Goal: Task Accomplishment & Management: Complete application form

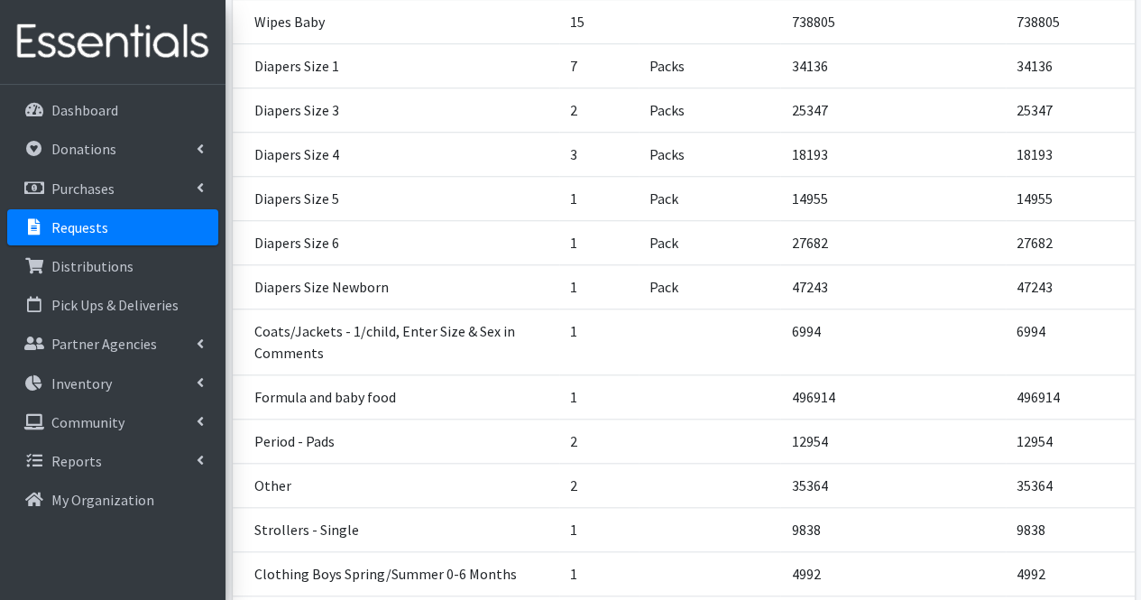
scroll to position [847, 0]
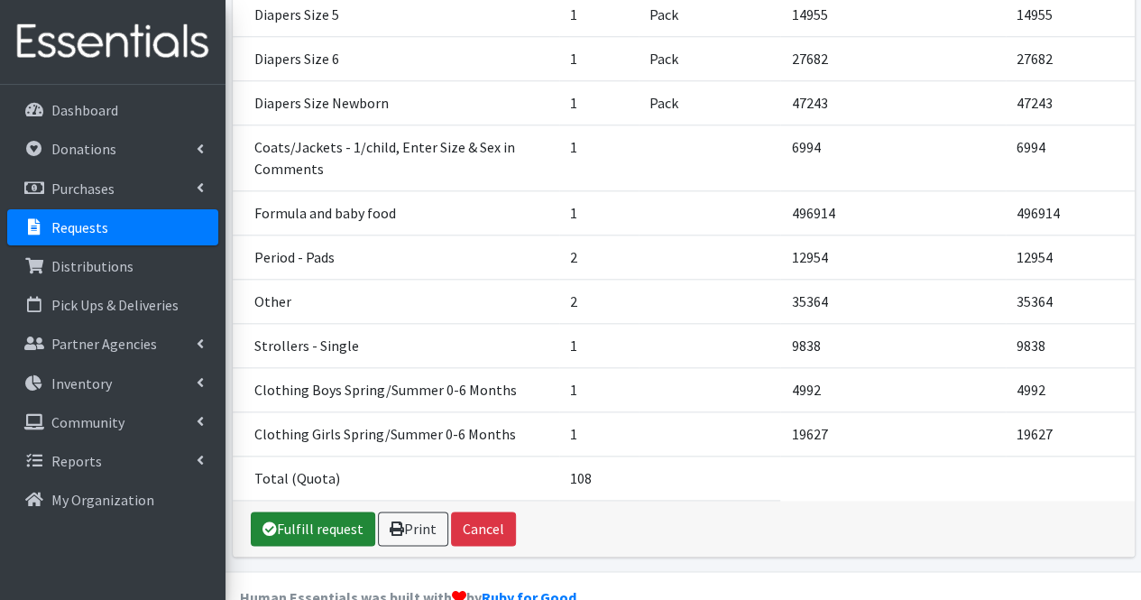
click at [335, 511] on link "Fulfill request" at bounding box center [313, 528] width 124 height 34
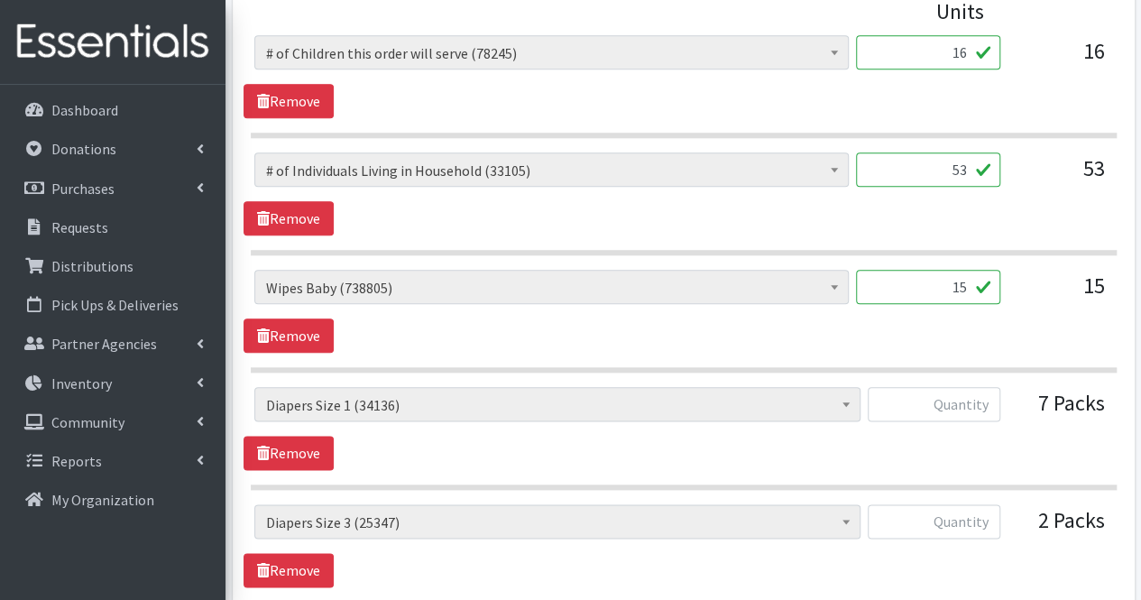
scroll to position [899, 0]
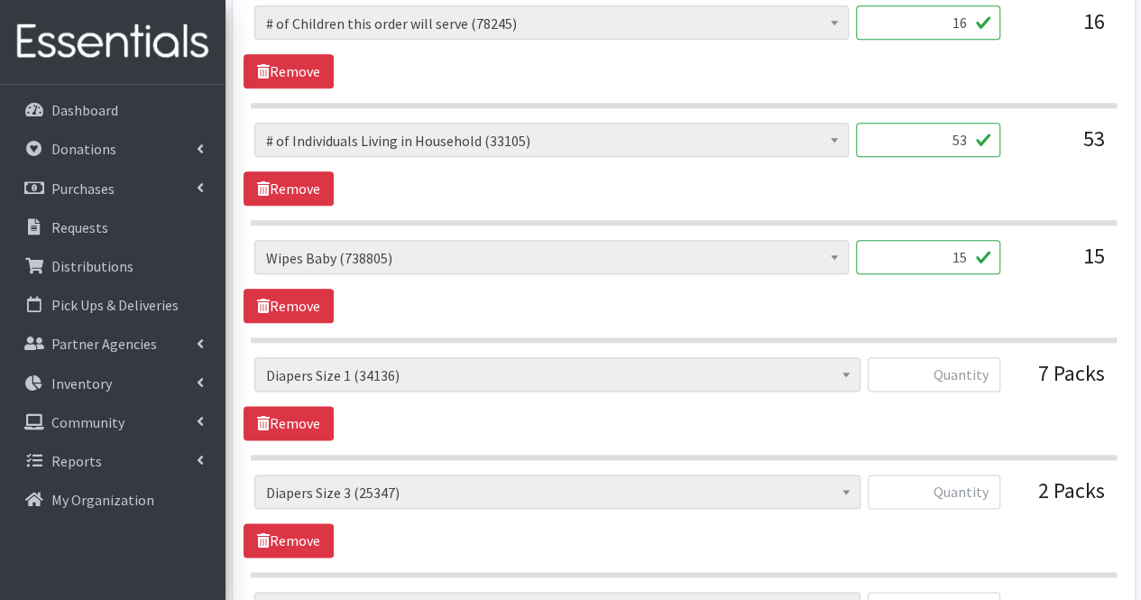
click at [913, 270] on input "15" at bounding box center [928, 257] width 144 height 34
type input "1"
type input "0"
click at [968, 363] on input "text" at bounding box center [933, 374] width 133 height 34
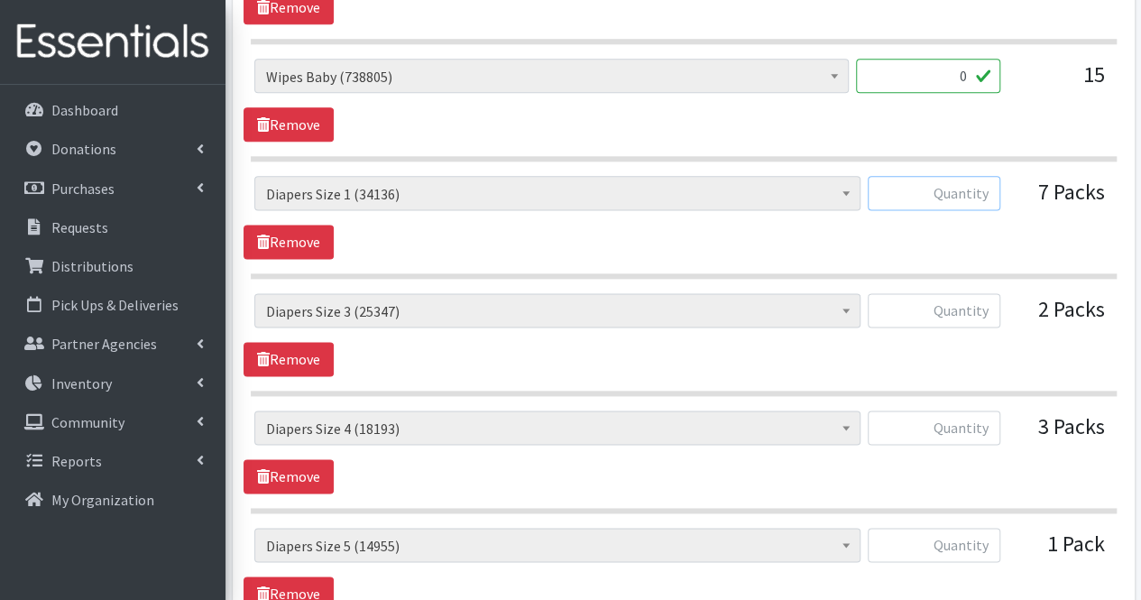
scroll to position [1077, 0]
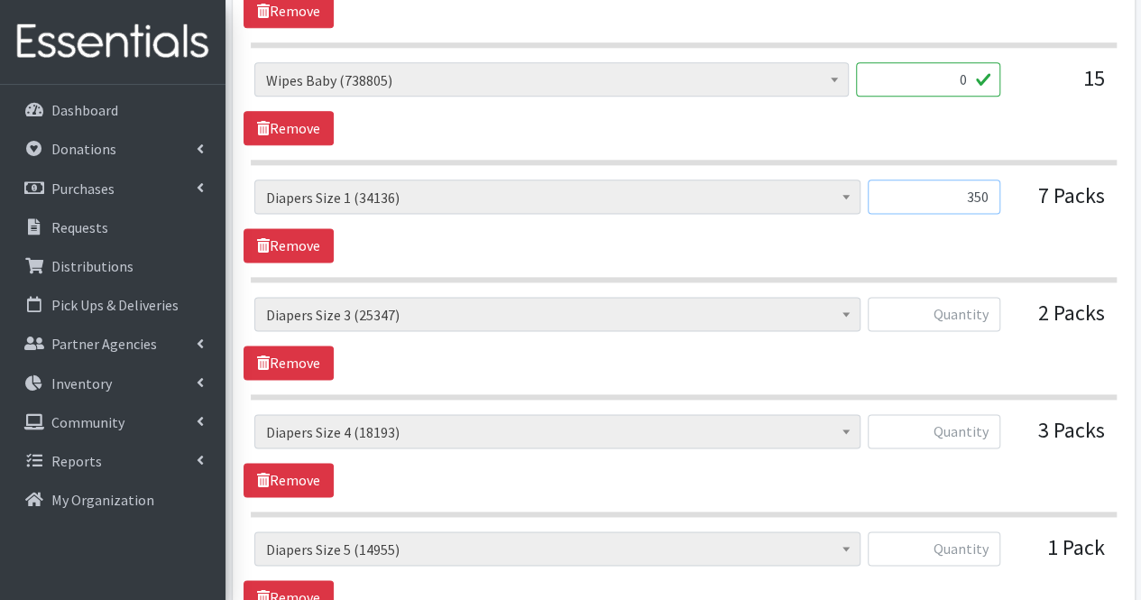
type input "350"
click at [961, 312] on input "text" at bounding box center [933, 314] width 133 height 34
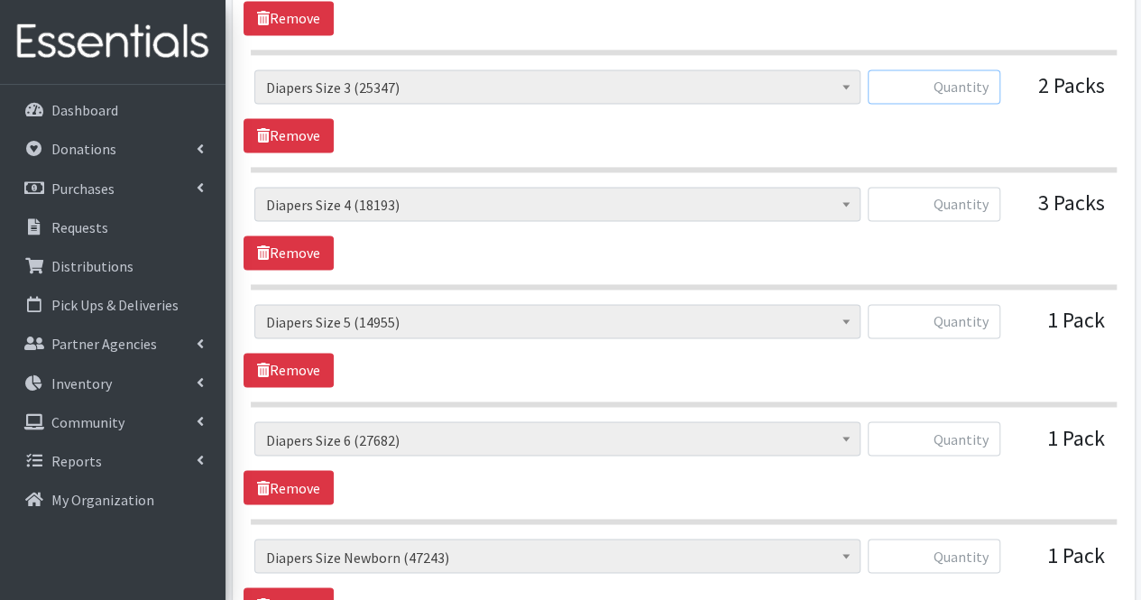
scroll to position [1313, 0]
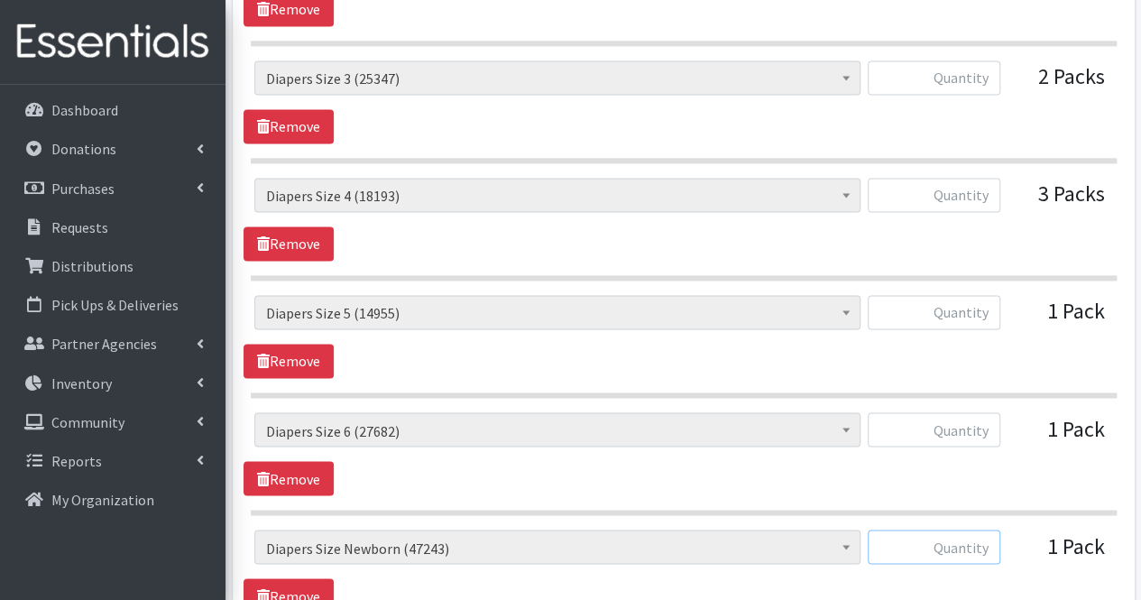
click at [962, 551] on input "text" at bounding box center [933, 546] width 133 height 34
type input "6"
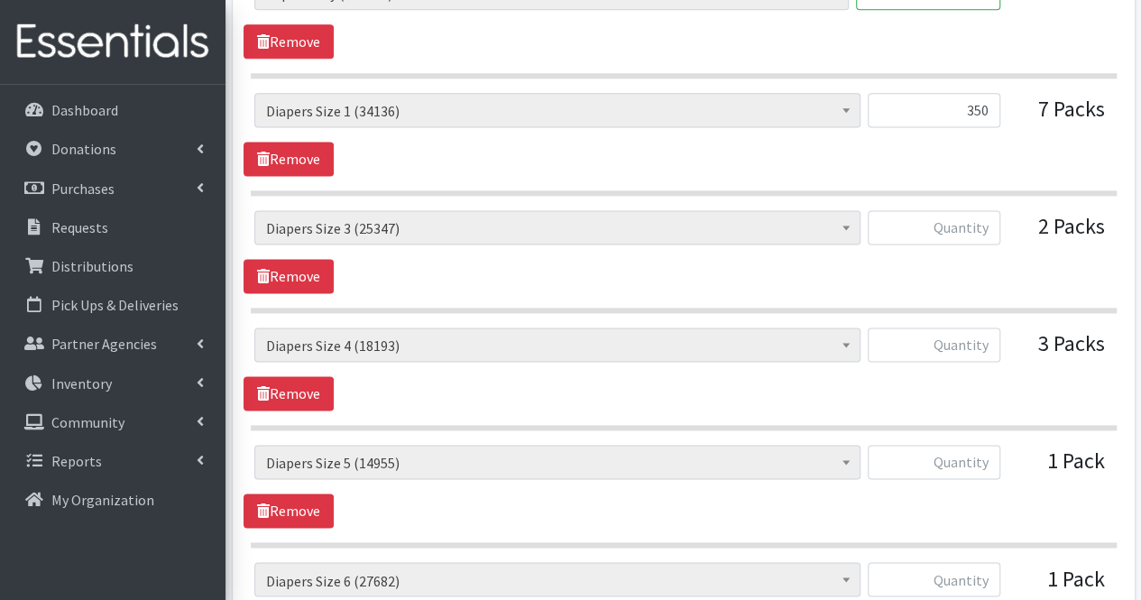
type input "7010"
click at [961, 232] on input "text" at bounding box center [933, 227] width 133 height 34
type input "104"
drag, startPoint x: 967, startPoint y: 342, endPoint x: 999, endPoint y: 342, distance: 32.5
click at [999, 342] on input "text" at bounding box center [933, 344] width 133 height 34
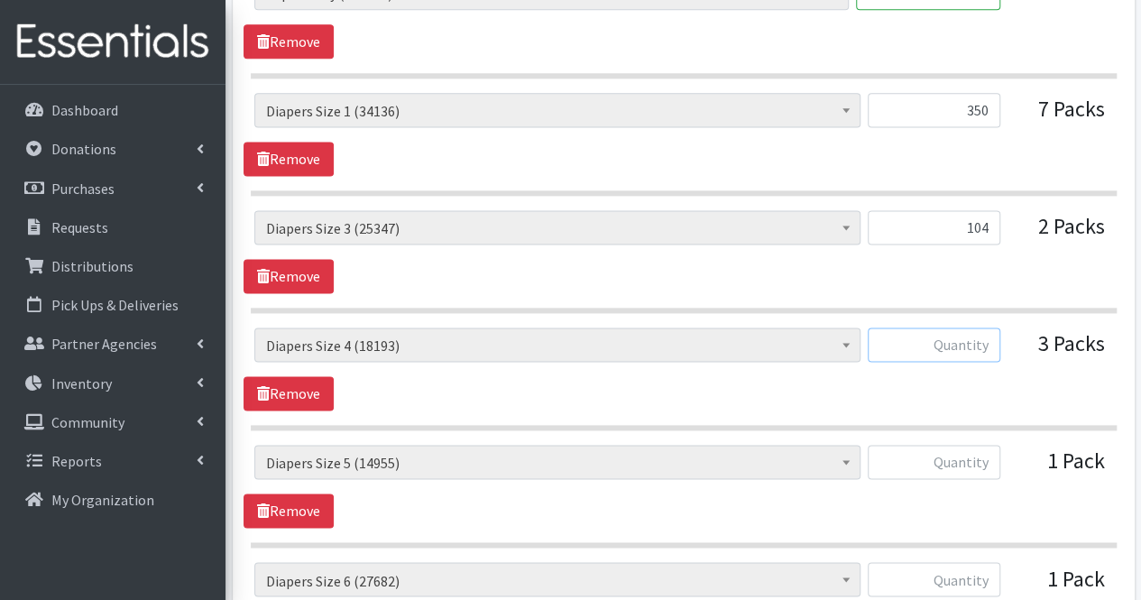
click at [999, 342] on input "text" at bounding box center [933, 344] width 133 height 34
type input "150"
click at [972, 452] on input "text" at bounding box center [933, 462] width 133 height 34
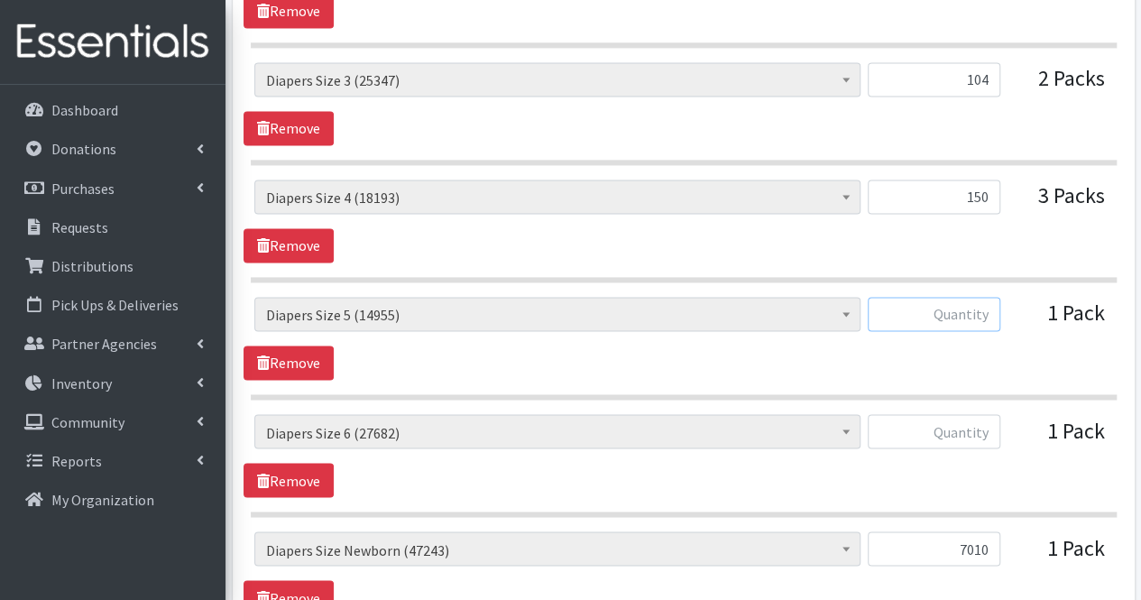
scroll to position [1313, 0]
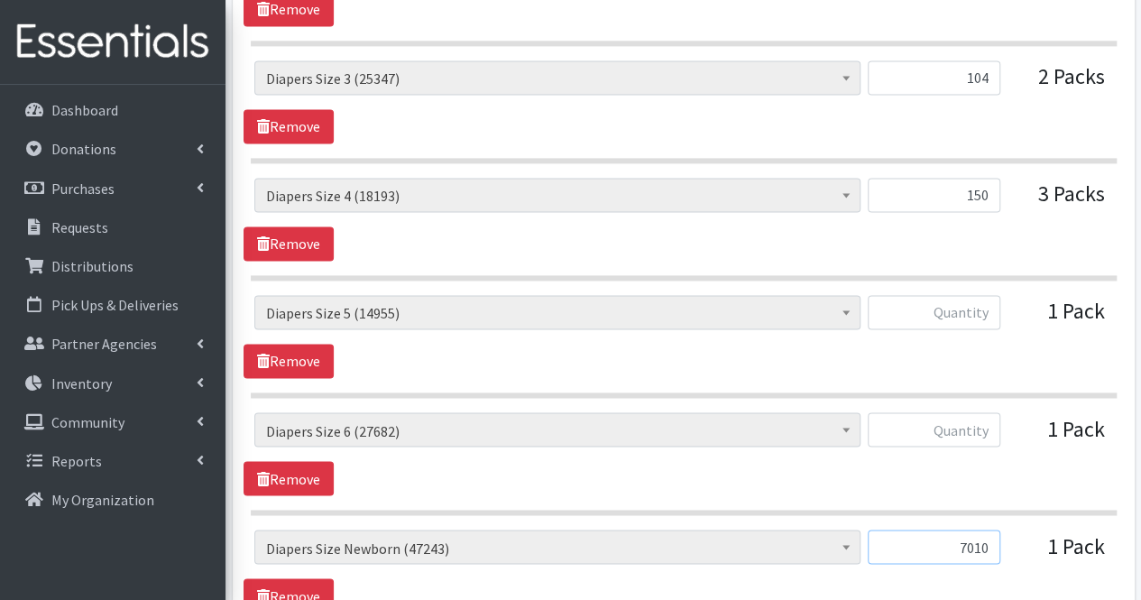
click at [988, 542] on input "7010" at bounding box center [933, 546] width 133 height 34
type input "7"
type input "1"
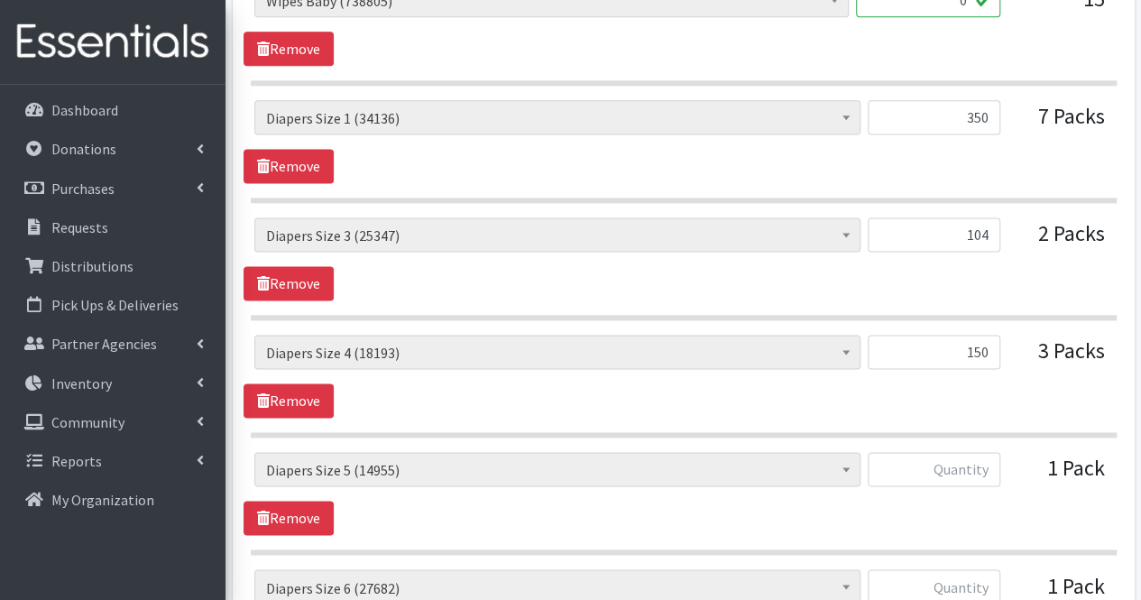
scroll to position [1143, 0]
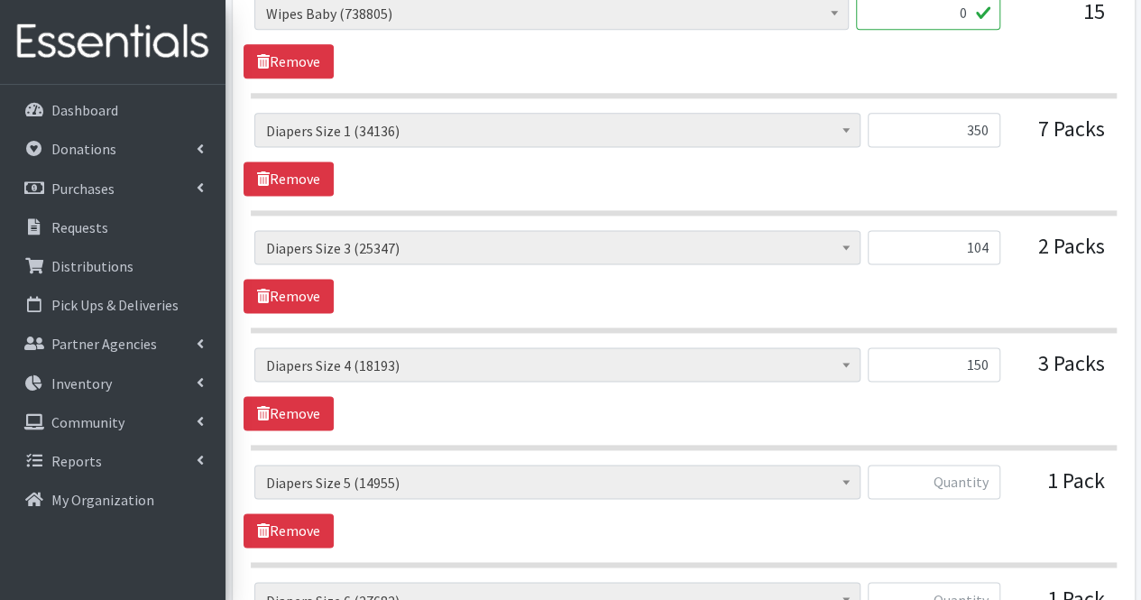
type input "70"
click at [956, 473] on input "text" at bounding box center [933, 481] width 133 height 34
type input "50"
click at [965, 591] on input "text" at bounding box center [933, 599] width 133 height 34
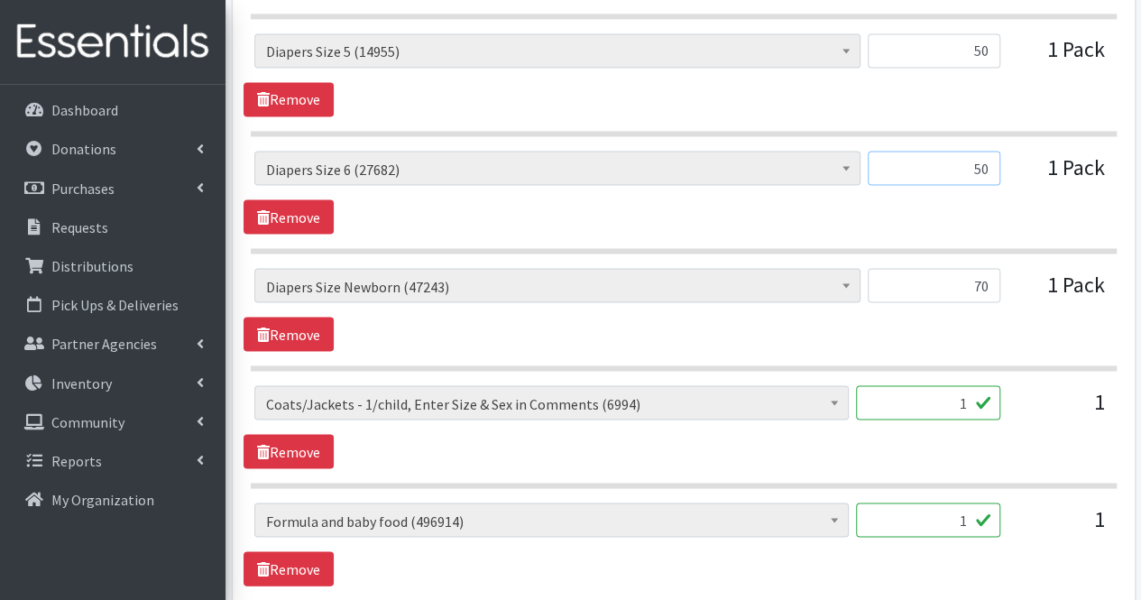
scroll to position [1574, 0]
type input "50"
click at [965, 389] on input "1" at bounding box center [928, 402] width 144 height 34
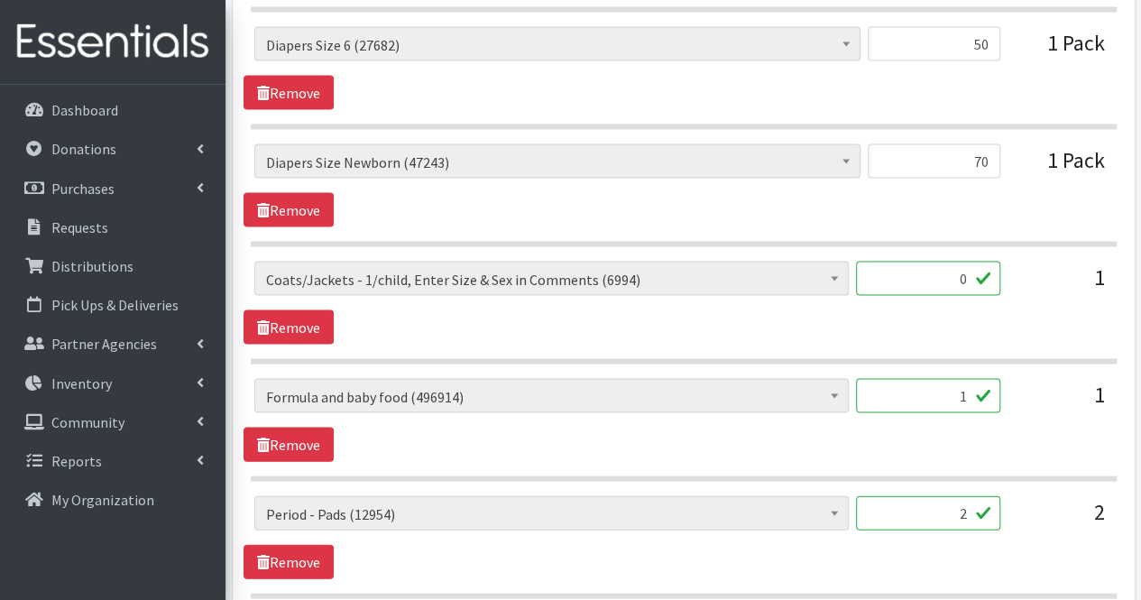
scroll to position [1699, 0]
type input "0"
click at [965, 389] on input "1" at bounding box center [928, 395] width 144 height 34
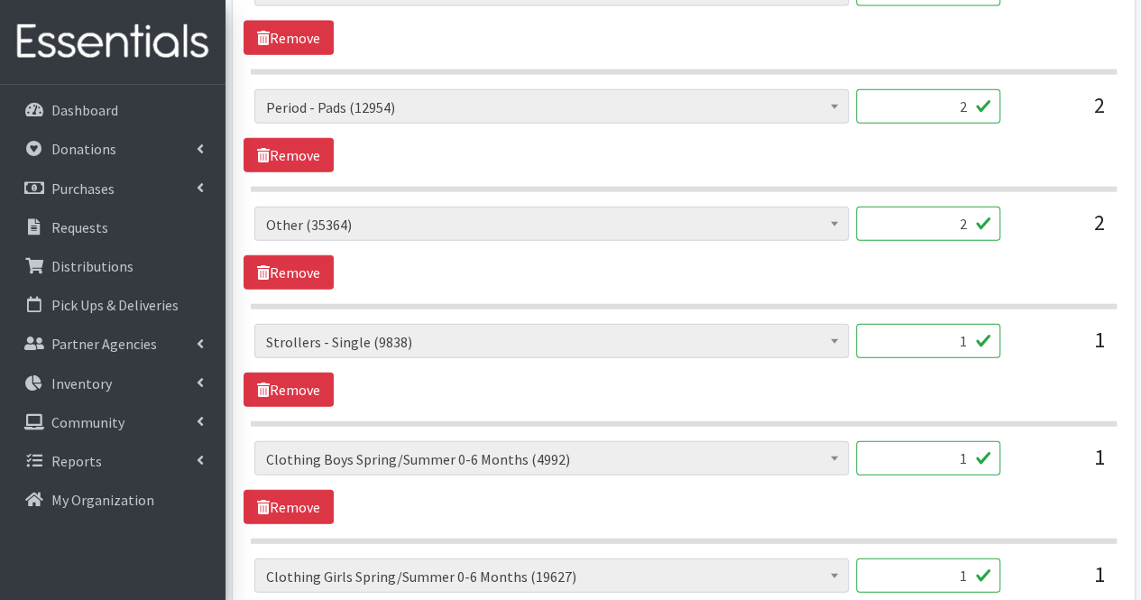
scroll to position [2107, 0]
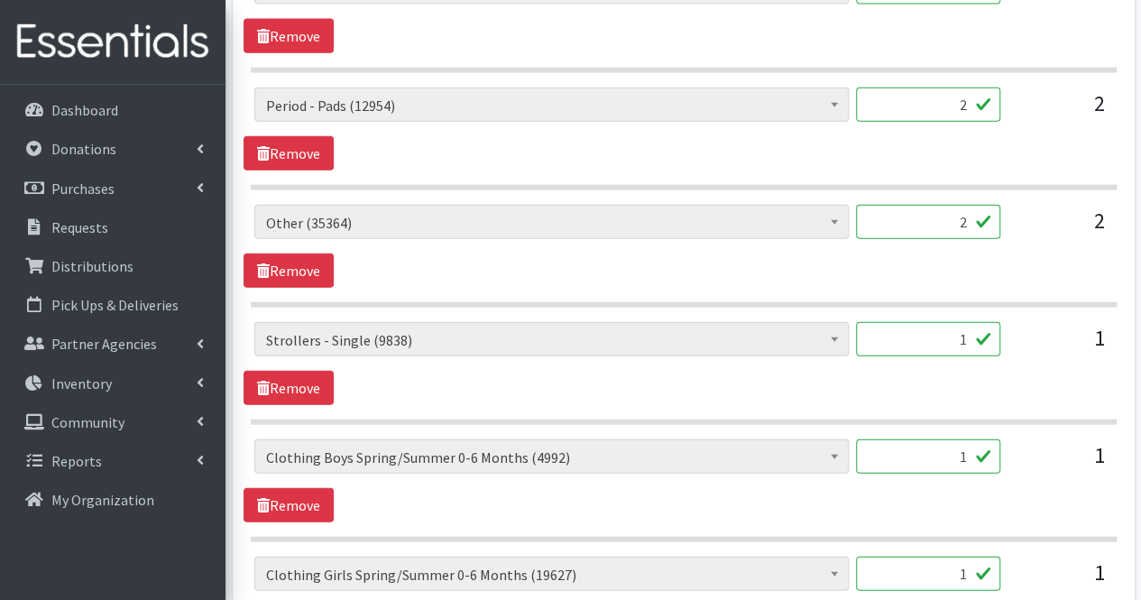
click at [956, 327] on input "1" at bounding box center [928, 339] width 144 height 34
type input "0"
click at [971, 445] on input "1" at bounding box center [928, 456] width 144 height 34
type input "50"
click at [974, 556] on input "1" at bounding box center [928, 573] width 144 height 34
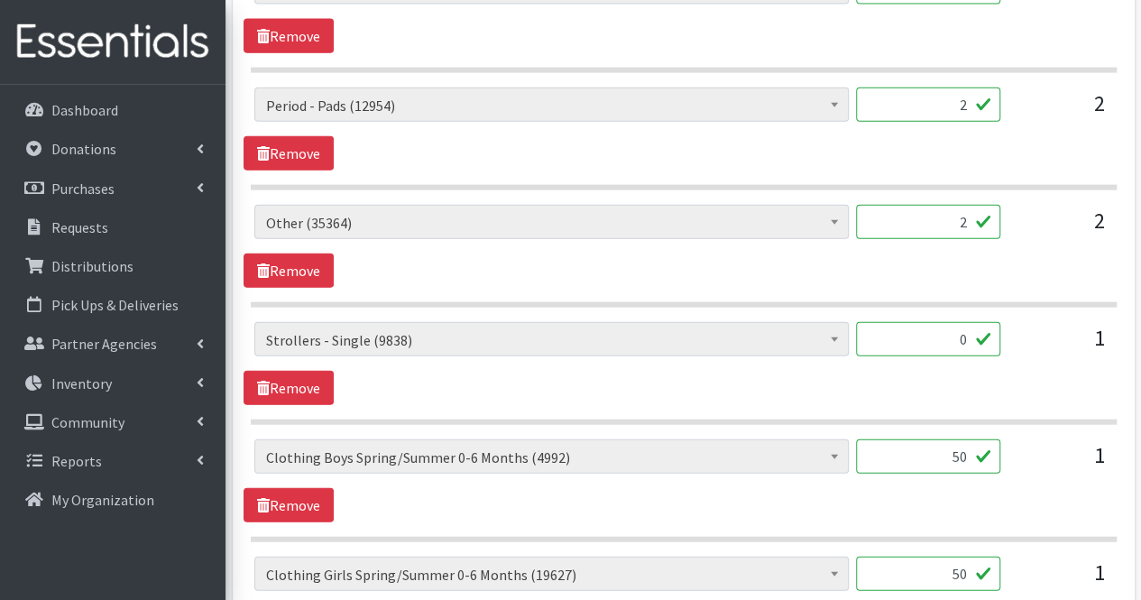
type input "50"
click at [963, 210] on input "2" at bounding box center [928, 222] width 144 height 34
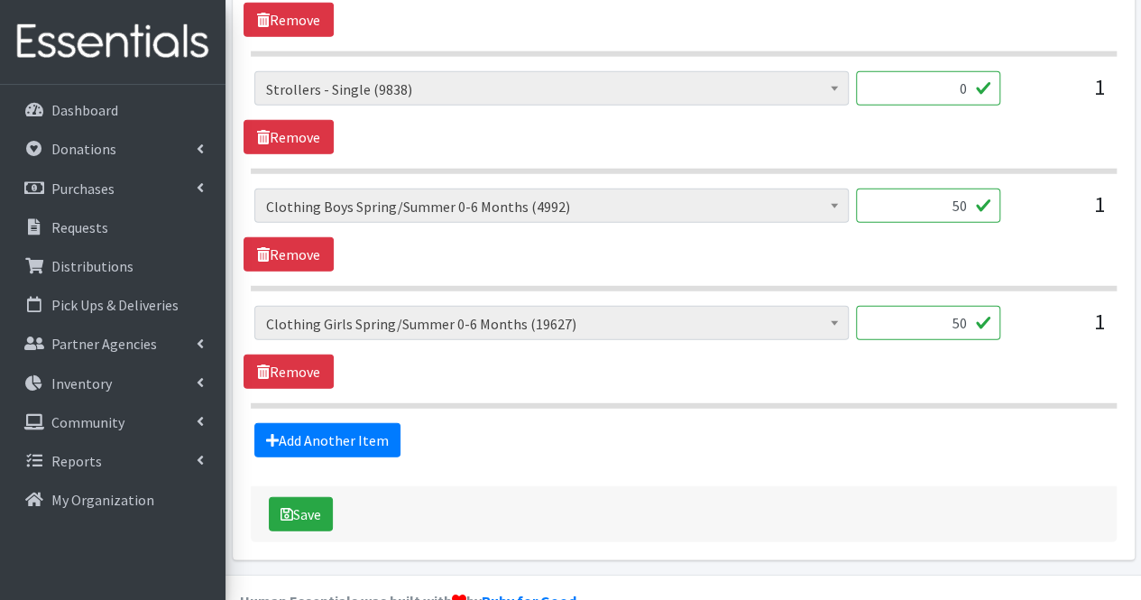
scroll to position [2382, 0]
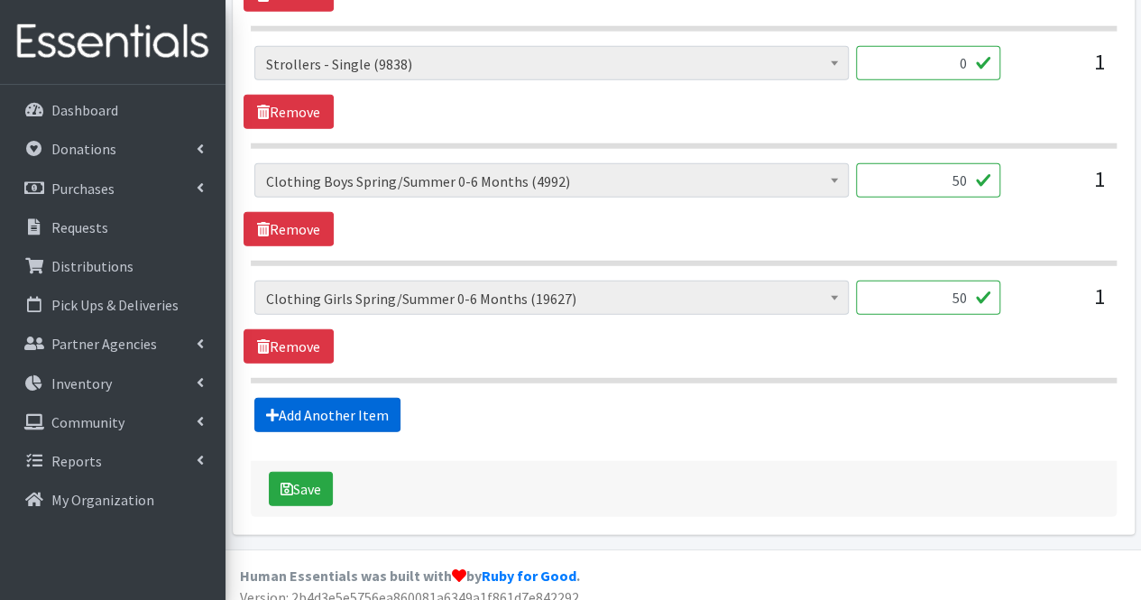
click at [331, 401] on link "Add Another Item" at bounding box center [327, 415] width 146 height 34
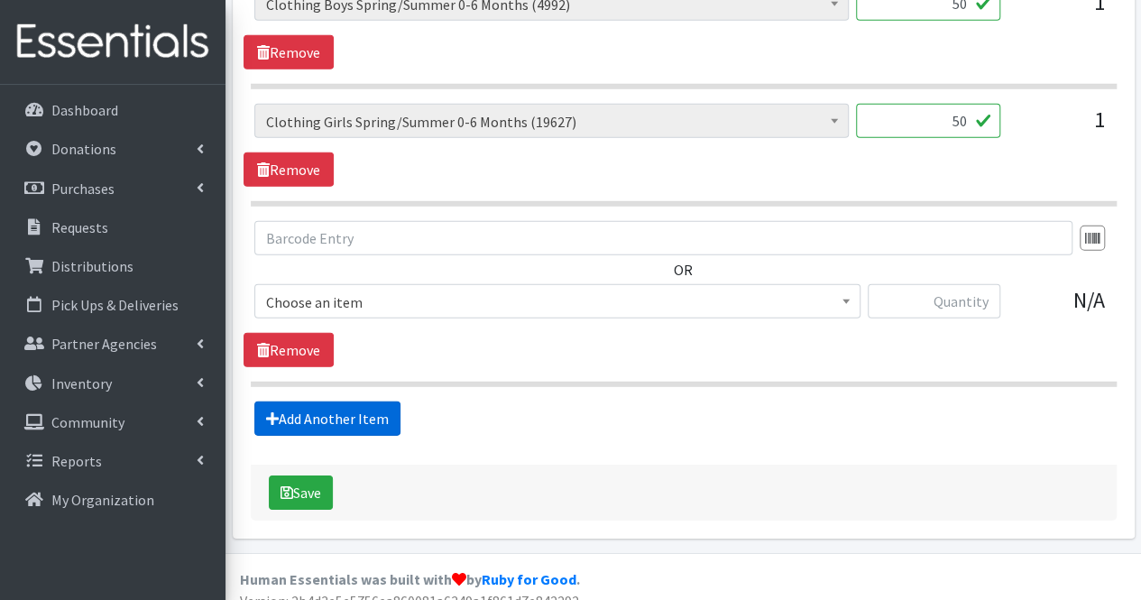
scroll to position [2562, 0]
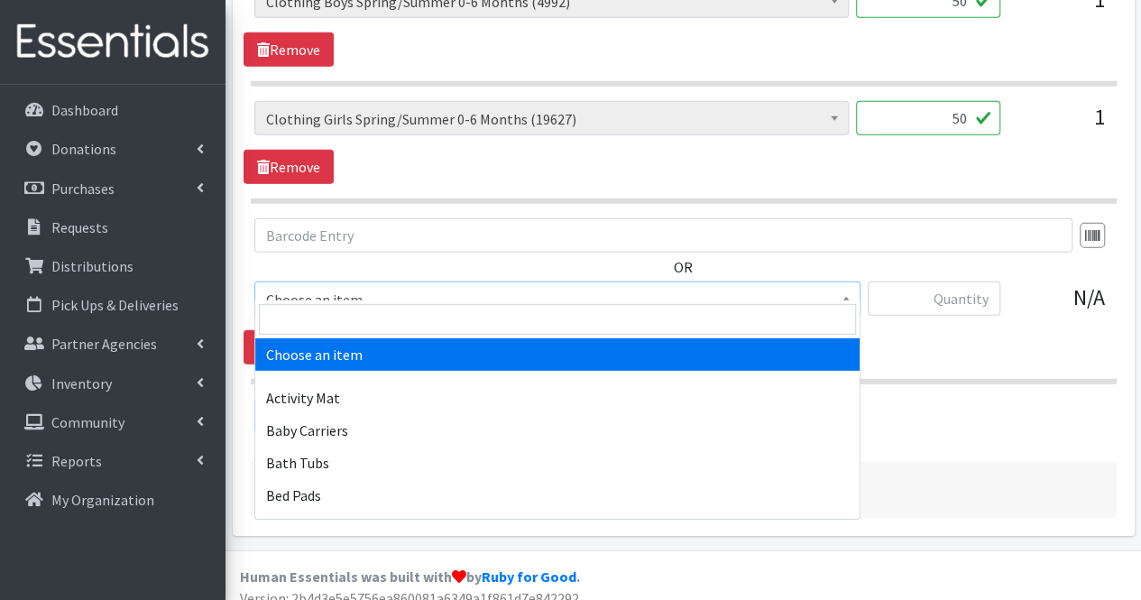
click at [362, 287] on span "Choose an item" at bounding box center [557, 299] width 583 height 25
click at [359, 311] on input "search" at bounding box center [557, 319] width 597 height 31
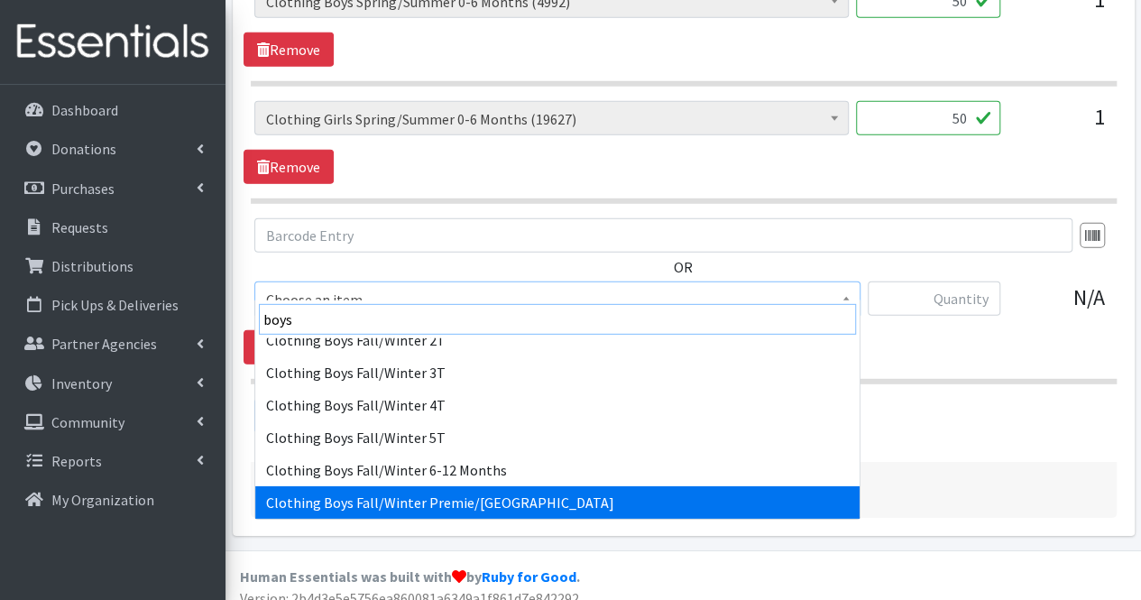
type input "boys"
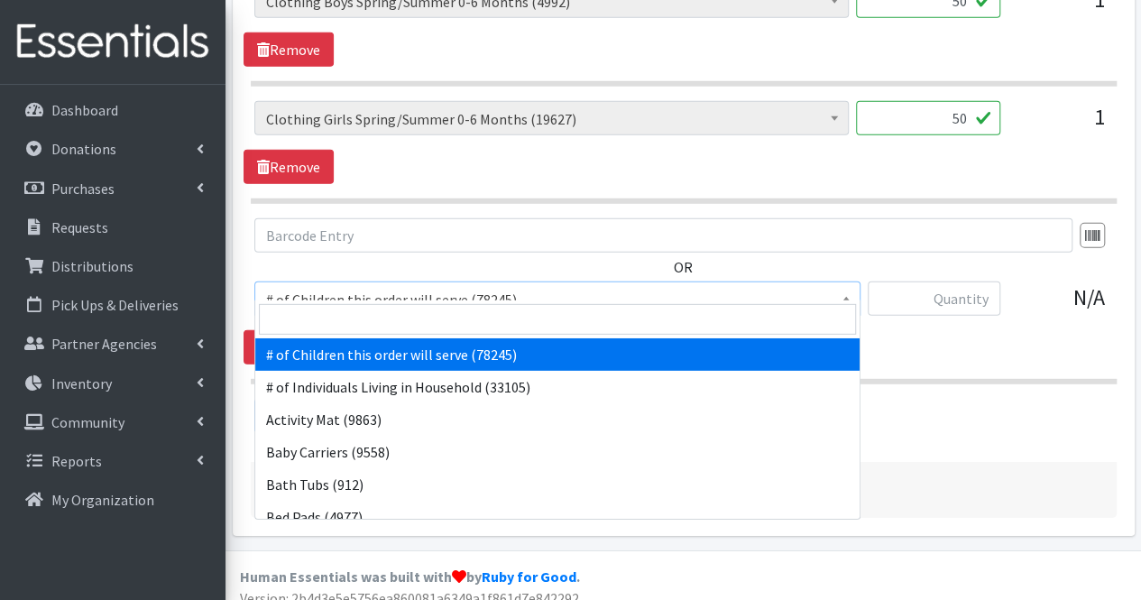
scroll to position [144, 0]
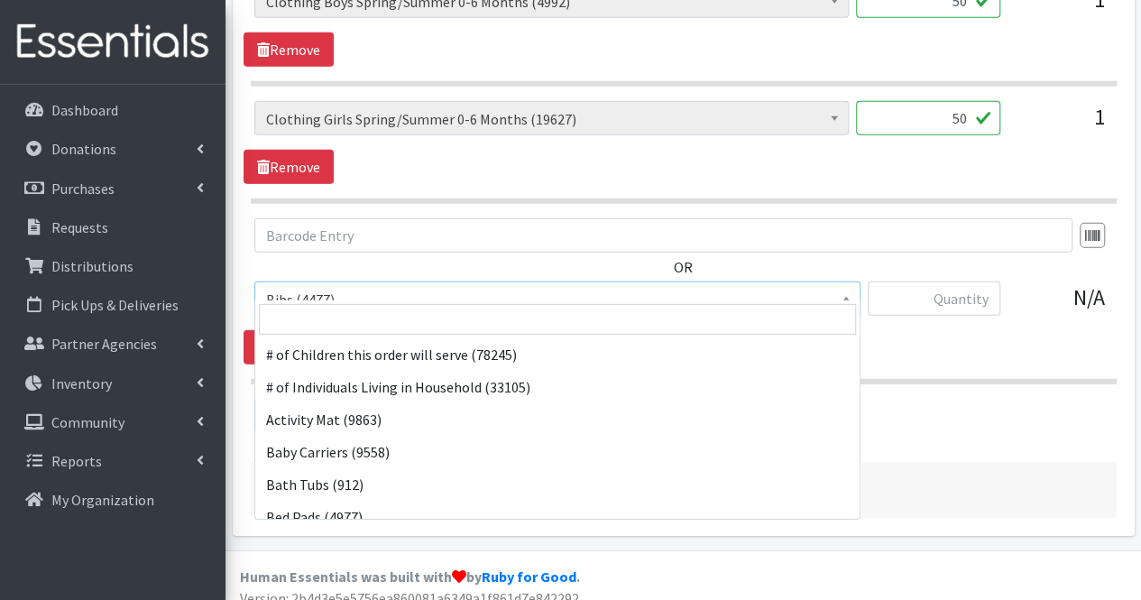
click at [316, 287] on span "Bibs (4477)" at bounding box center [557, 299] width 583 height 25
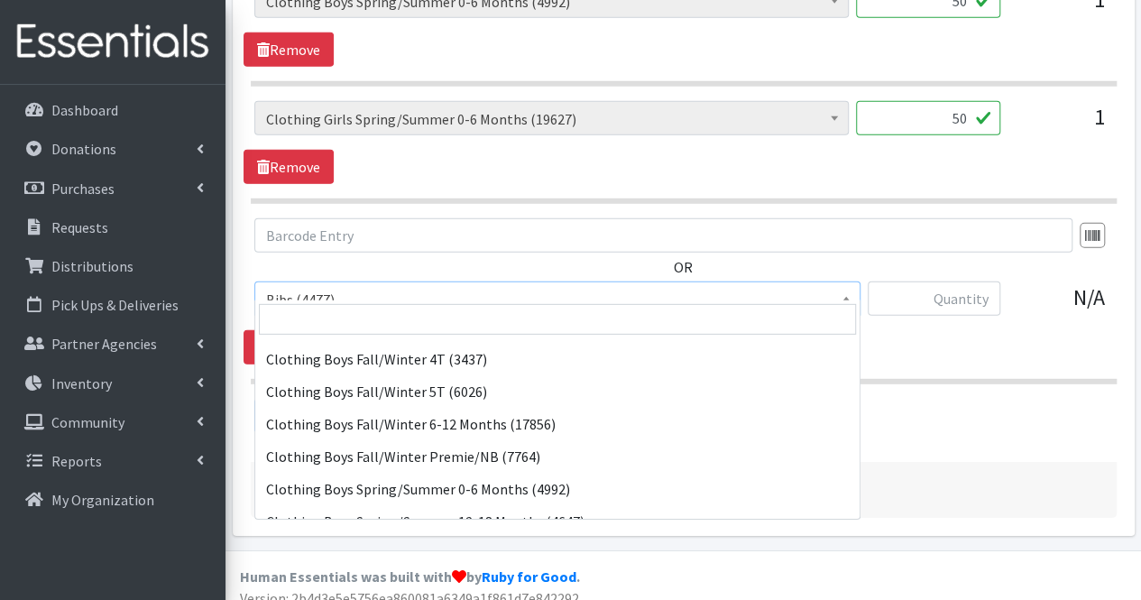
scroll to position [678, 0]
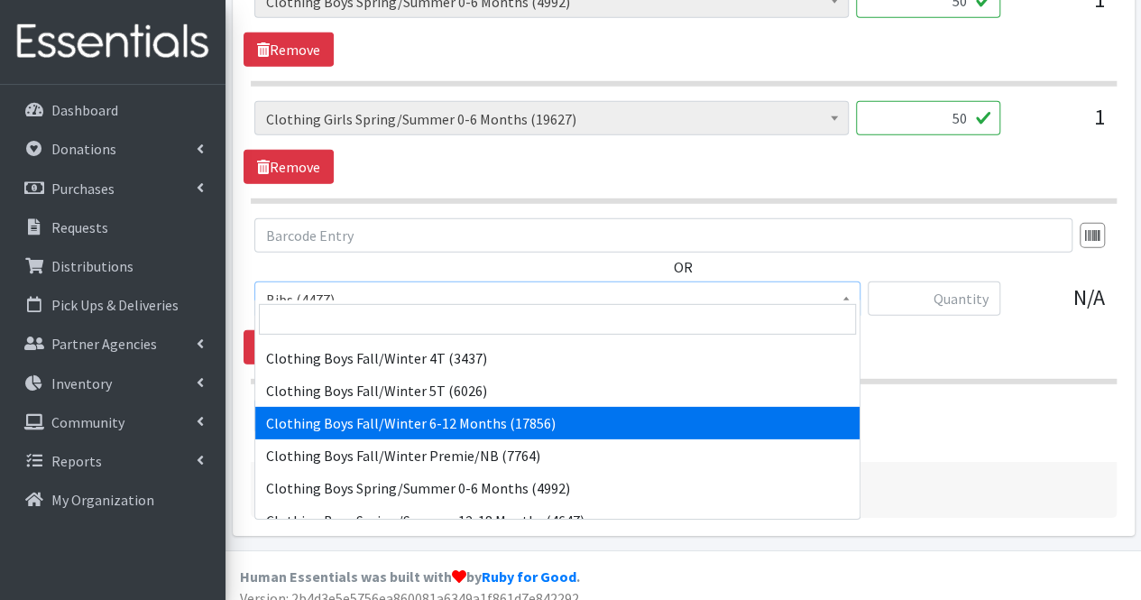
select select "5705"
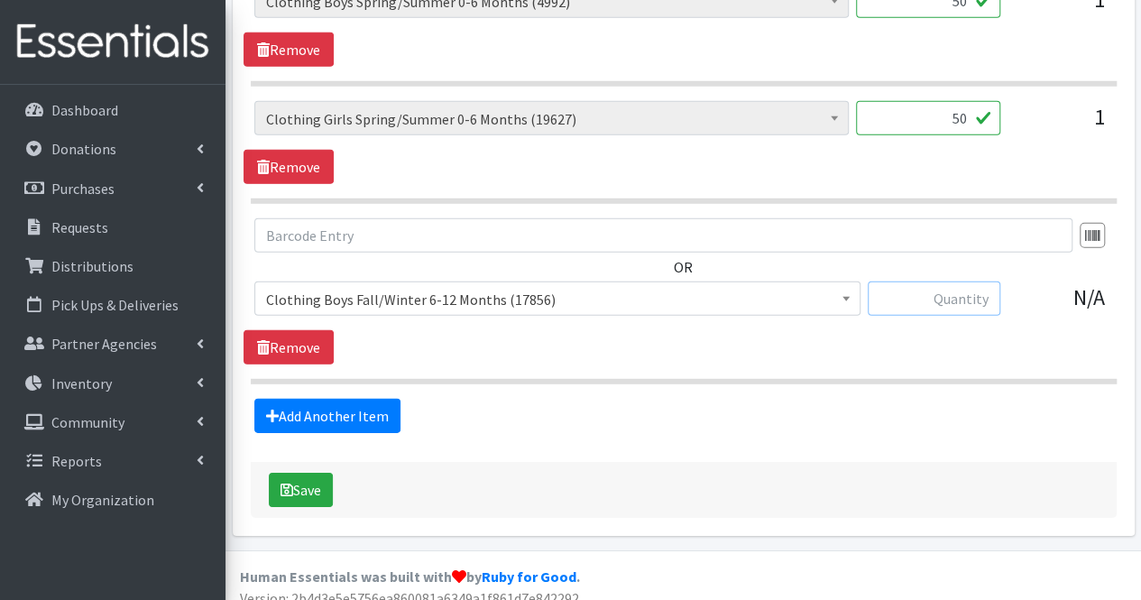
click at [961, 293] on input "text" at bounding box center [933, 298] width 133 height 34
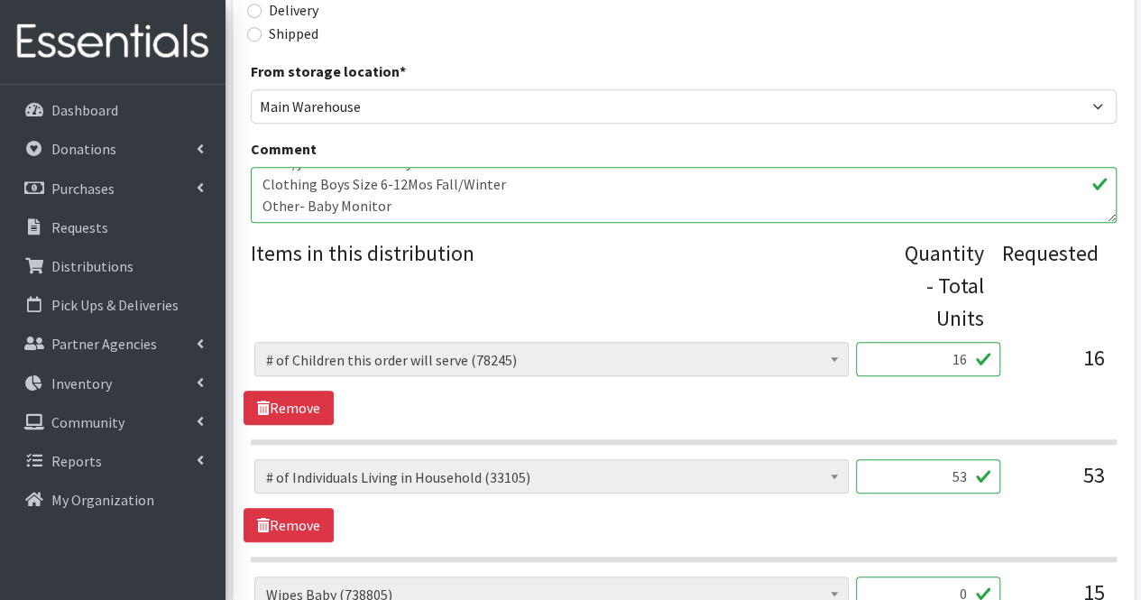
scroll to position [564, 0]
type input "50"
click at [720, 196] on textarea "Daneane McLaughlin- Daneane.mclaughlin@vnahg.org, Serving 16 children in 14 fam…" at bounding box center [684, 194] width 866 height 56
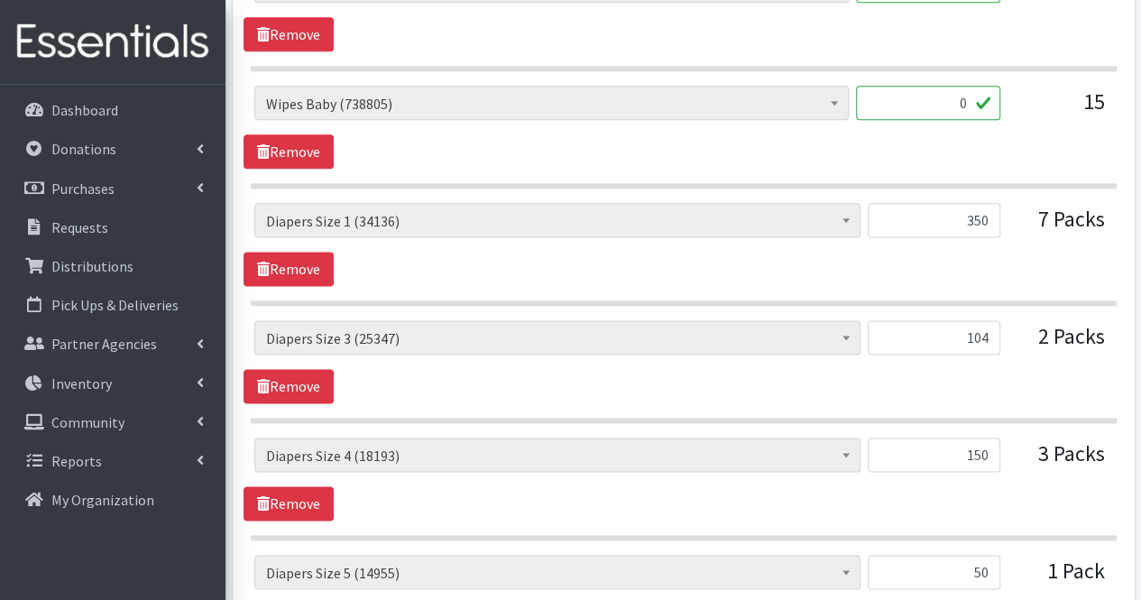
scroll to position [1061, 0]
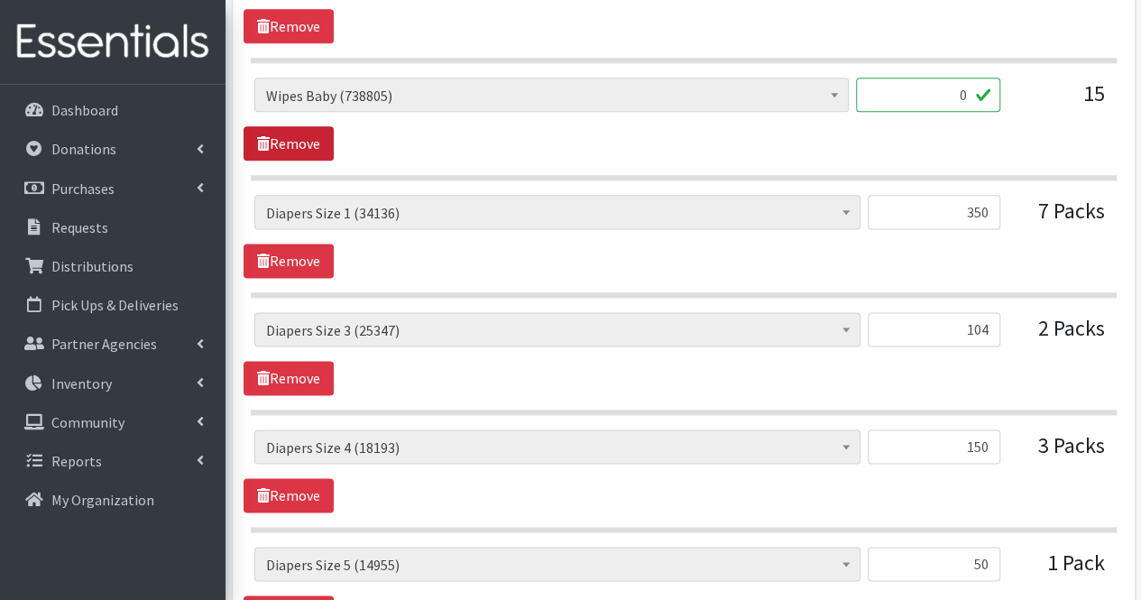
type textarea "Daneane McLaughlin- Daneane.mclaughlin@vnahg.org, Serving 16 children in 14 fam…"
click at [301, 149] on link "Remove" at bounding box center [288, 143] width 90 height 34
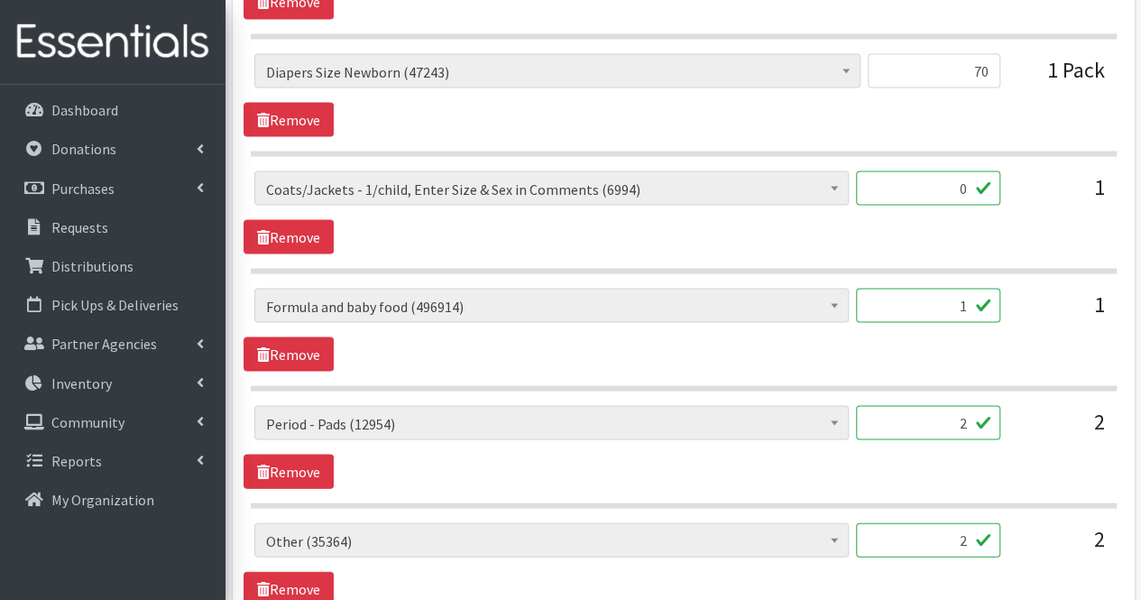
scroll to position [1674, 0]
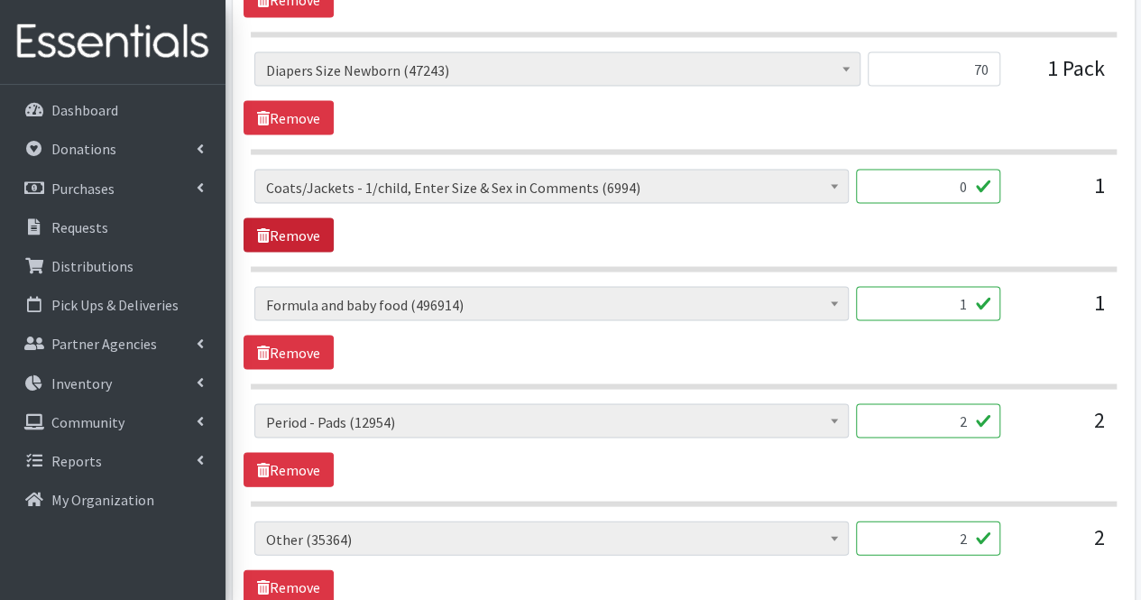
click at [291, 229] on link "Remove" at bounding box center [288, 234] width 90 height 34
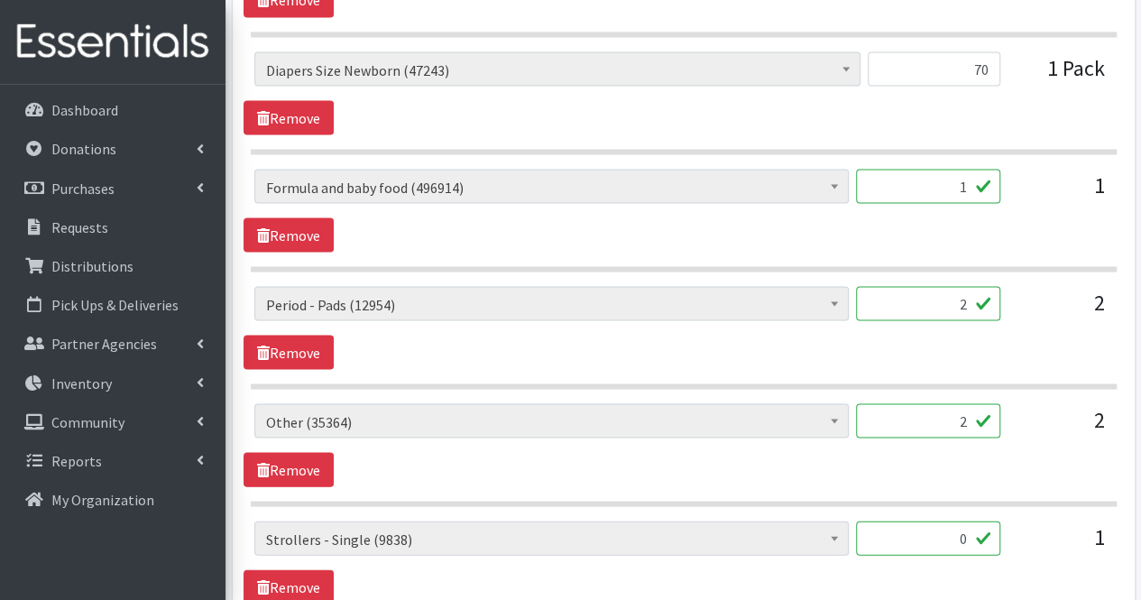
click at [923, 187] on input "1" at bounding box center [928, 186] width 144 height 34
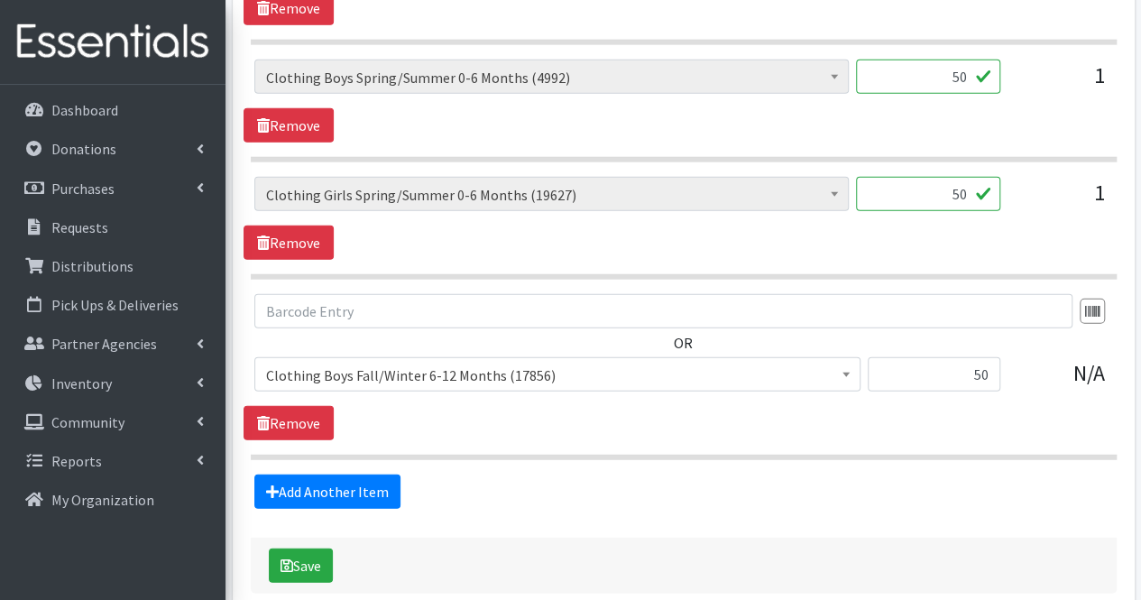
scroll to position [2254, 0]
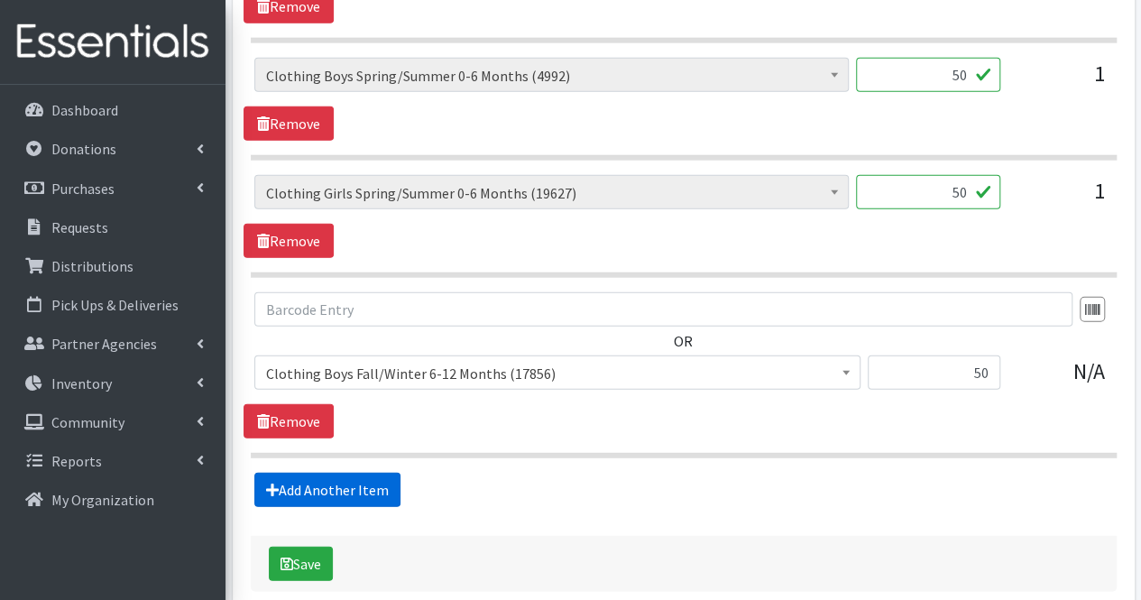
type input "15"
click at [335, 473] on link "Add Another Item" at bounding box center [327, 490] width 146 height 34
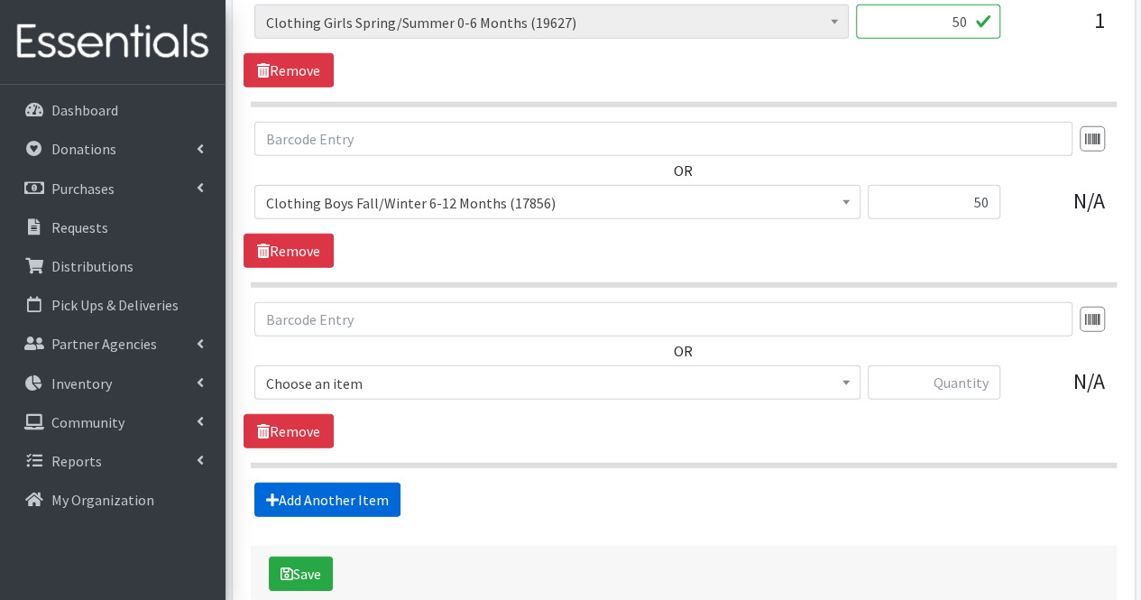
scroll to position [2509, 0]
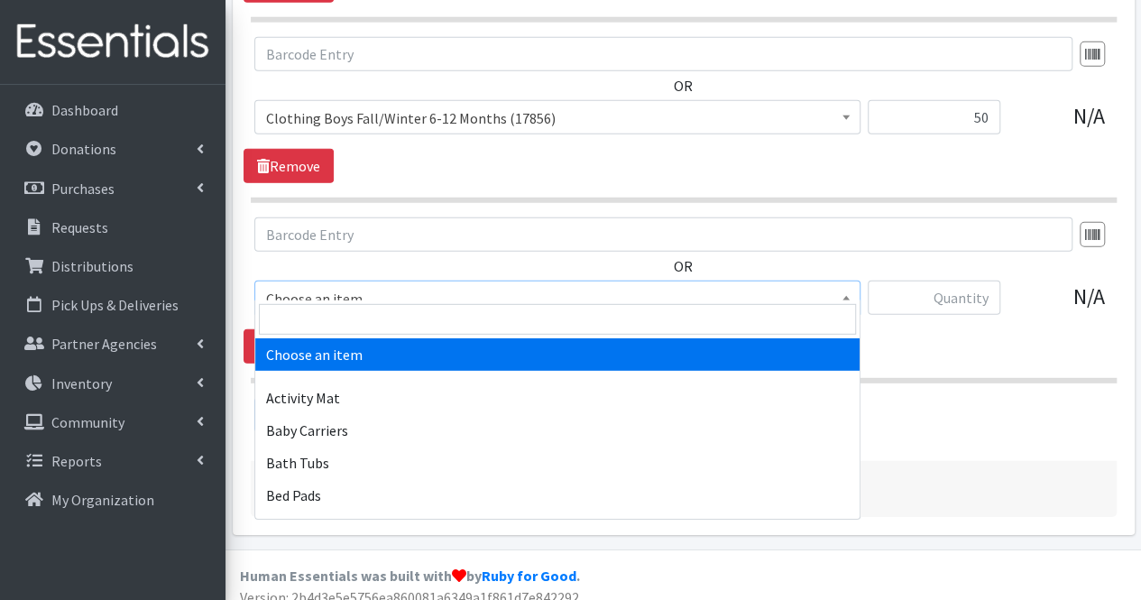
click at [345, 286] on span "Choose an item" at bounding box center [557, 298] width 583 height 25
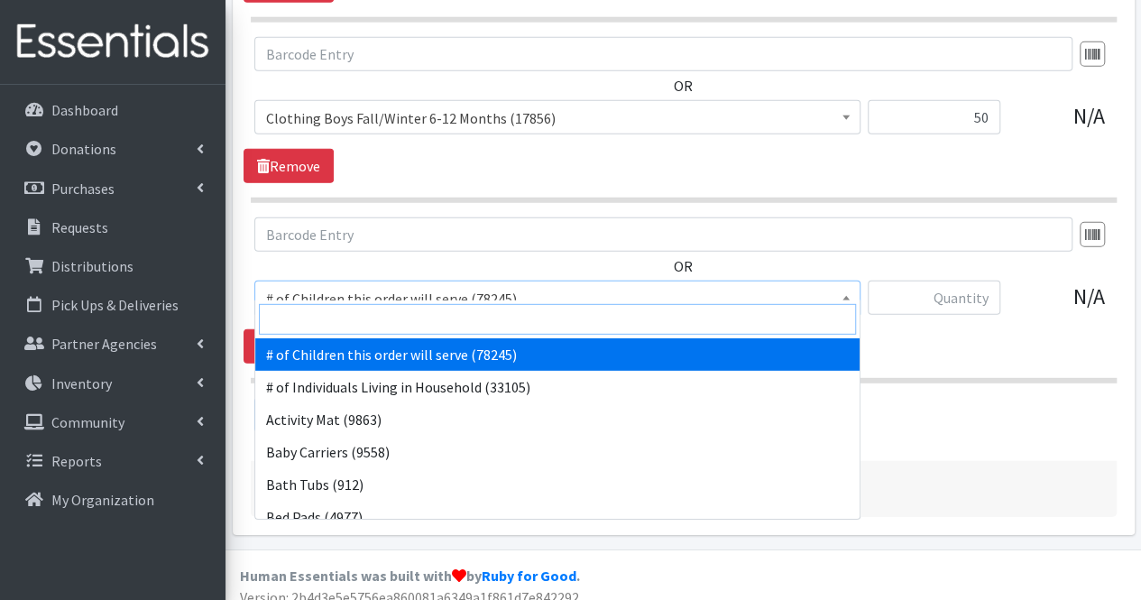
click at [326, 309] on input "search" at bounding box center [557, 319] width 597 height 31
click at [328, 314] on input "search" at bounding box center [557, 319] width 597 height 31
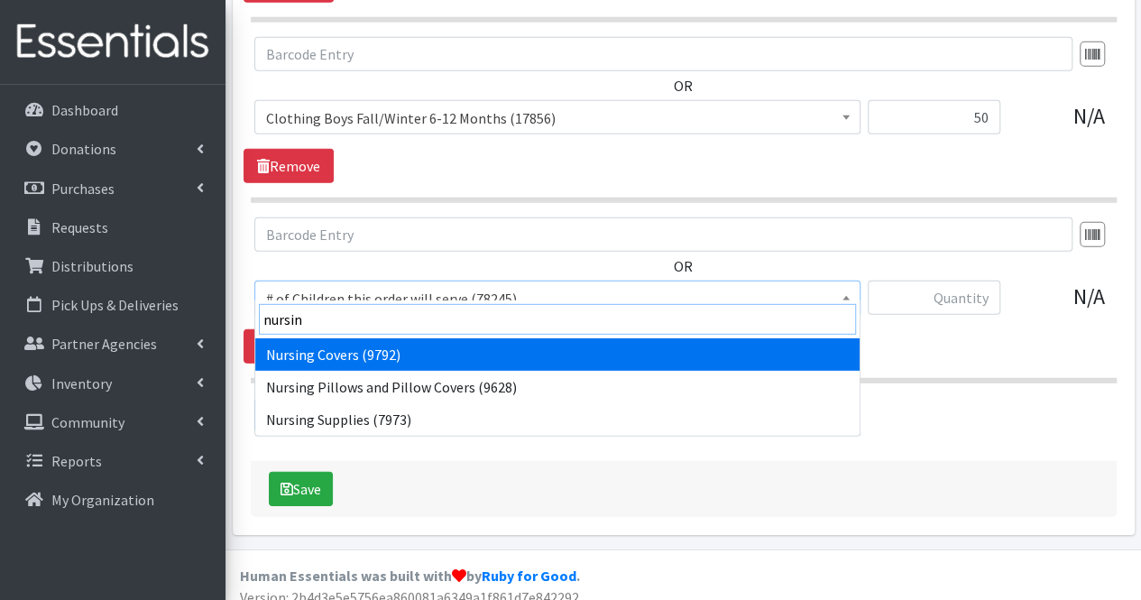
type input "nursing"
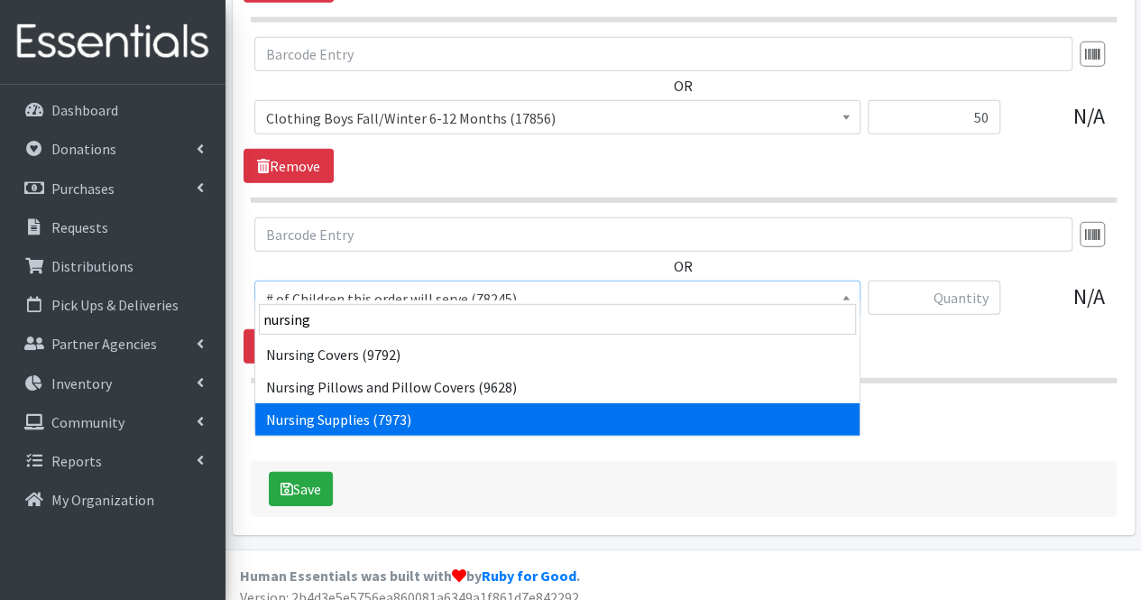
select select "1936"
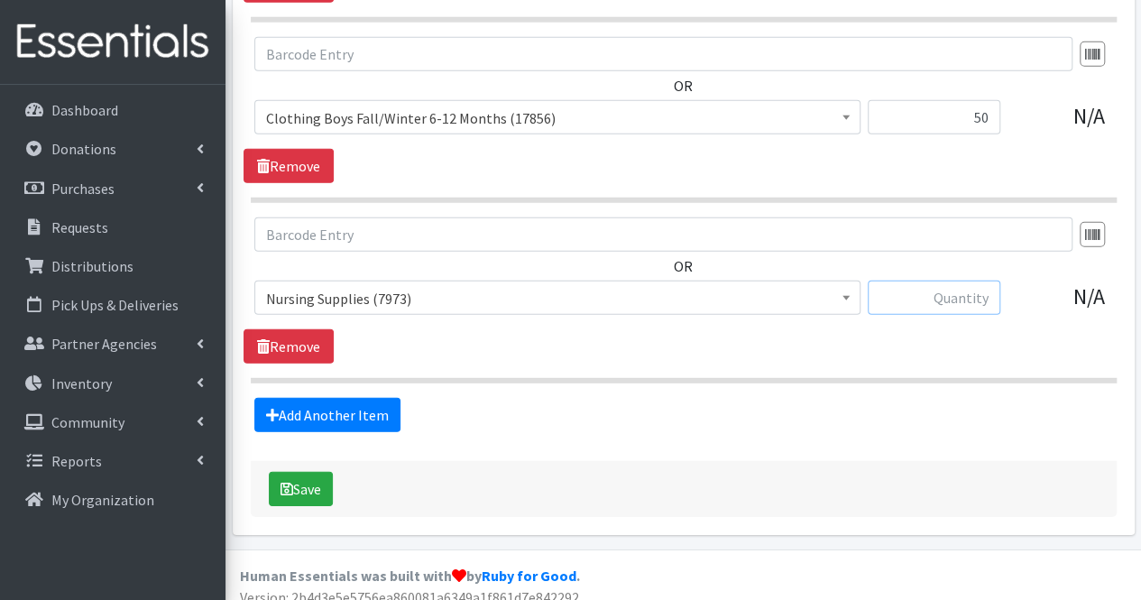
click at [977, 291] on input "text" at bounding box center [933, 297] width 133 height 34
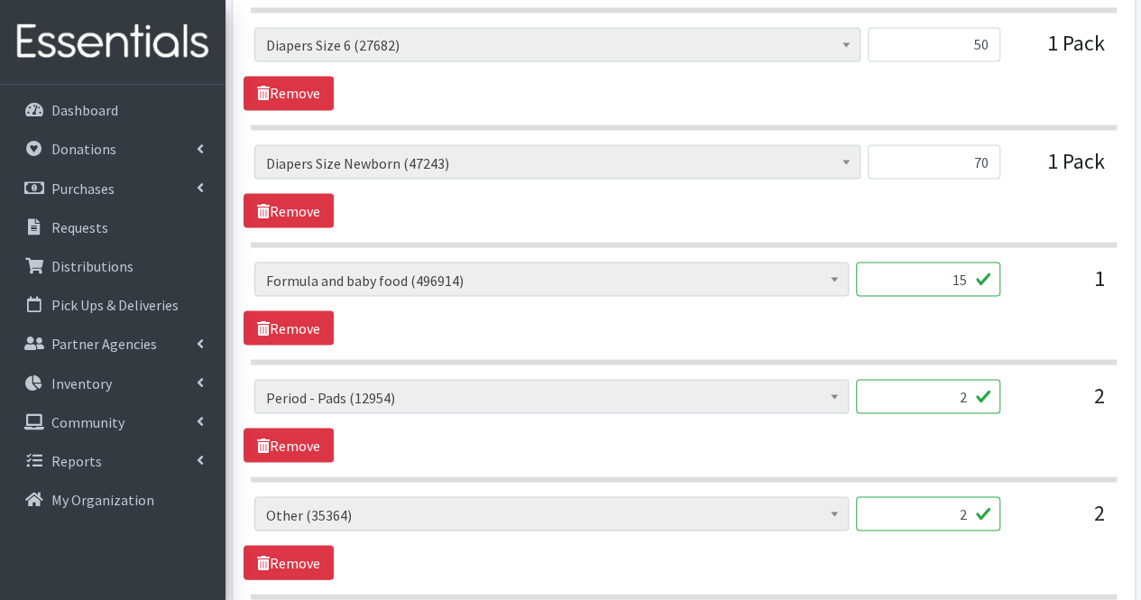
scroll to position [1579, 0]
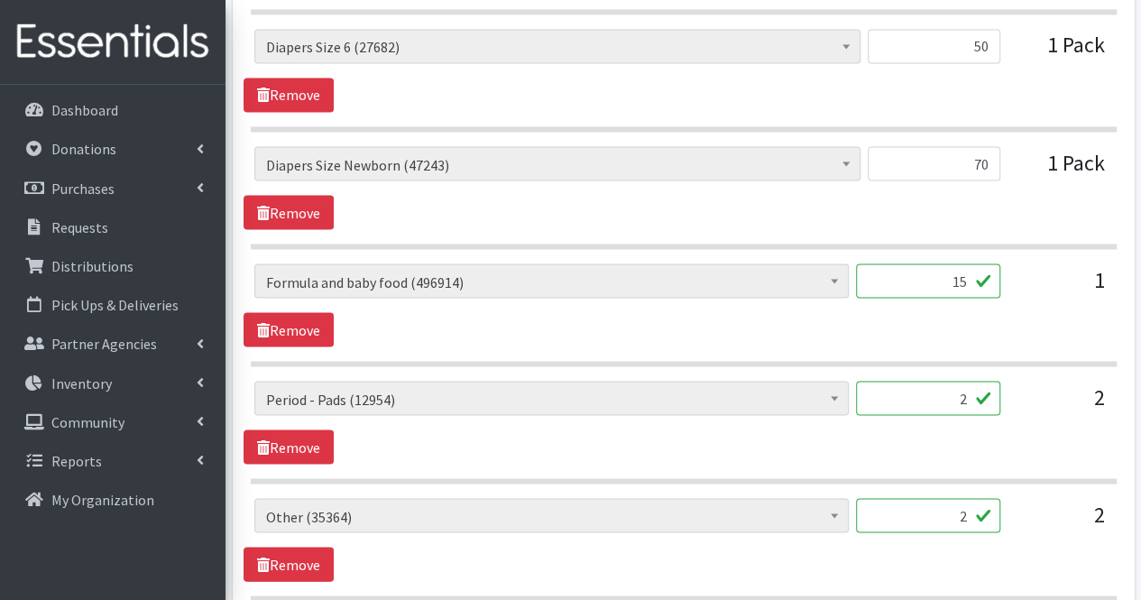
type input "15"
click at [936, 381] on input "2" at bounding box center [928, 398] width 144 height 34
type input "50"
click at [950, 511] on input "2" at bounding box center [928, 515] width 144 height 34
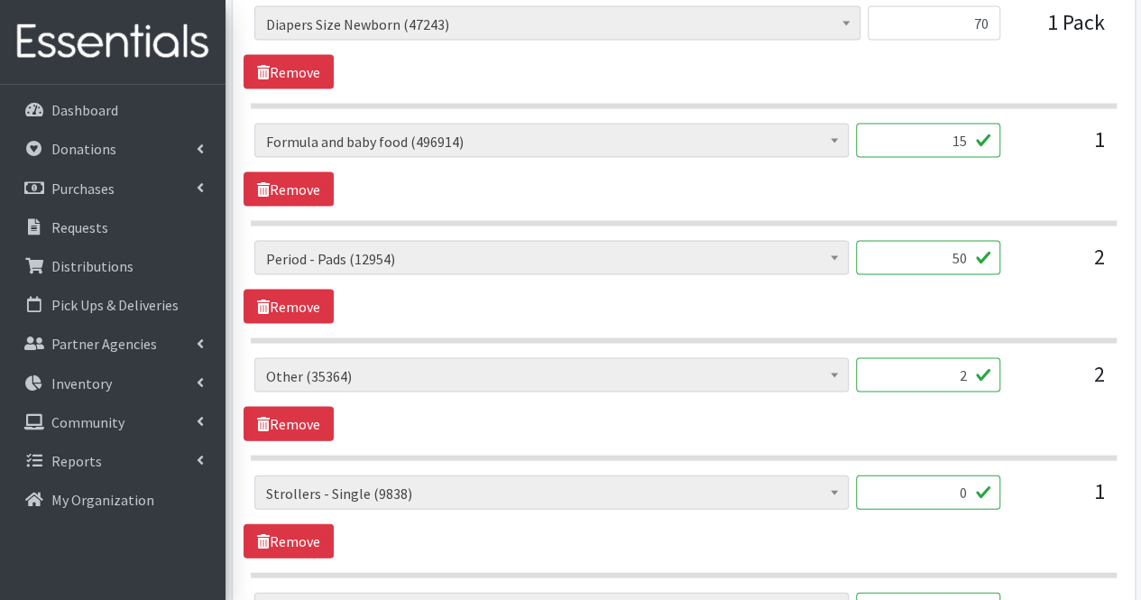
scroll to position [1722, 0]
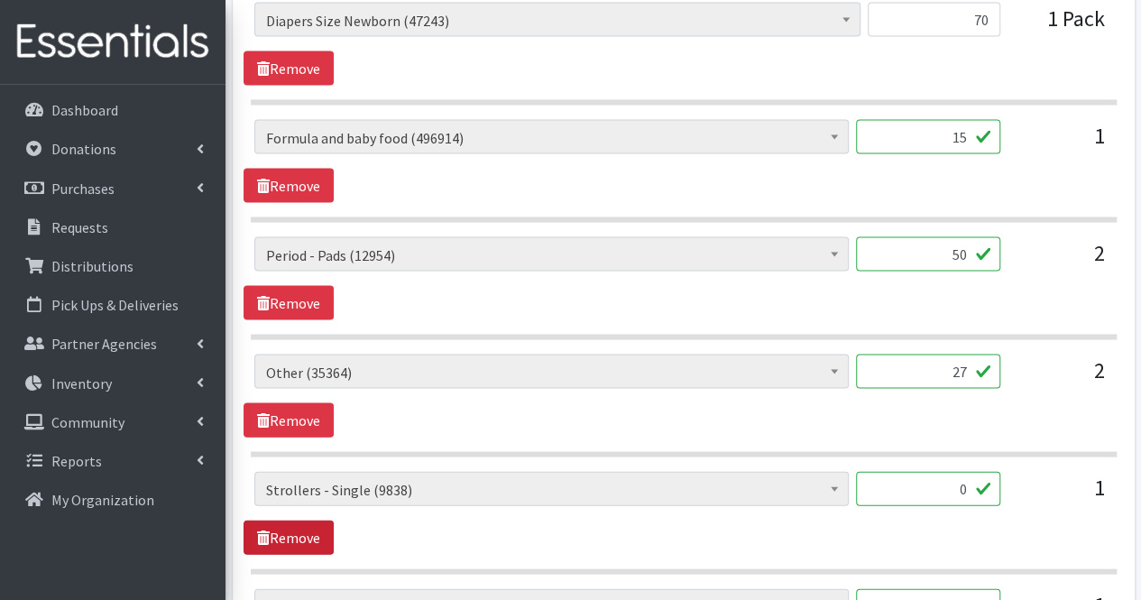
type input "27"
click at [322, 527] on link "Remove" at bounding box center [288, 537] width 90 height 34
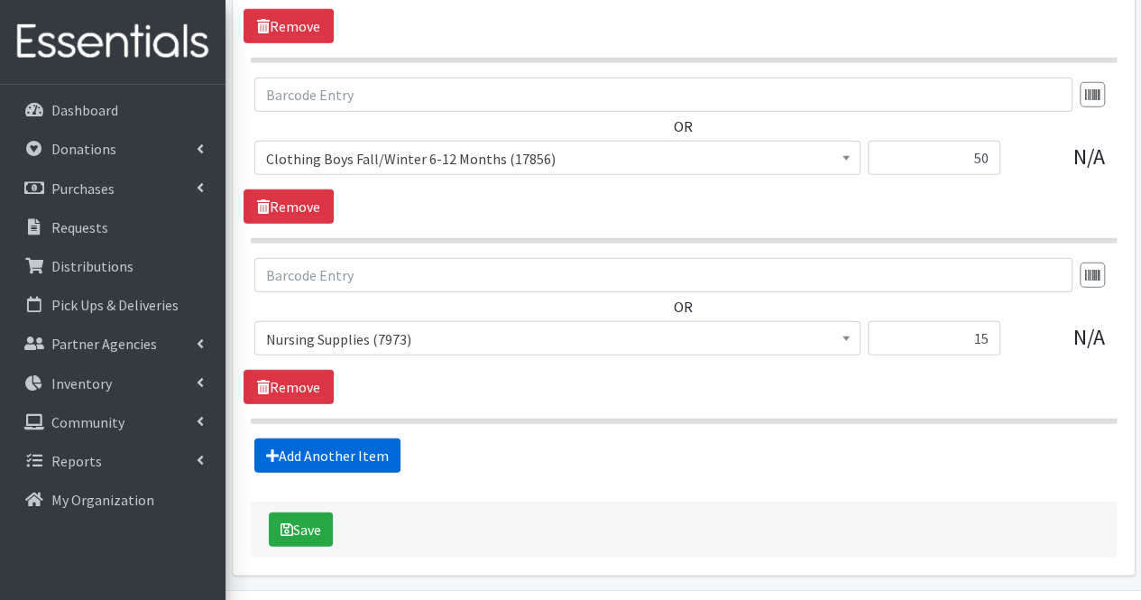
click at [334, 438] on link "Add Another Item" at bounding box center [327, 455] width 146 height 34
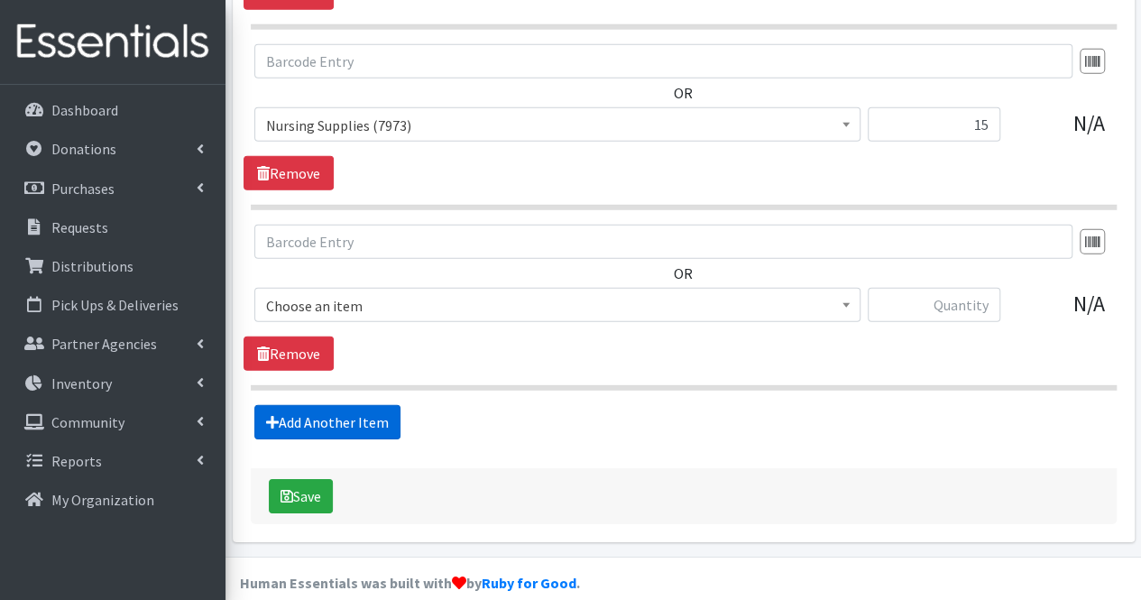
scroll to position [2572, 0]
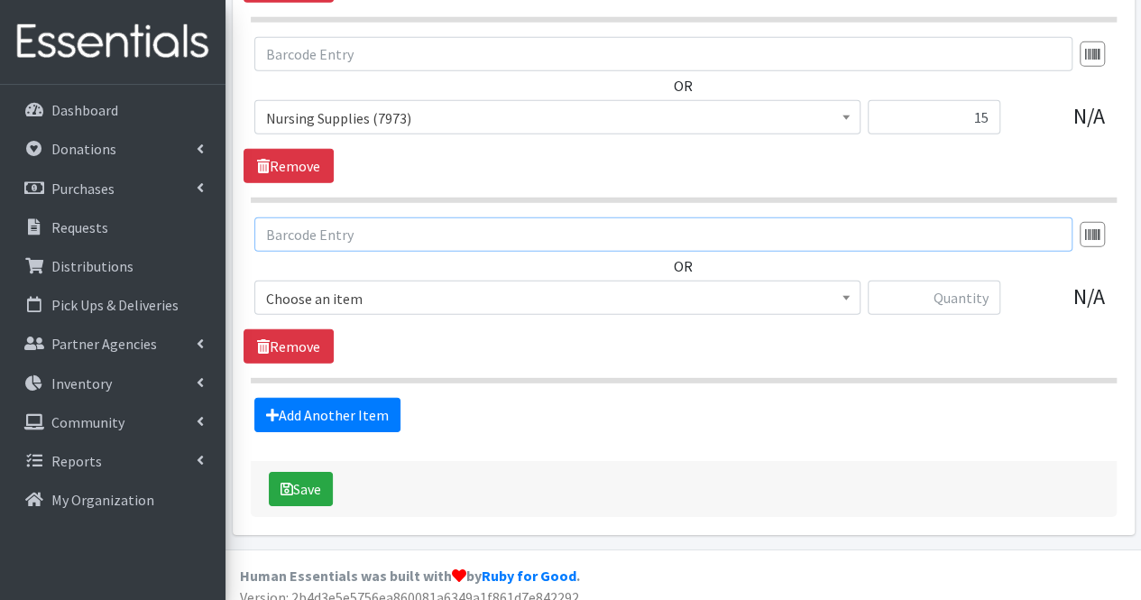
click at [361, 71] on input "text" at bounding box center [663, 54] width 818 height 34
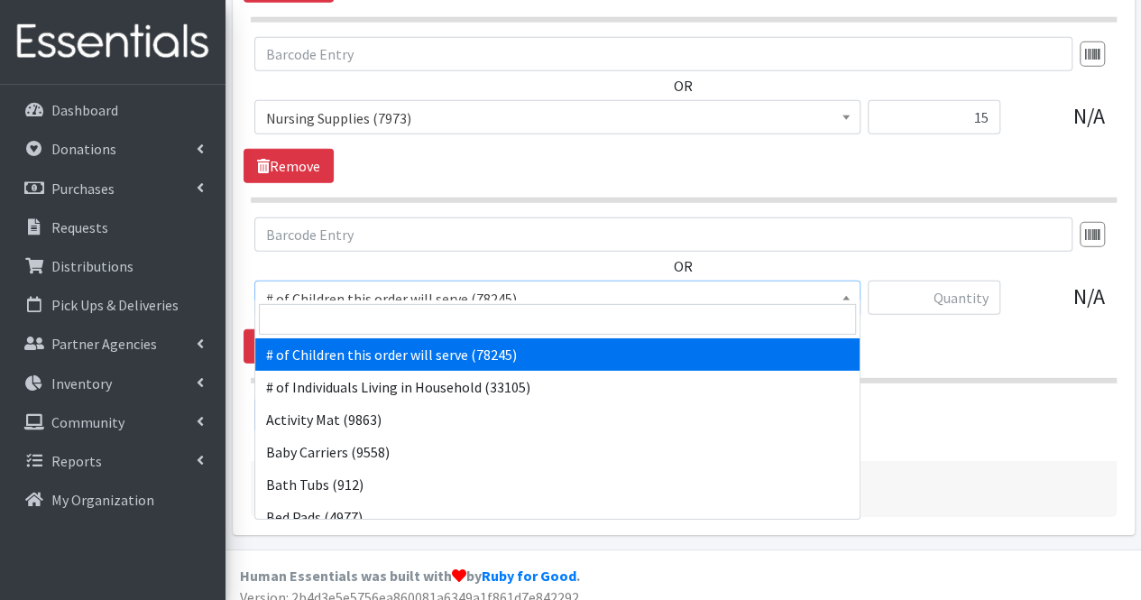
click at [675, 291] on span "# of Children this order will serve (78245)" at bounding box center [557, 298] width 583 height 25
click at [620, 320] on input "search" at bounding box center [557, 319] width 597 height 31
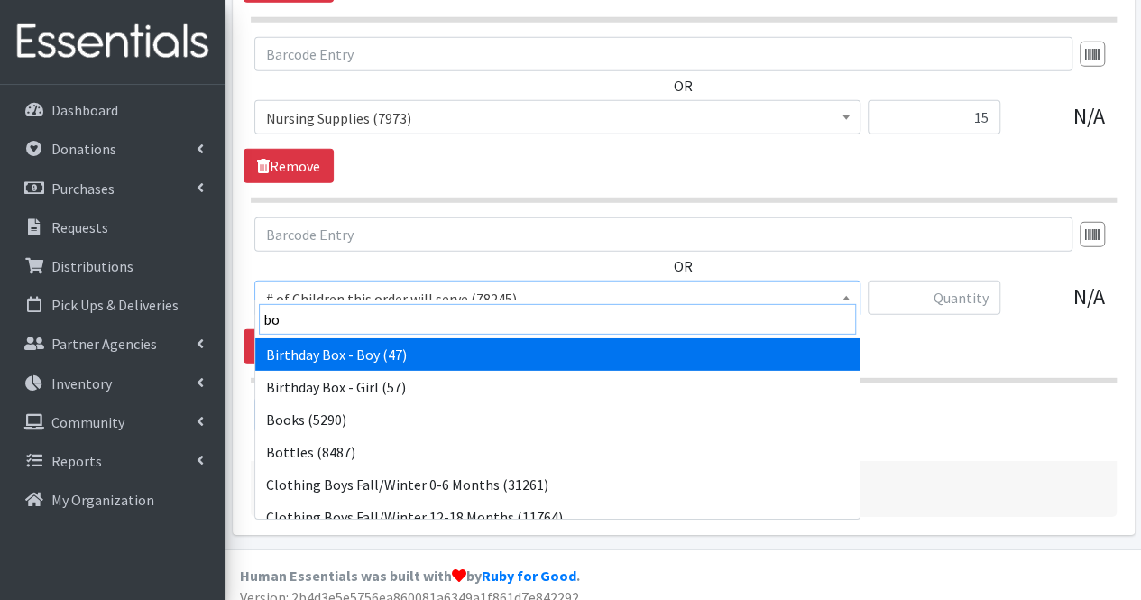
type input "boo"
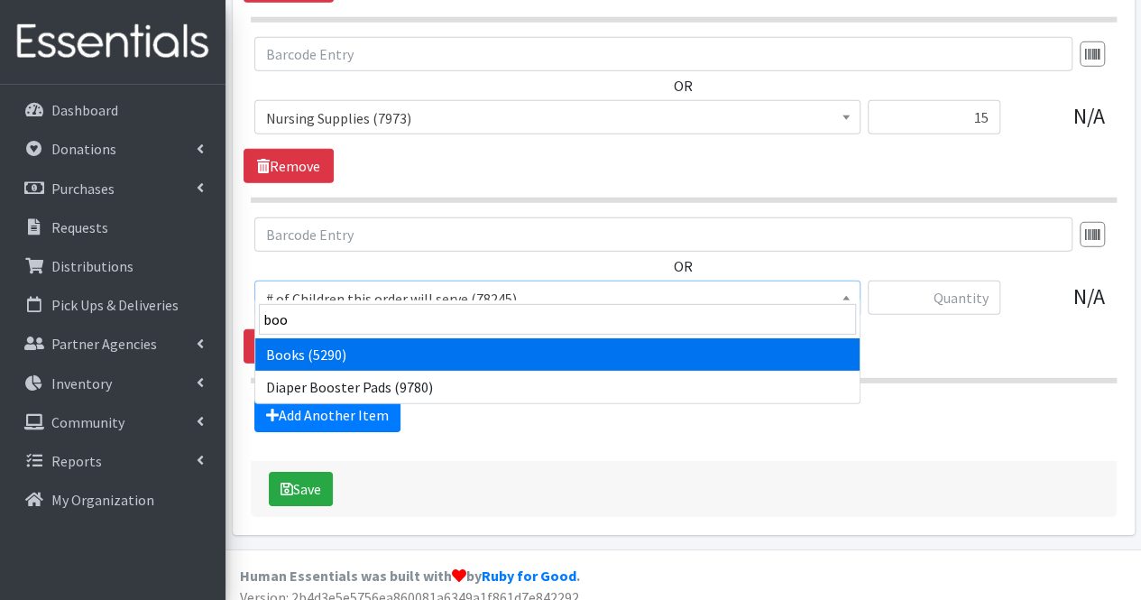
select select "1947"
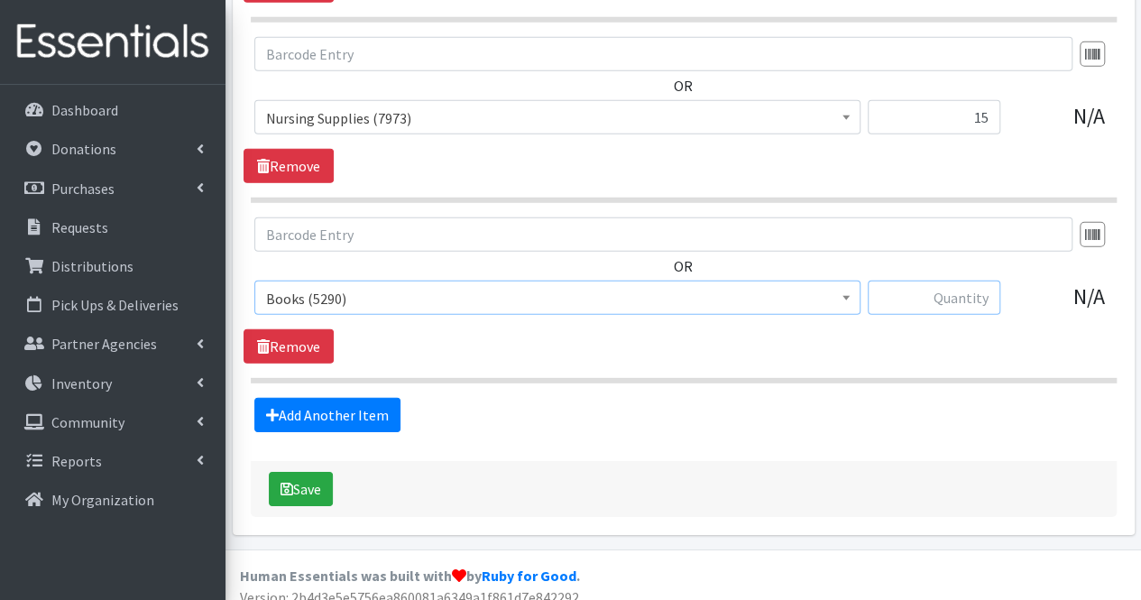
click at [980, 288] on input "text" at bounding box center [933, 297] width 133 height 34
type input "10"
click at [320, 472] on button "Save" at bounding box center [301, 489] width 64 height 34
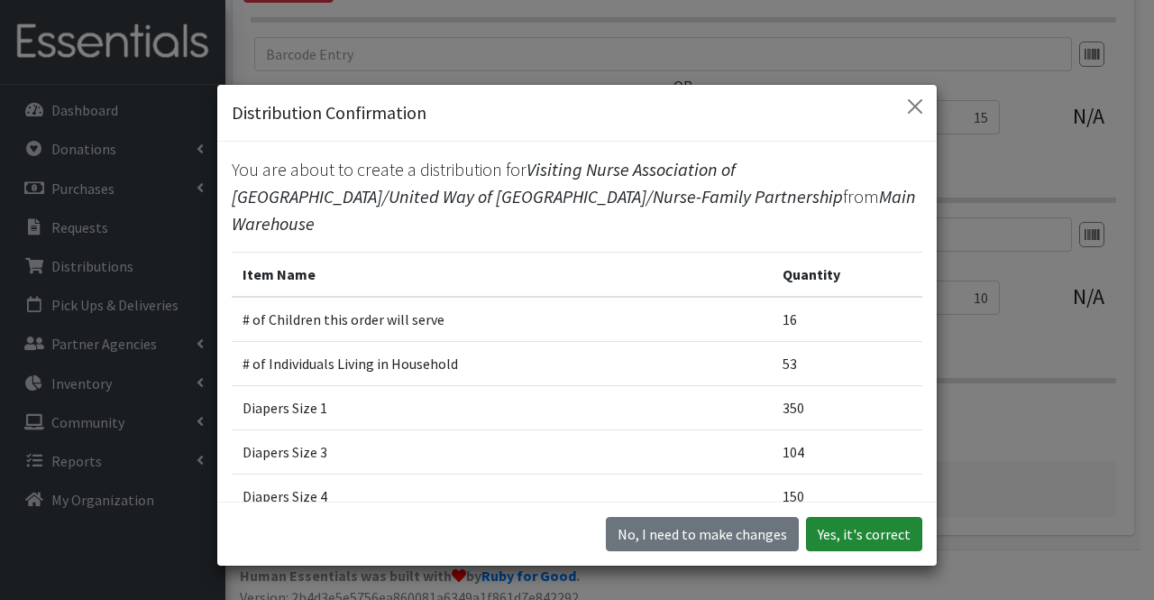
click at [834, 521] on button "Yes, it's correct" at bounding box center [864, 534] width 116 height 34
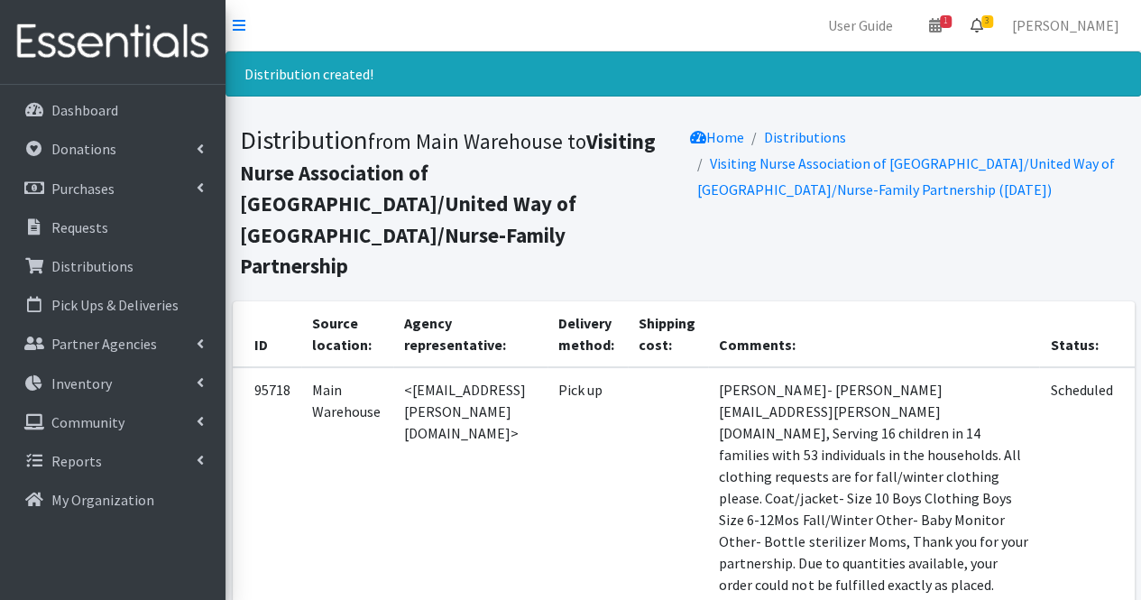
click at [983, 30] on icon at bounding box center [976, 25] width 13 height 14
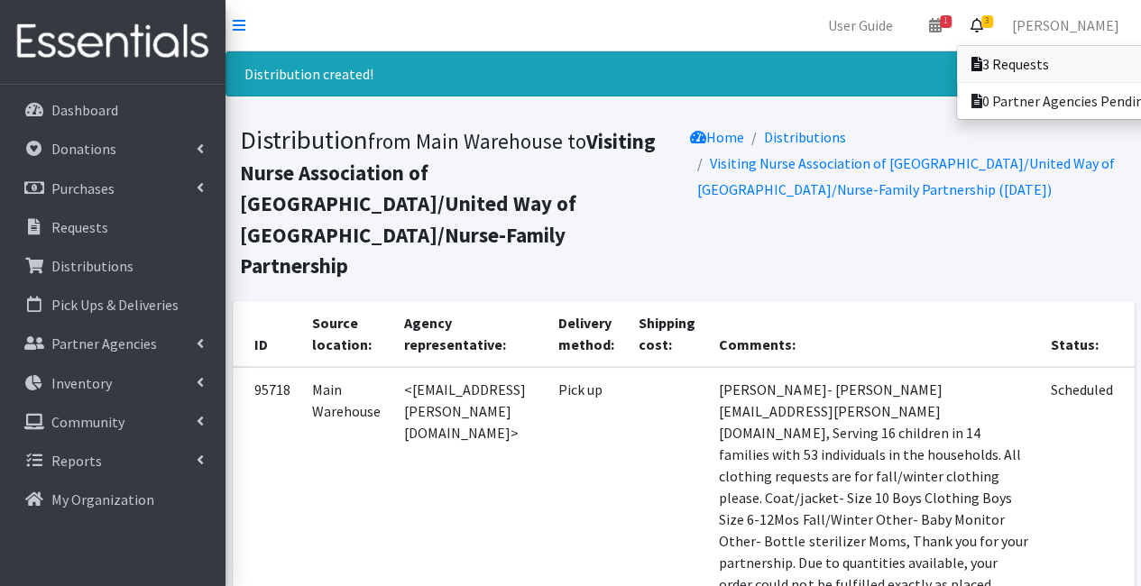
click at [1016, 58] on link "3 Requests" at bounding box center [1082, 64] width 251 height 36
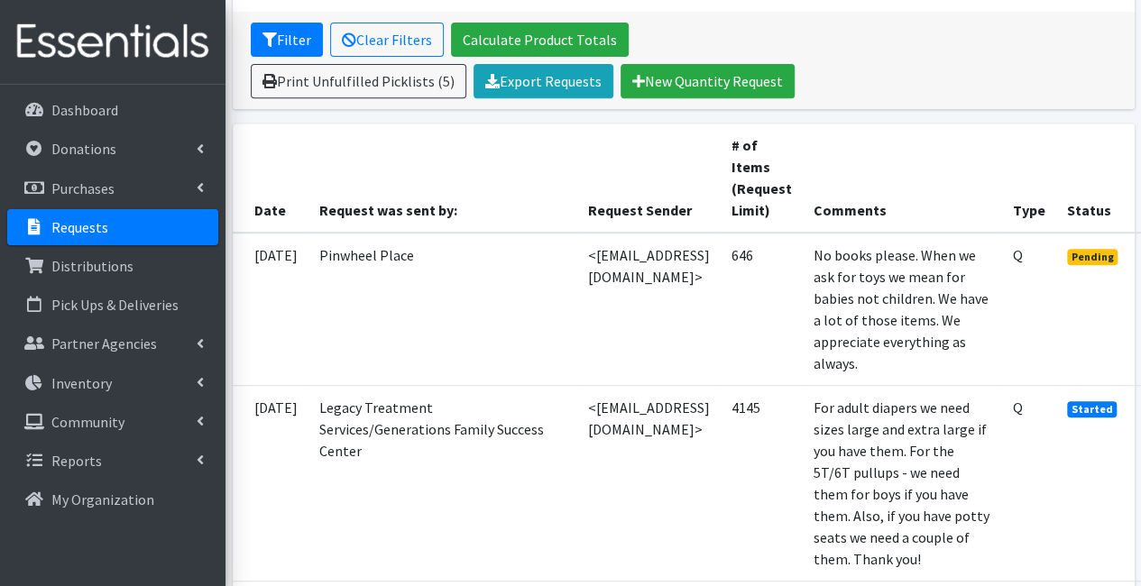
scroll to position [338, 123]
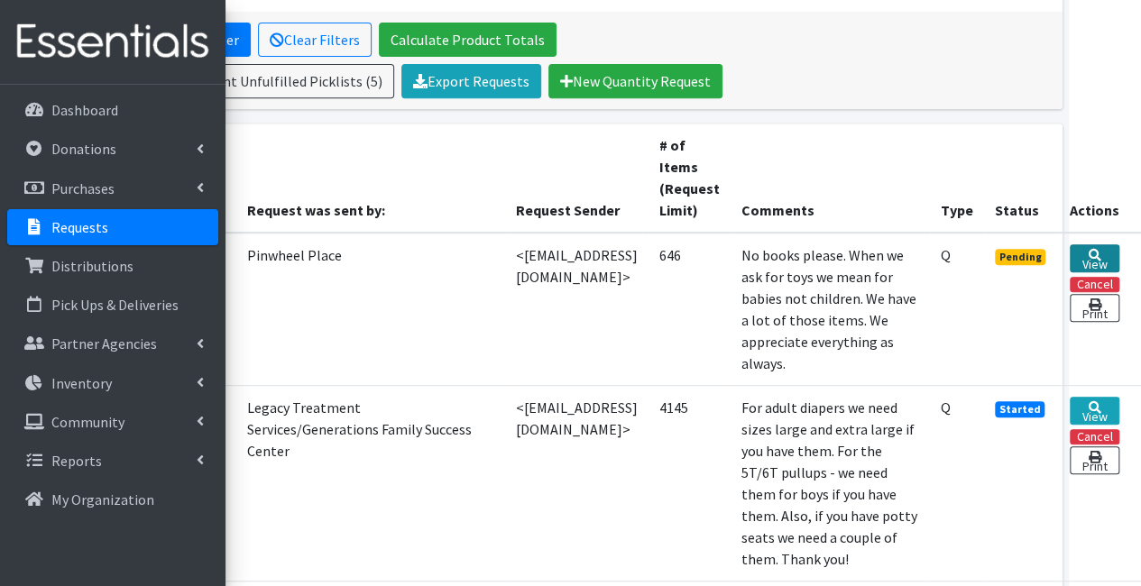
click at [1076, 260] on link "View" at bounding box center [1094, 258] width 50 height 28
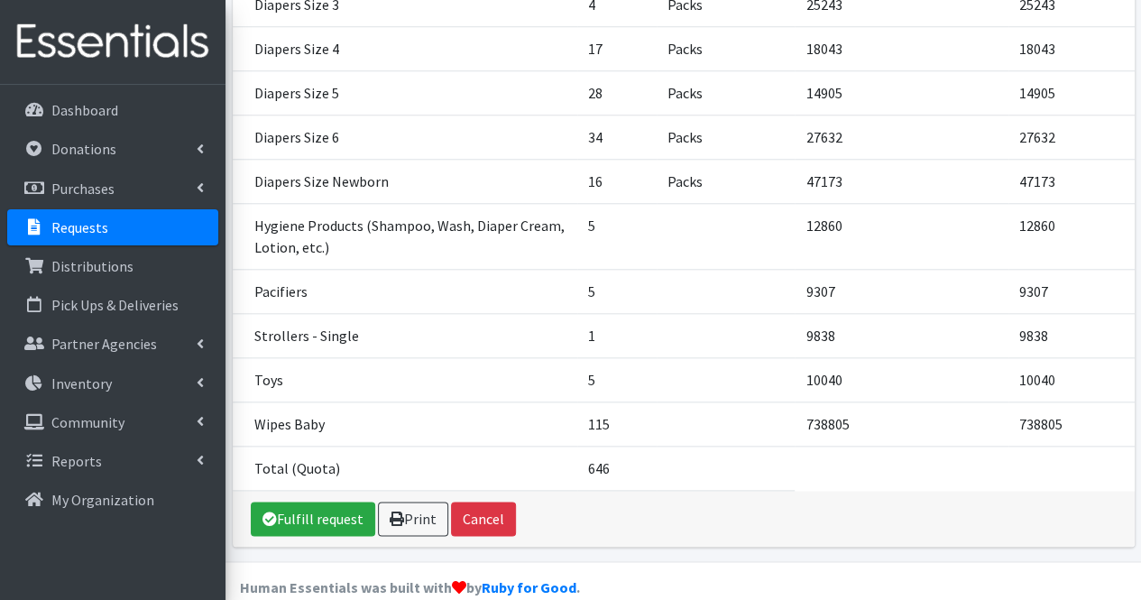
scroll to position [815, 0]
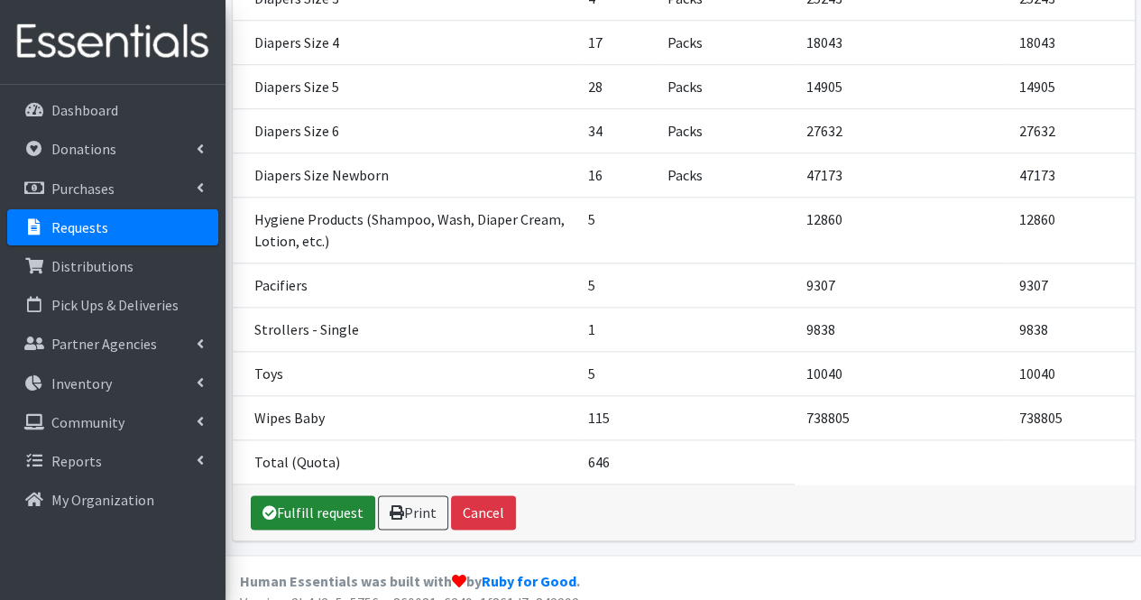
click at [341, 504] on link "Fulfill request" at bounding box center [313, 512] width 124 height 34
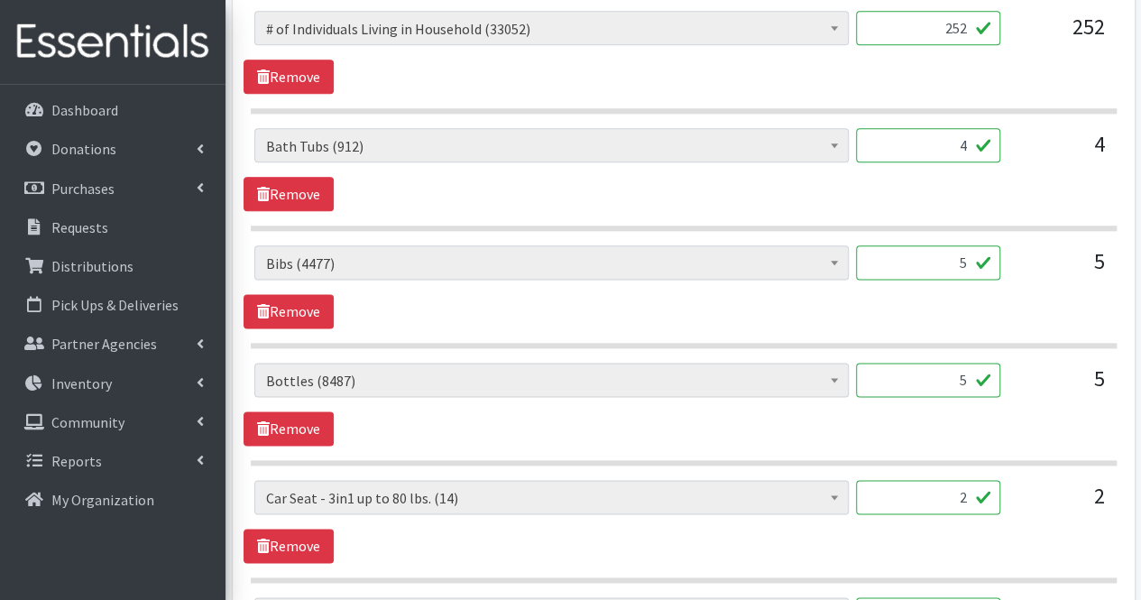
scroll to position [1012, 0]
click at [969, 143] on input "4" at bounding box center [928, 144] width 144 height 34
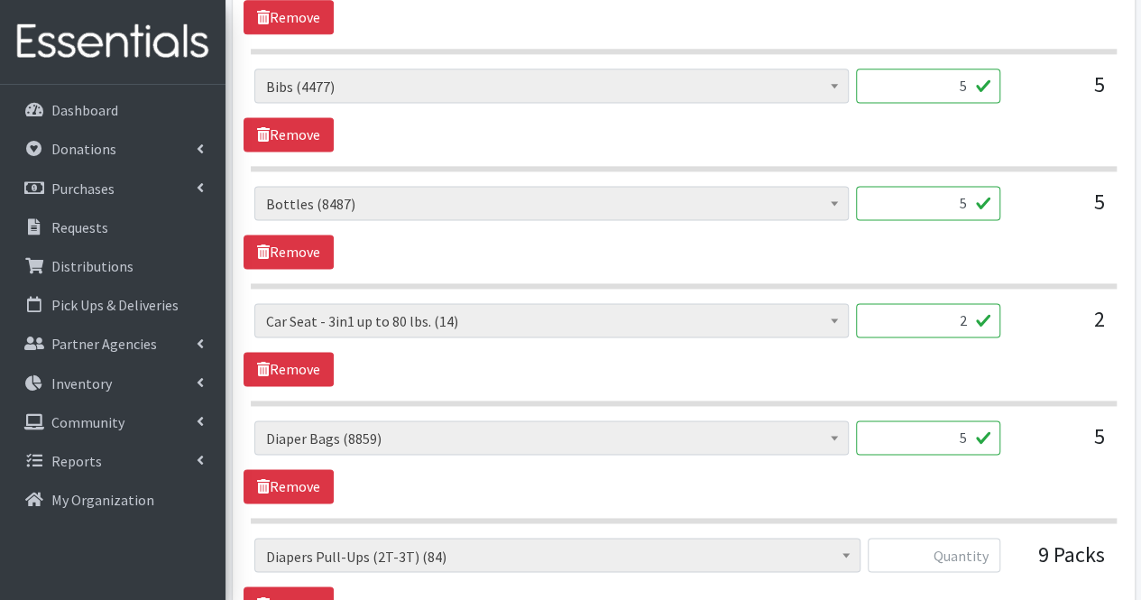
scroll to position [1190, 0]
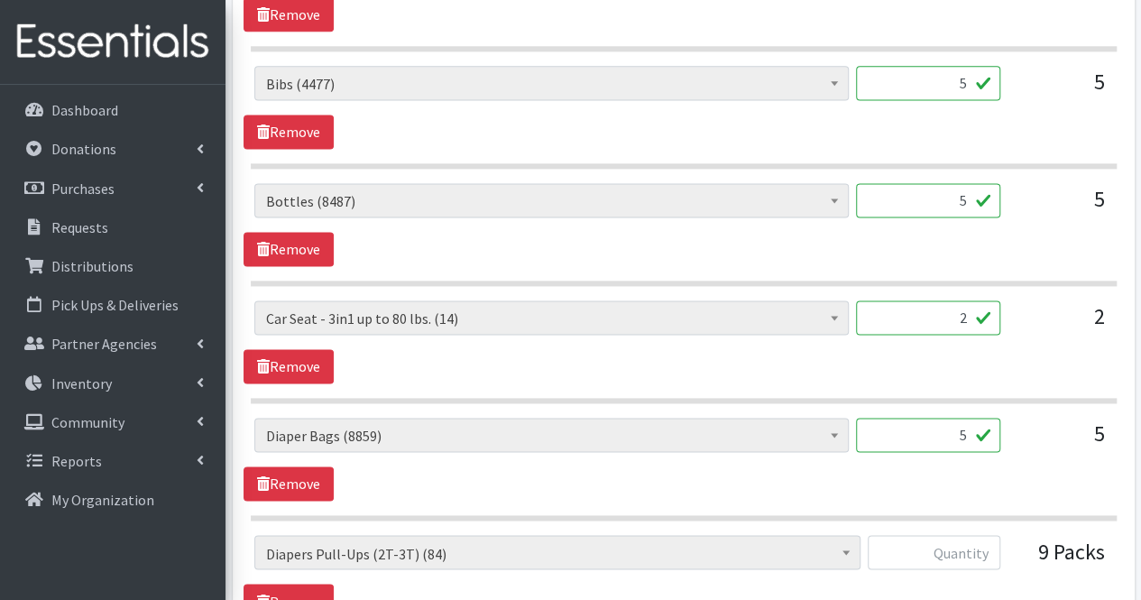
type input "0"
click at [936, 206] on input "5" at bounding box center [928, 200] width 144 height 34
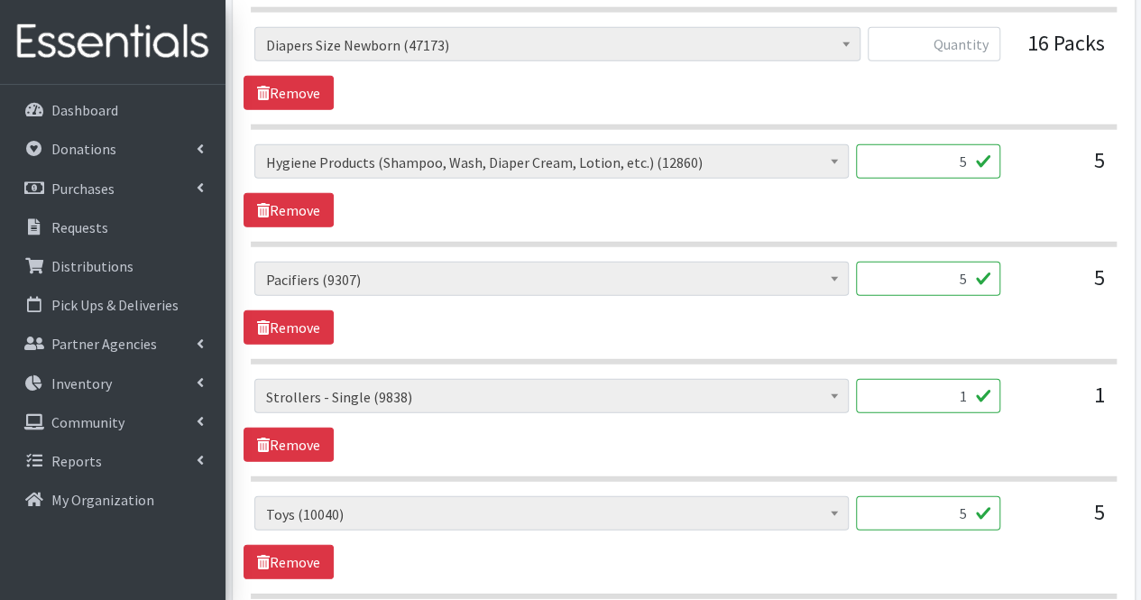
scroll to position [2731, 0]
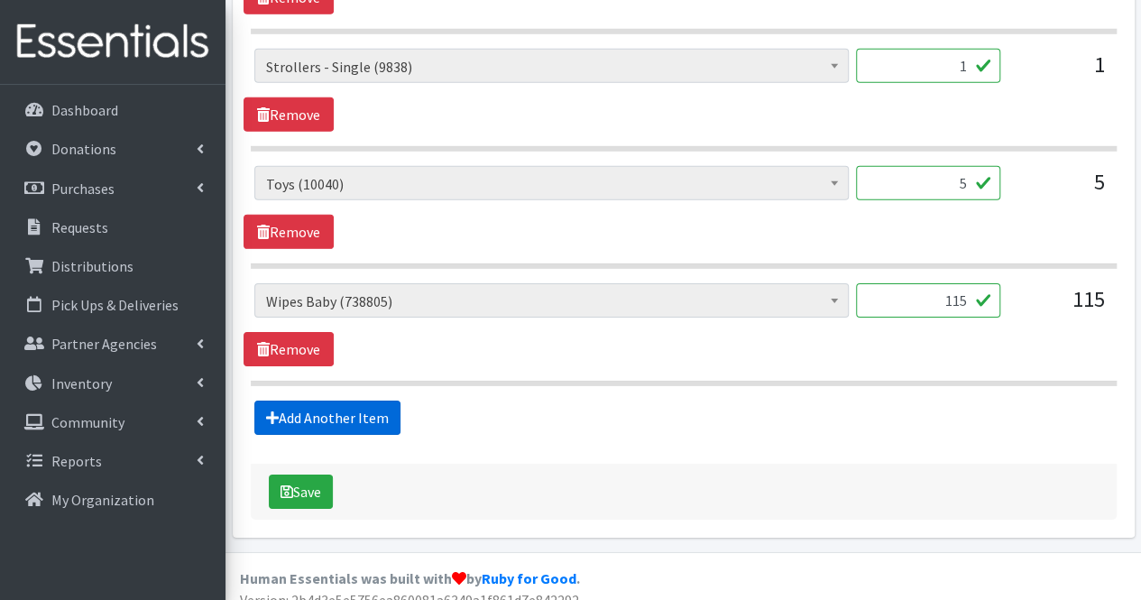
click at [343, 400] on link "Add Another Item" at bounding box center [327, 417] width 146 height 34
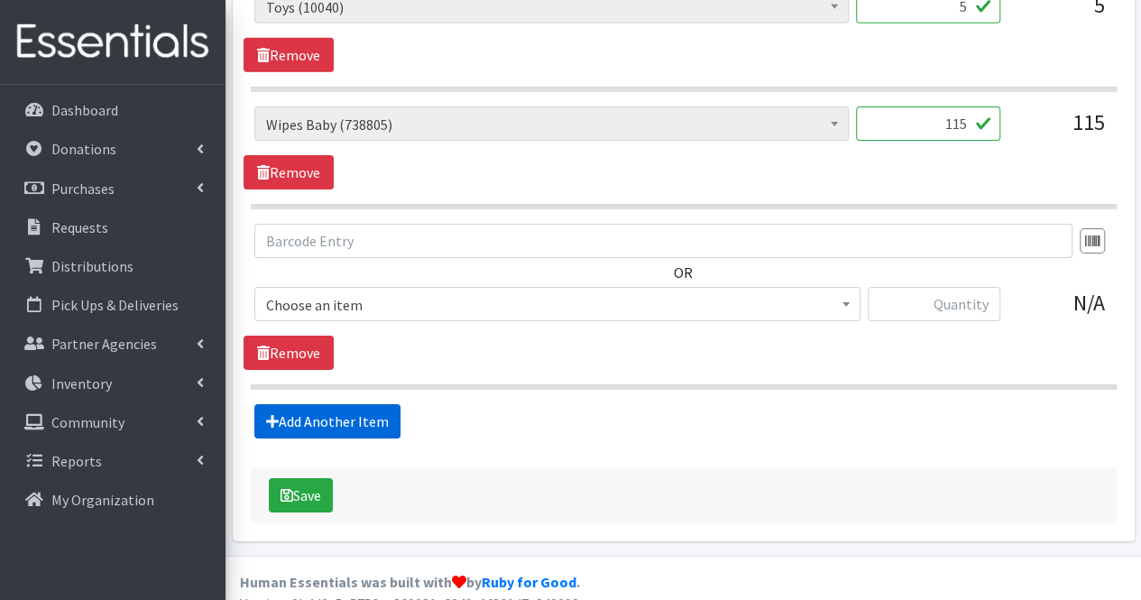
scroll to position [2911, 0]
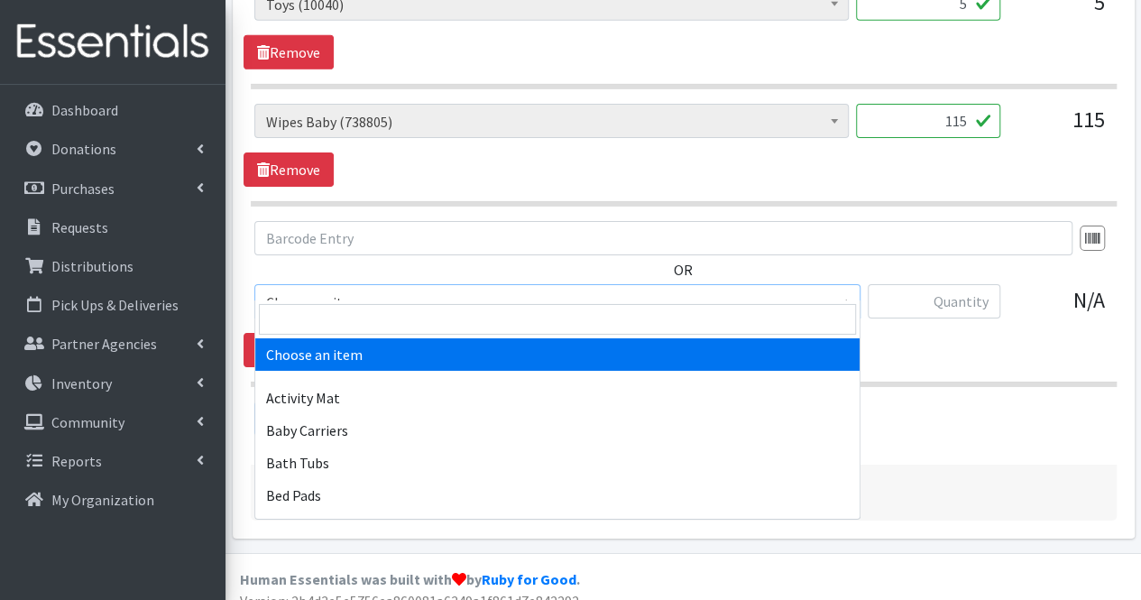
click at [344, 289] on span "Choose an item" at bounding box center [557, 301] width 583 height 25
click at [335, 326] on input "search" at bounding box center [557, 319] width 597 height 31
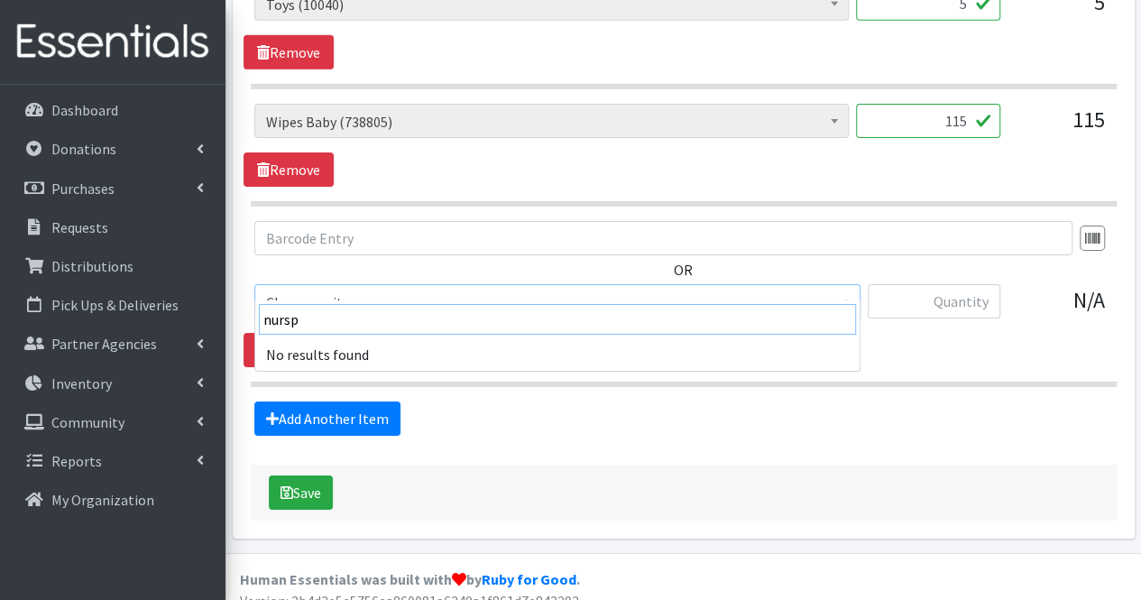
type input "nursp"
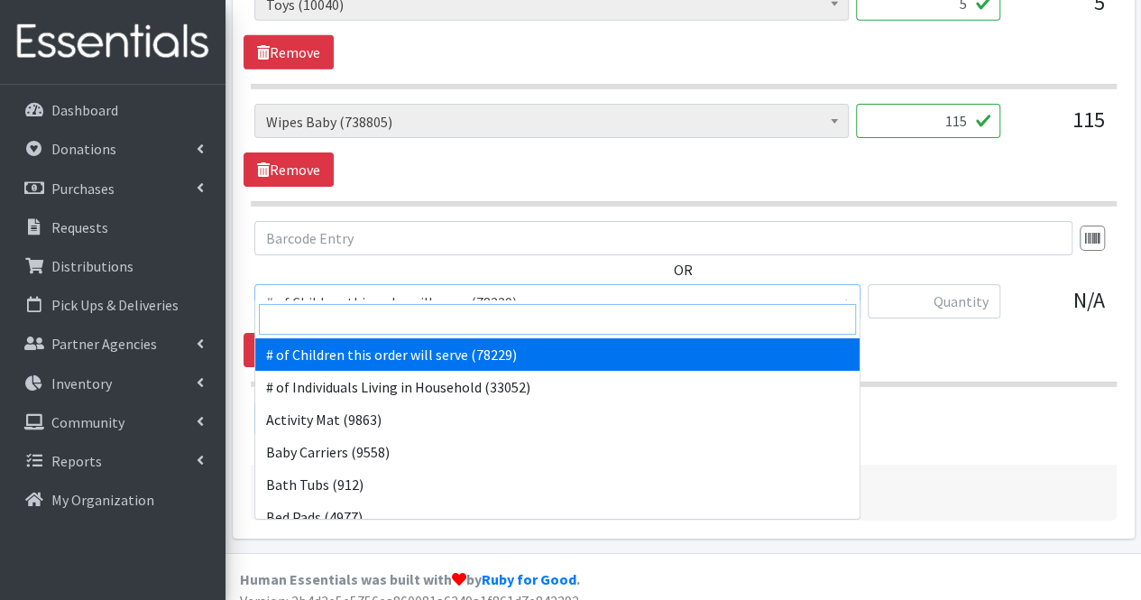
click at [335, 326] on input "search" at bounding box center [557, 319] width 597 height 31
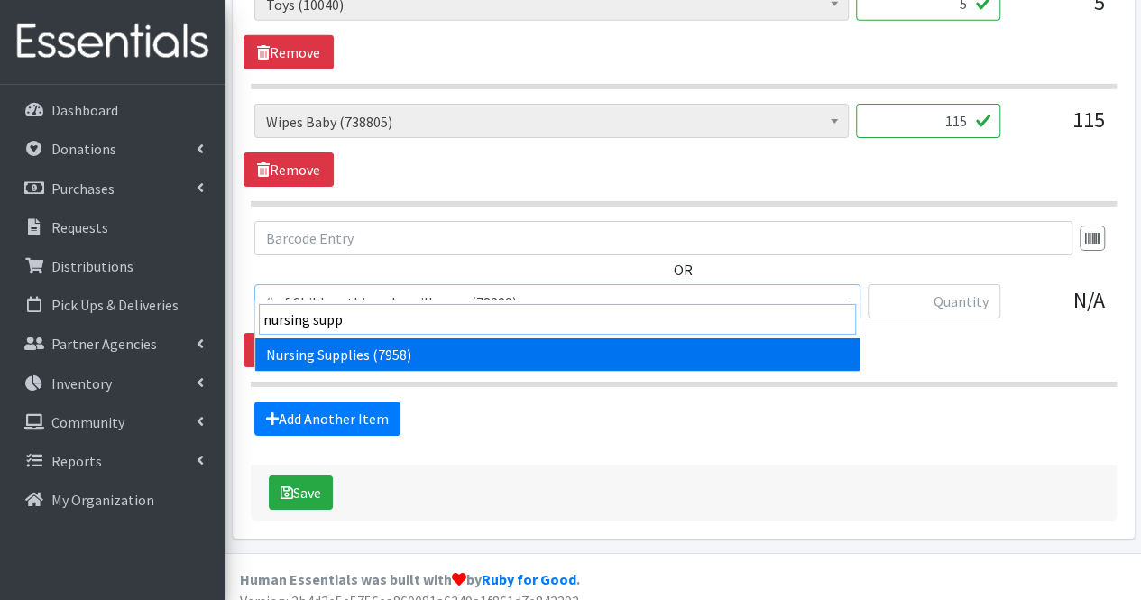
type input "nursing suppl"
select select "1936"
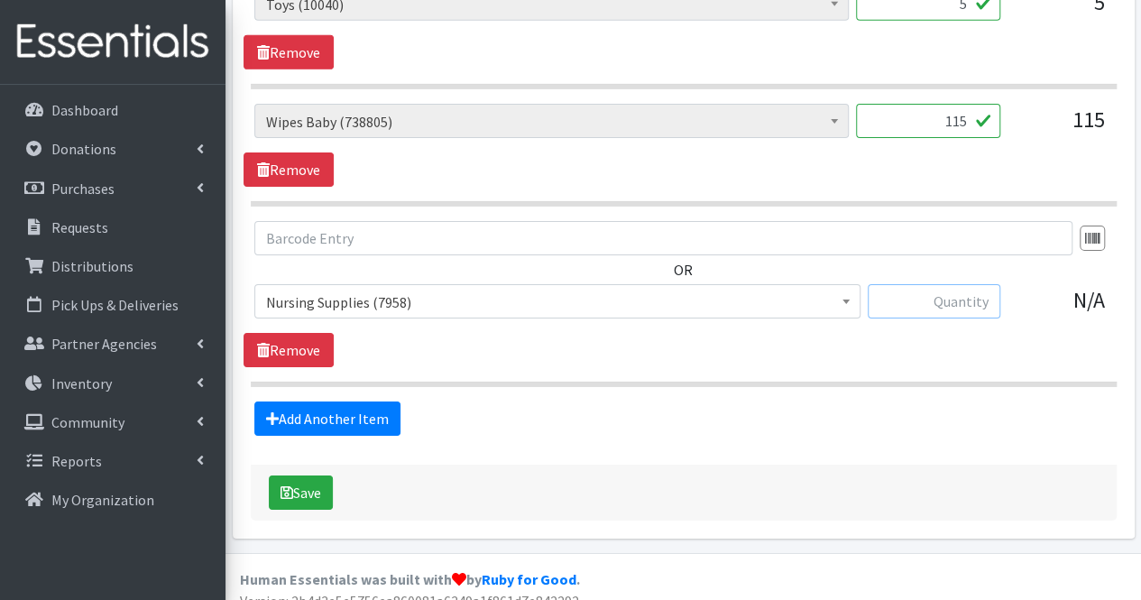
click at [937, 286] on input "text" at bounding box center [933, 301] width 133 height 34
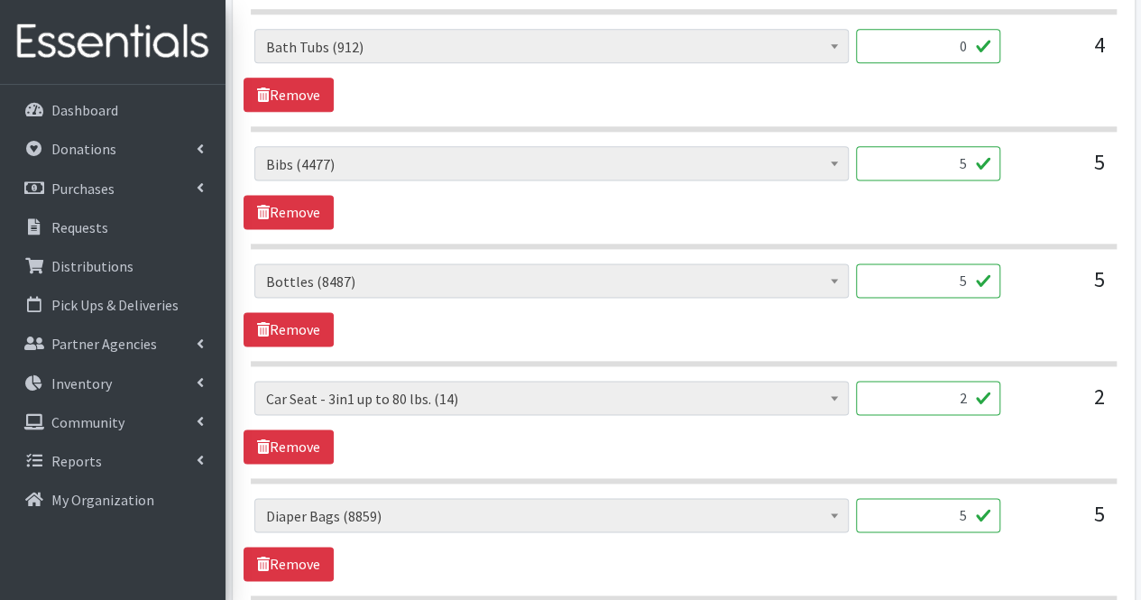
scroll to position [1111, 0]
type input "15"
click at [963, 275] on input "5" at bounding box center [928, 279] width 144 height 34
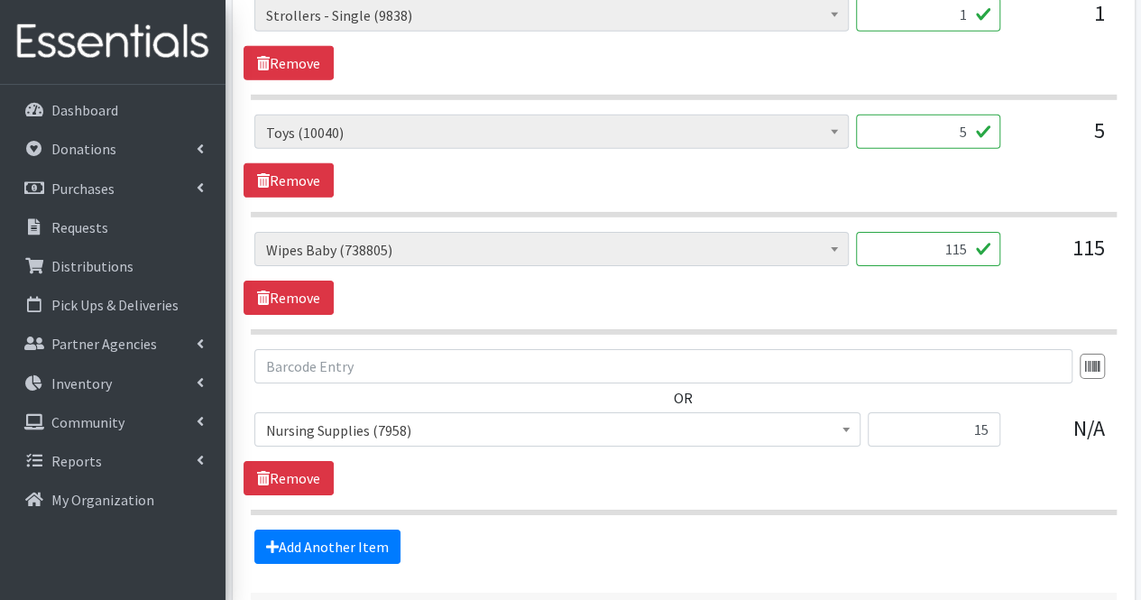
scroll to position [2911, 0]
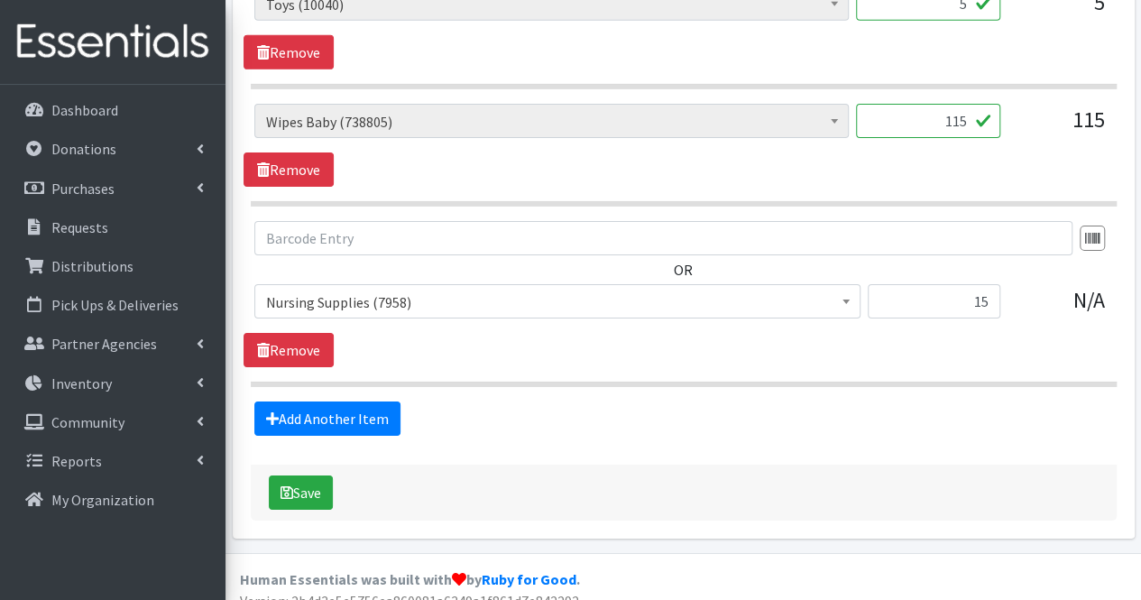
type input "0"
click at [991, 284] on input "15" at bounding box center [933, 301] width 133 height 34
type input "1"
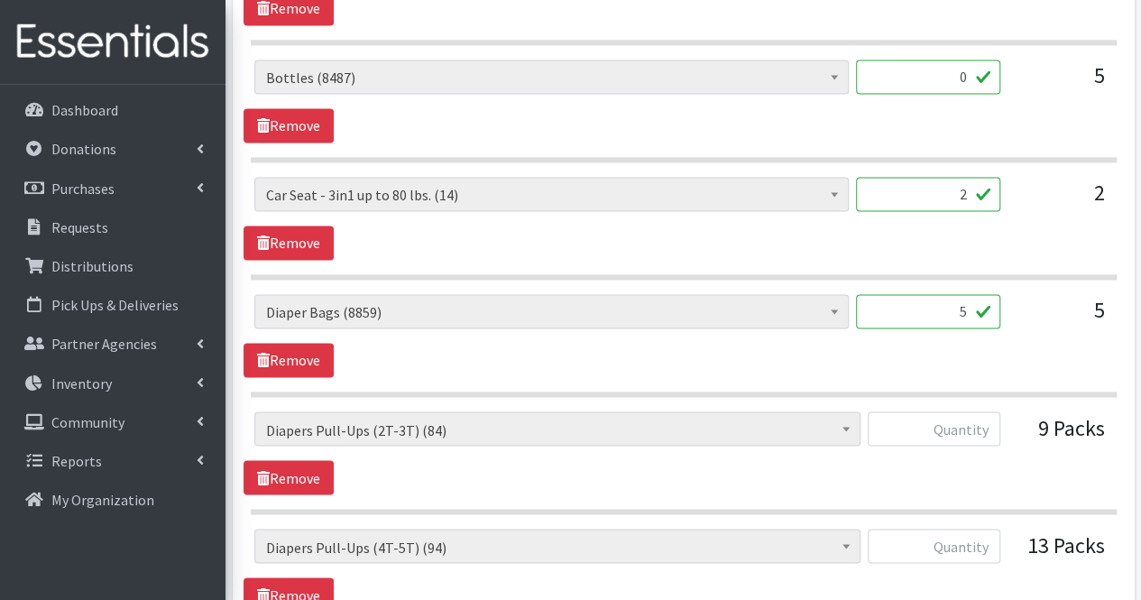
scroll to position [1369, 0]
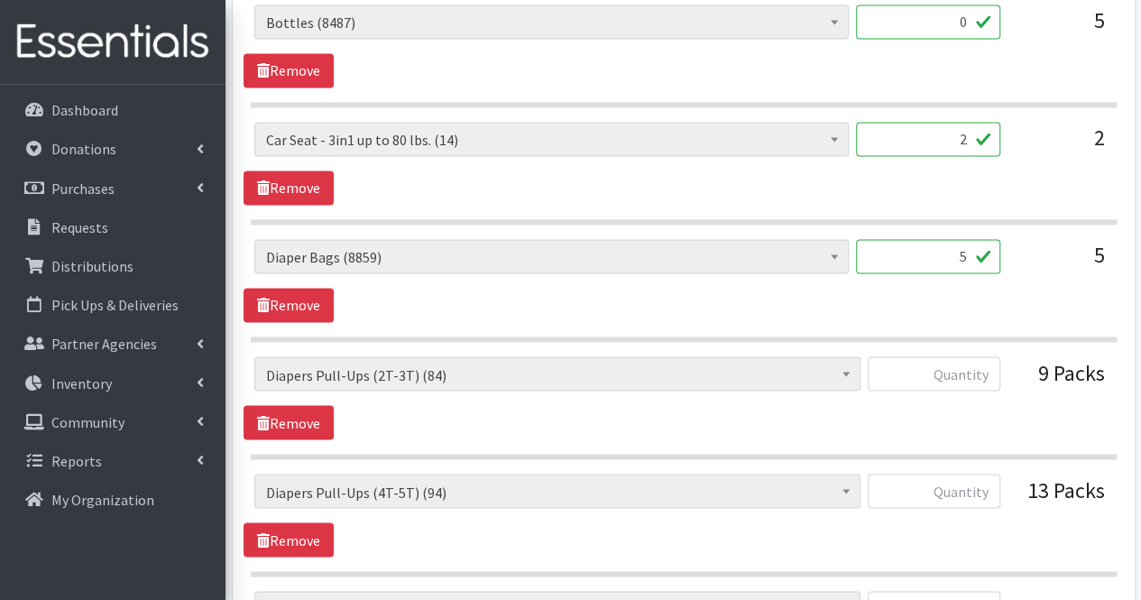
type input "30"
click at [945, 250] on input "5" at bounding box center [928, 256] width 144 height 34
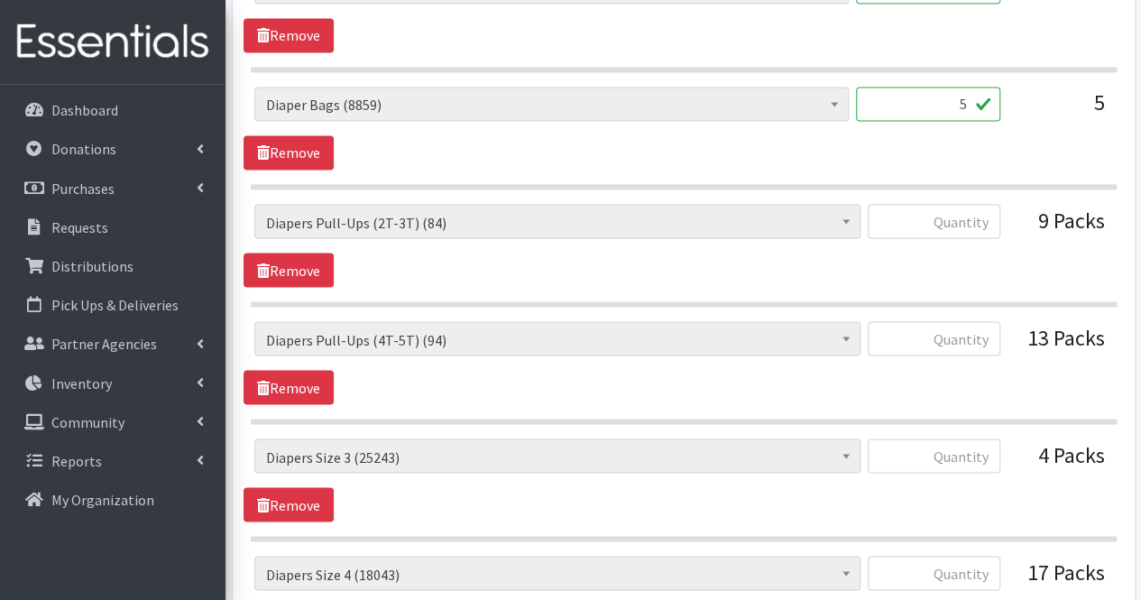
scroll to position [1522, 0]
click at [968, 220] on input "text" at bounding box center [933, 220] width 133 height 34
type input "0"
click at [976, 326] on input "text" at bounding box center [933, 337] width 133 height 34
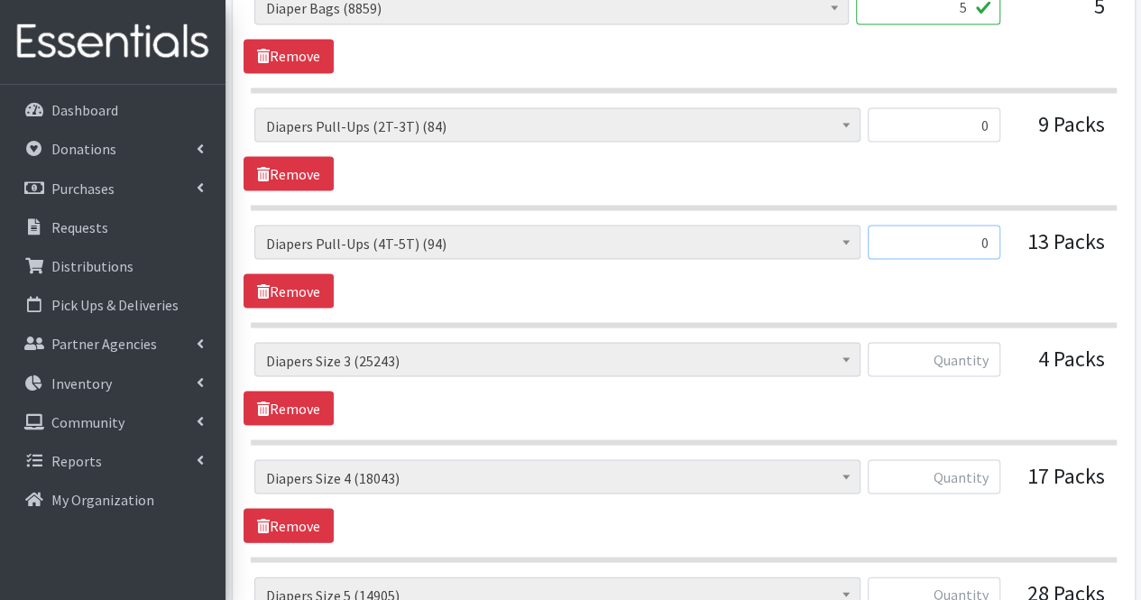
scroll to position [1620, 0]
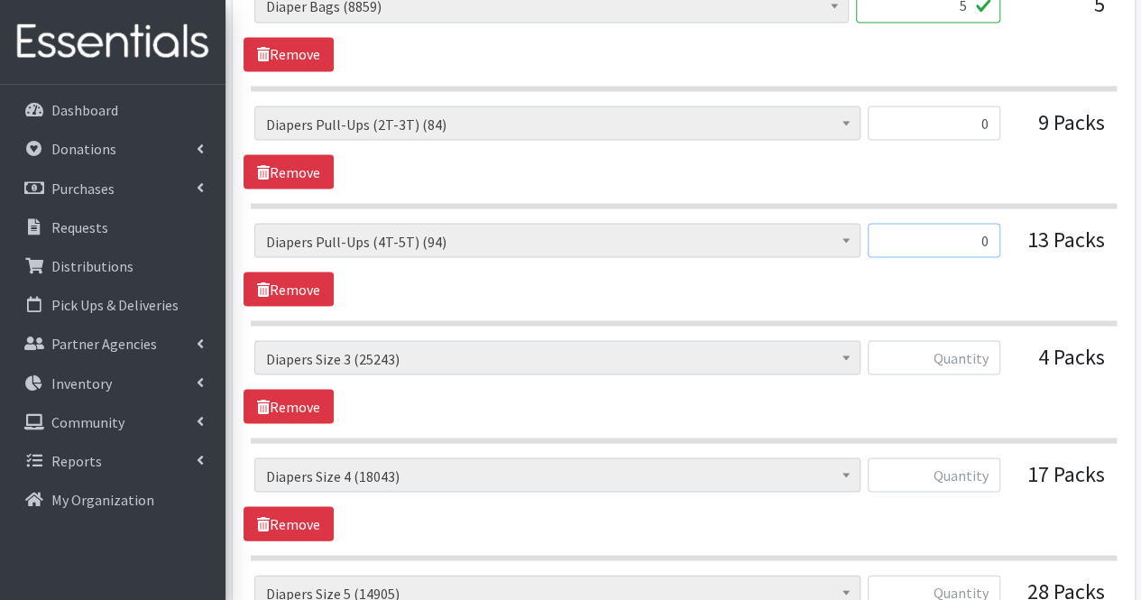
type input "0"
click at [983, 352] on input "text" at bounding box center [933, 357] width 133 height 34
type input "200"
click at [941, 464] on input "text" at bounding box center [933, 474] width 133 height 34
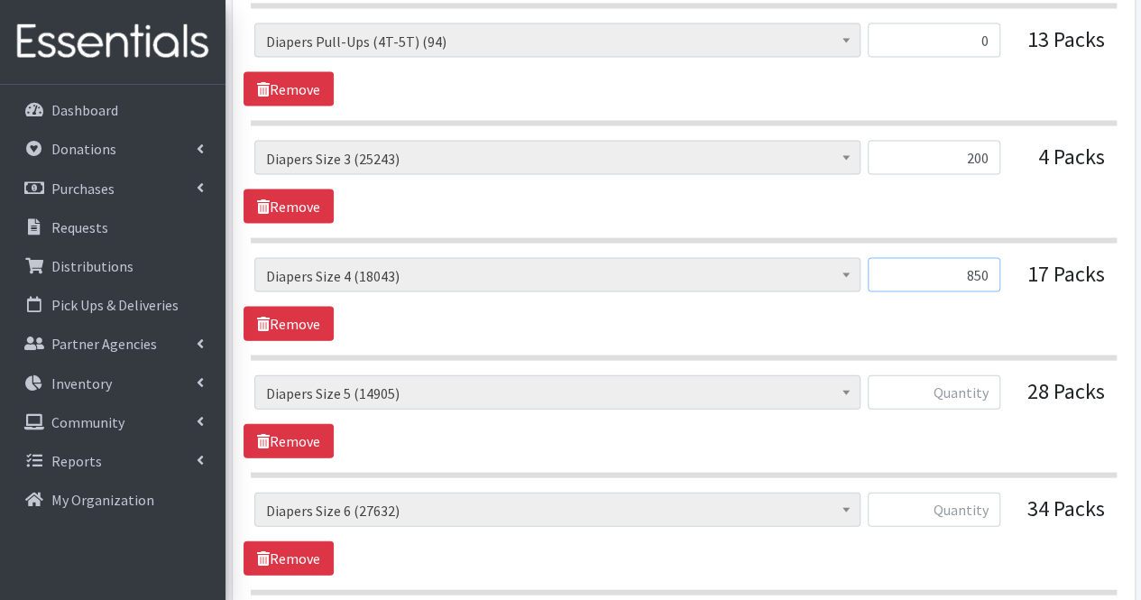
scroll to position [1820, 0]
type input "850"
click at [966, 383] on input "text" at bounding box center [933, 391] width 133 height 34
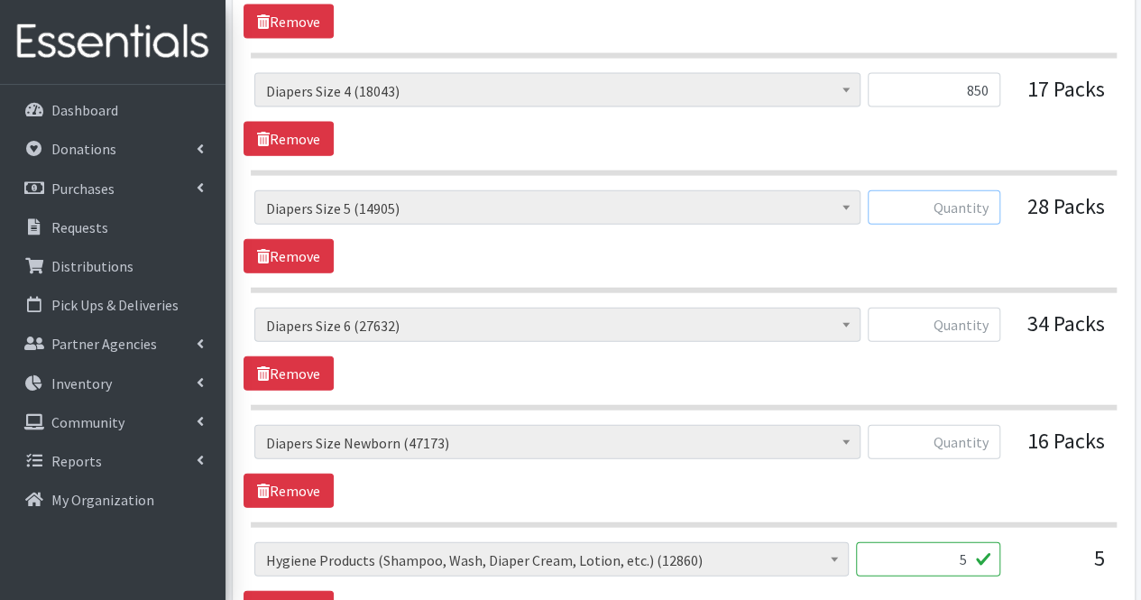
scroll to position [2006, 0]
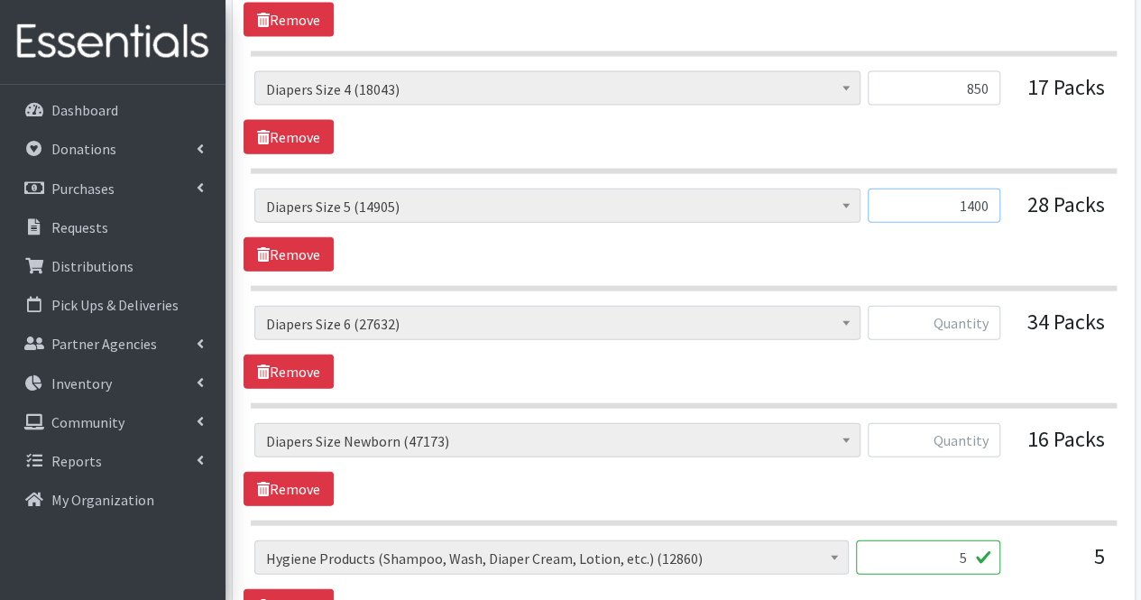
type input "1400"
click at [962, 316] on input "text" at bounding box center [933, 323] width 133 height 34
type input "1700"
click at [955, 429] on input "text" at bounding box center [933, 440] width 133 height 34
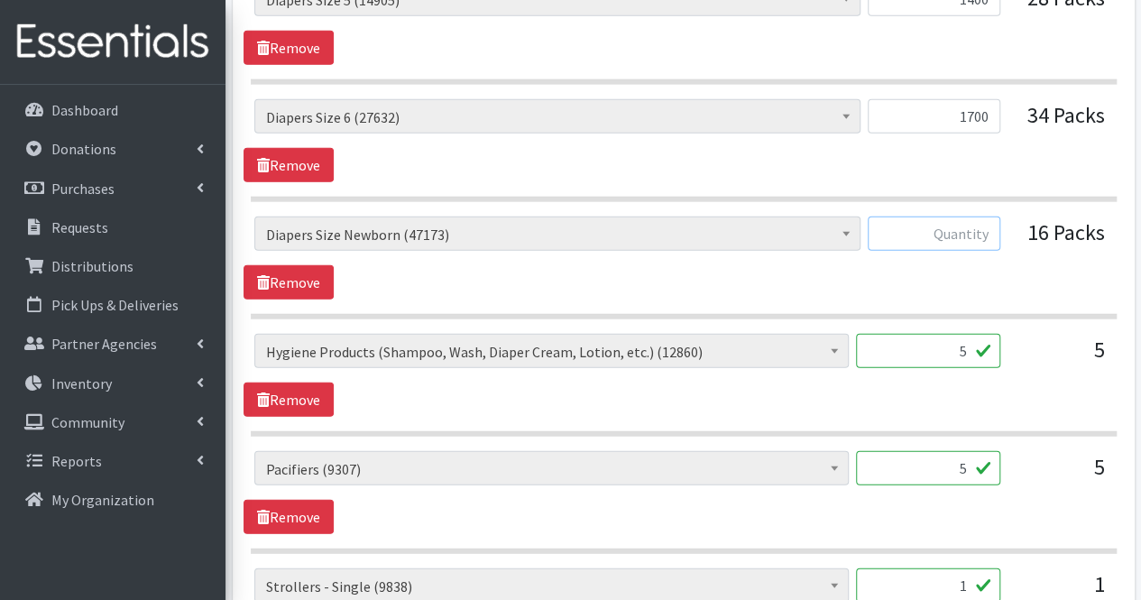
scroll to position [2206, 0]
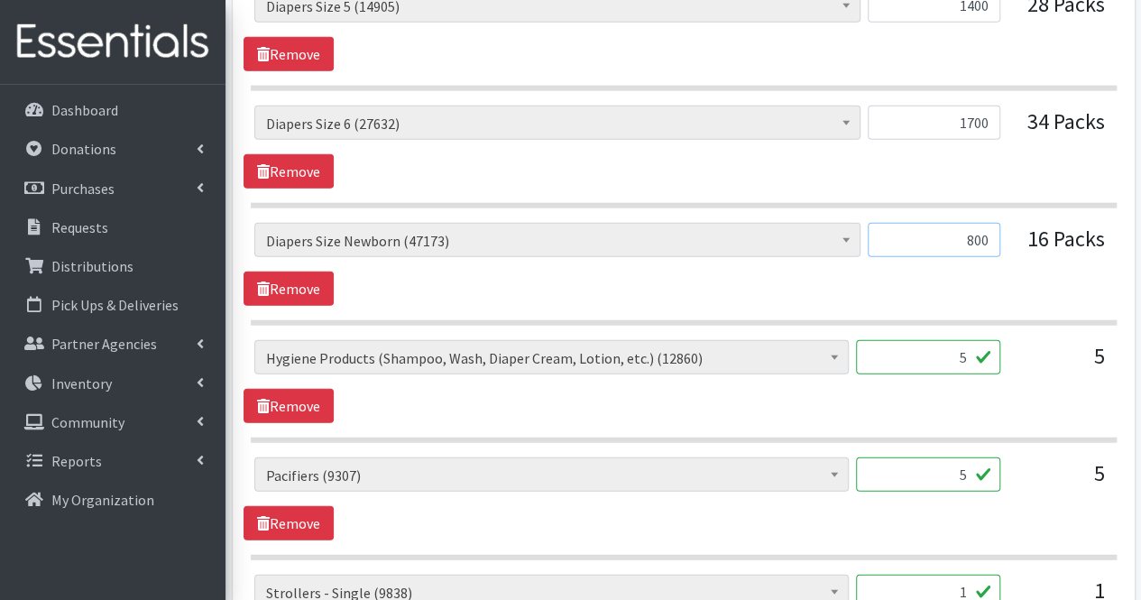
type input "800"
click at [939, 348] on input "5" at bounding box center [928, 357] width 144 height 34
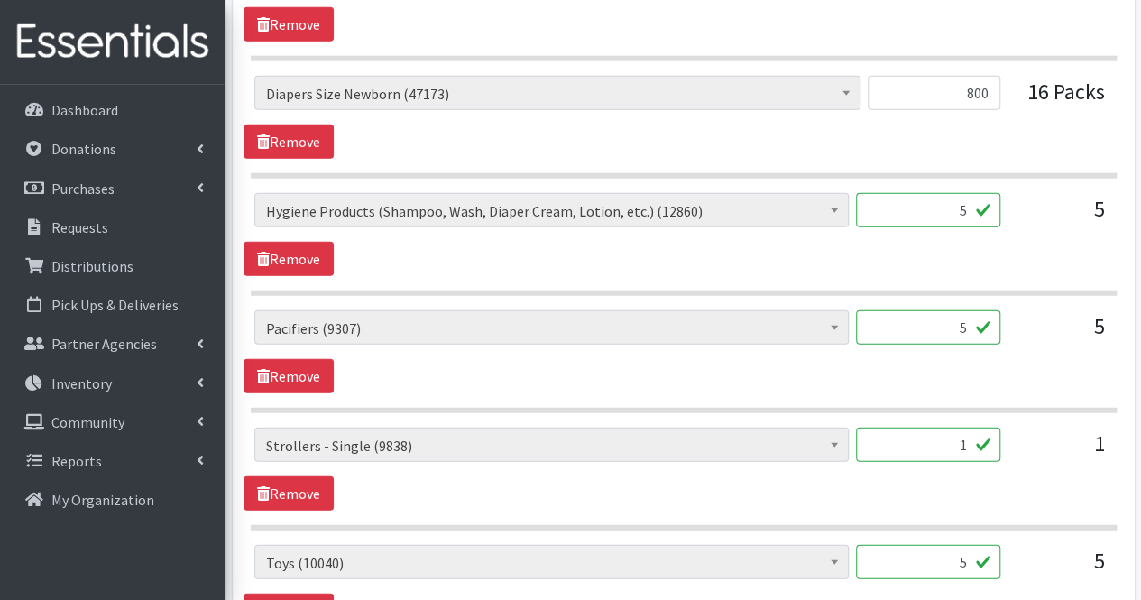
scroll to position [2354, 0]
click at [945, 317] on input "5" at bounding box center [928, 326] width 144 height 34
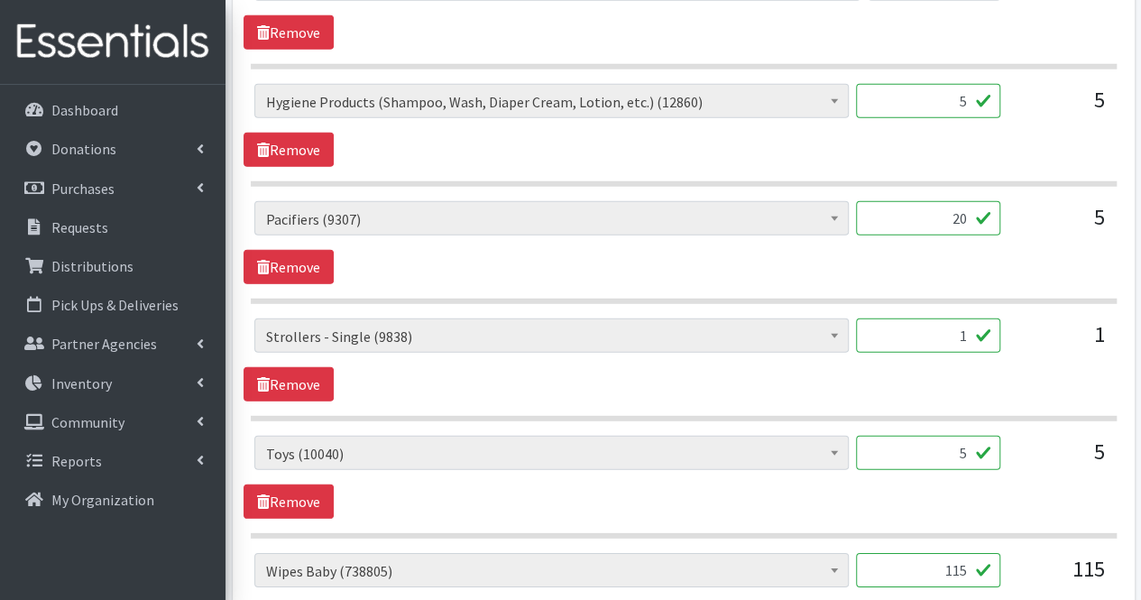
type input "20"
click at [945, 318] on input "1" at bounding box center [928, 335] width 144 height 34
type input "0"
click at [970, 553] on input "115" at bounding box center [928, 570] width 144 height 34
type input "1"
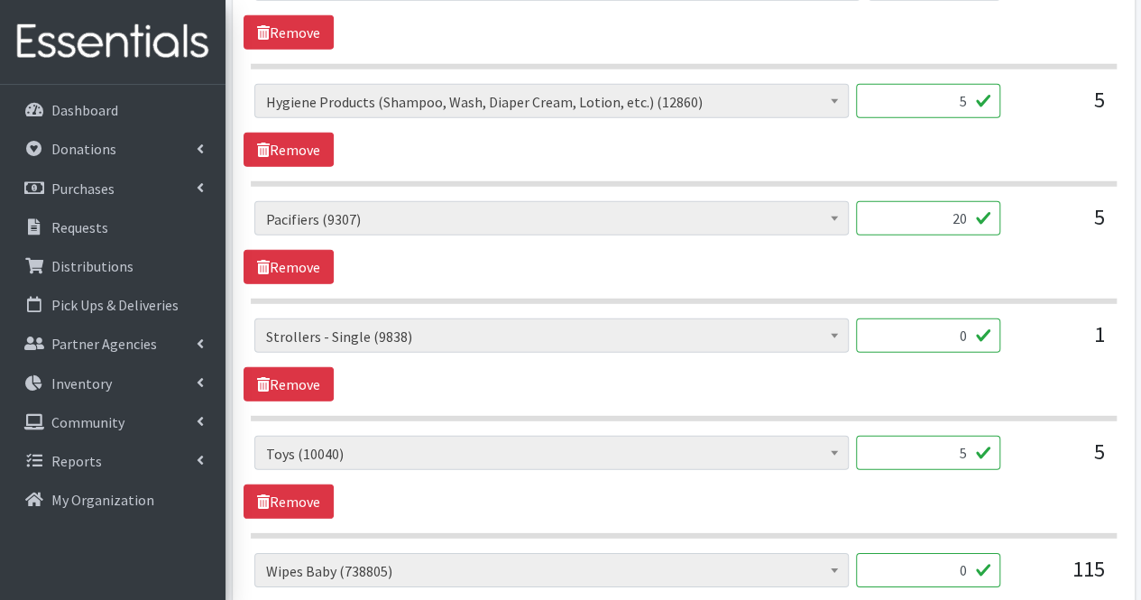
type input "0"
click at [947, 436] on input "5" at bounding box center [928, 453] width 144 height 34
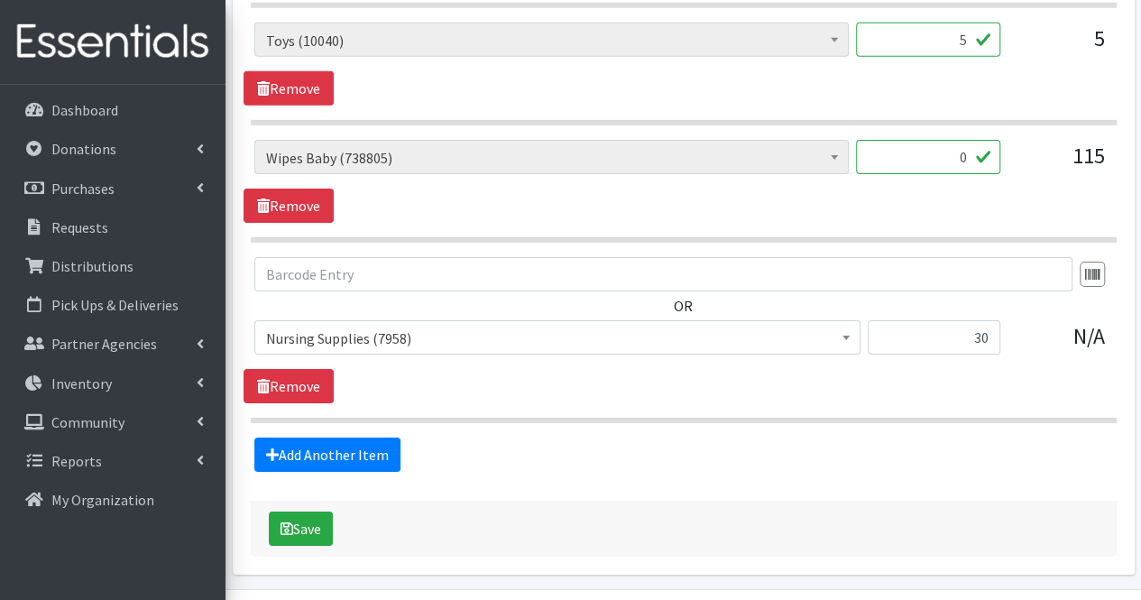
scroll to position [2877, 0]
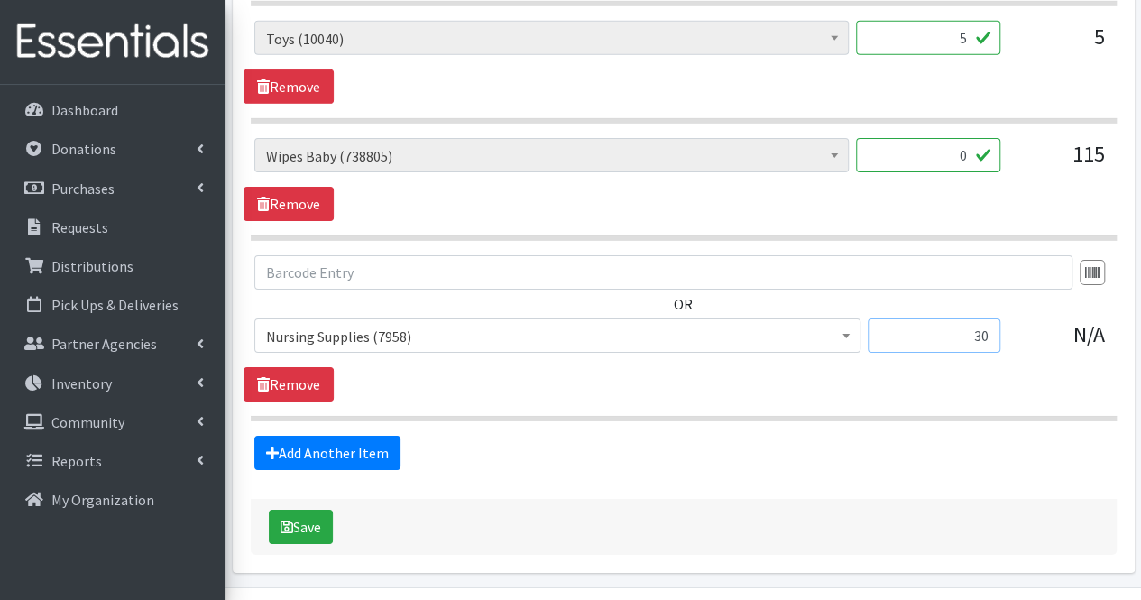
click at [958, 318] on input "30" at bounding box center [933, 335] width 133 height 34
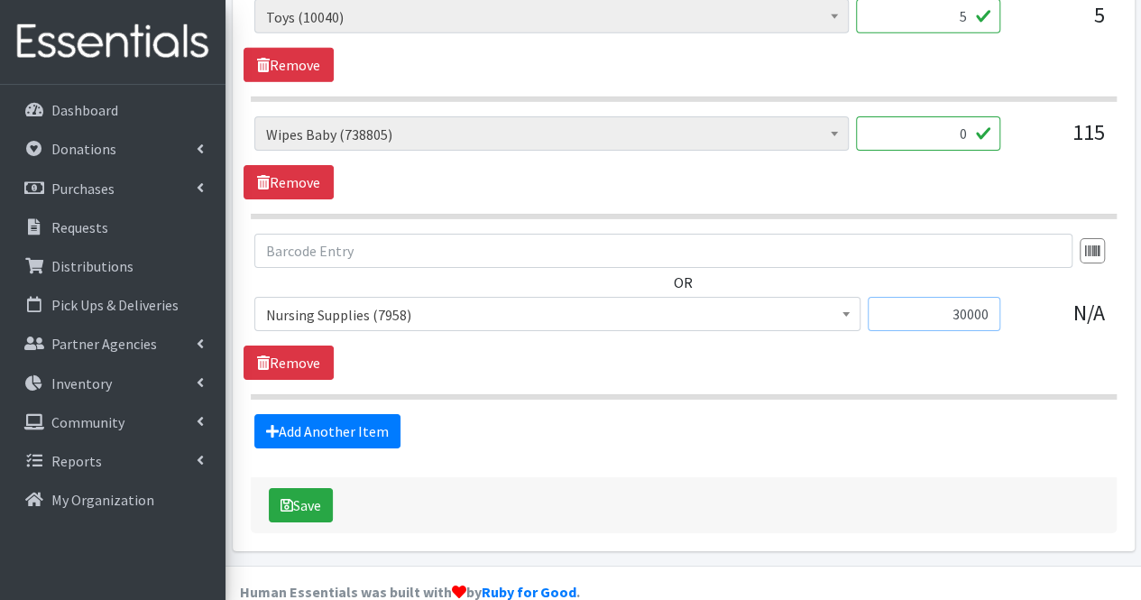
scroll to position [2911, 0]
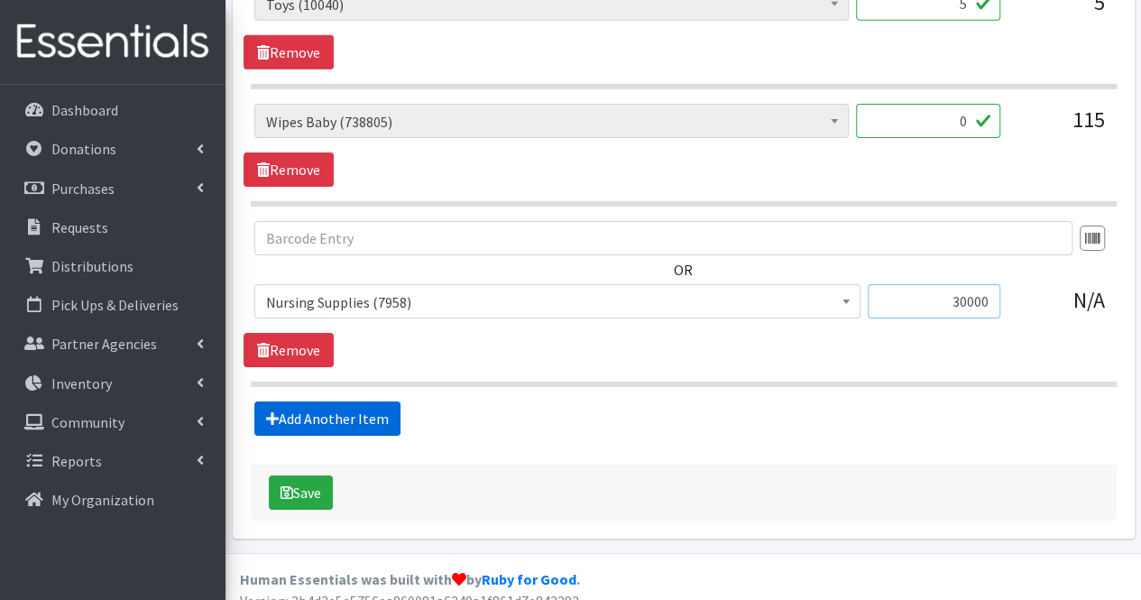
type input "30000"
click at [334, 401] on link "Add Another Item" at bounding box center [327, 418] width 146 height 34
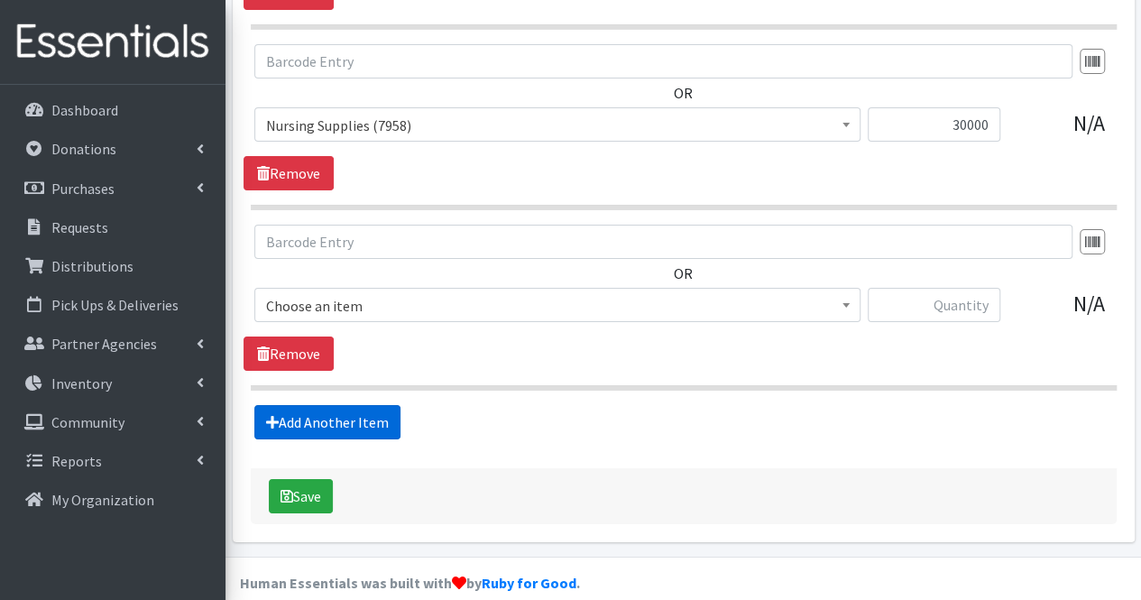
scroll to position [3090, 0]
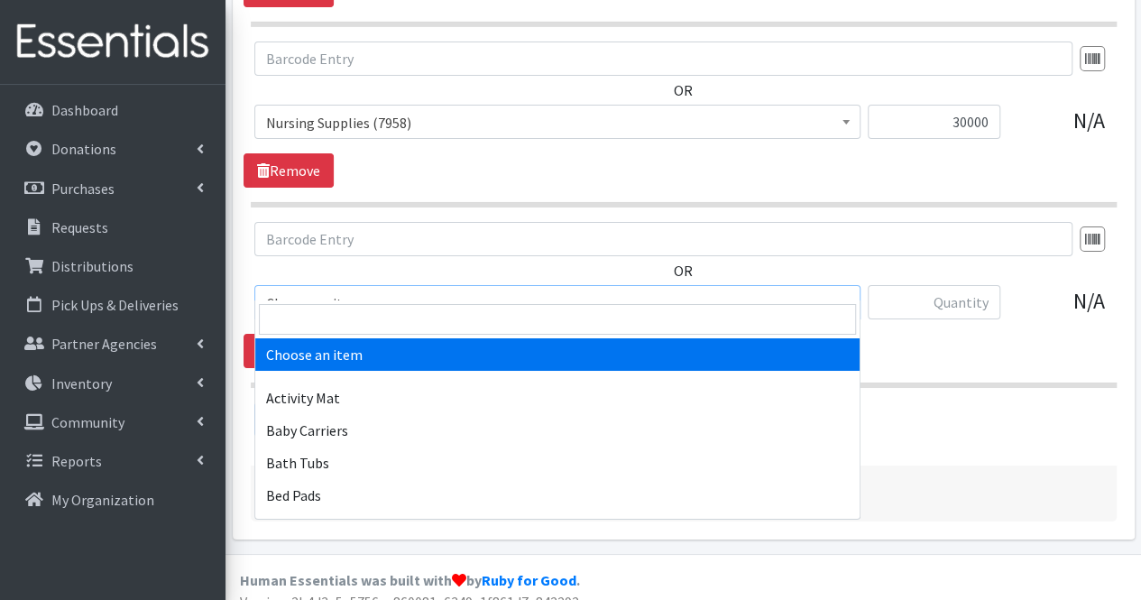
click at [335, 291] on span "Choose an item" at bounding box center [557, 302] width 583 height 25
click at [334, 315] on input "search" at bounding box center [557, 319] width 597 height 31
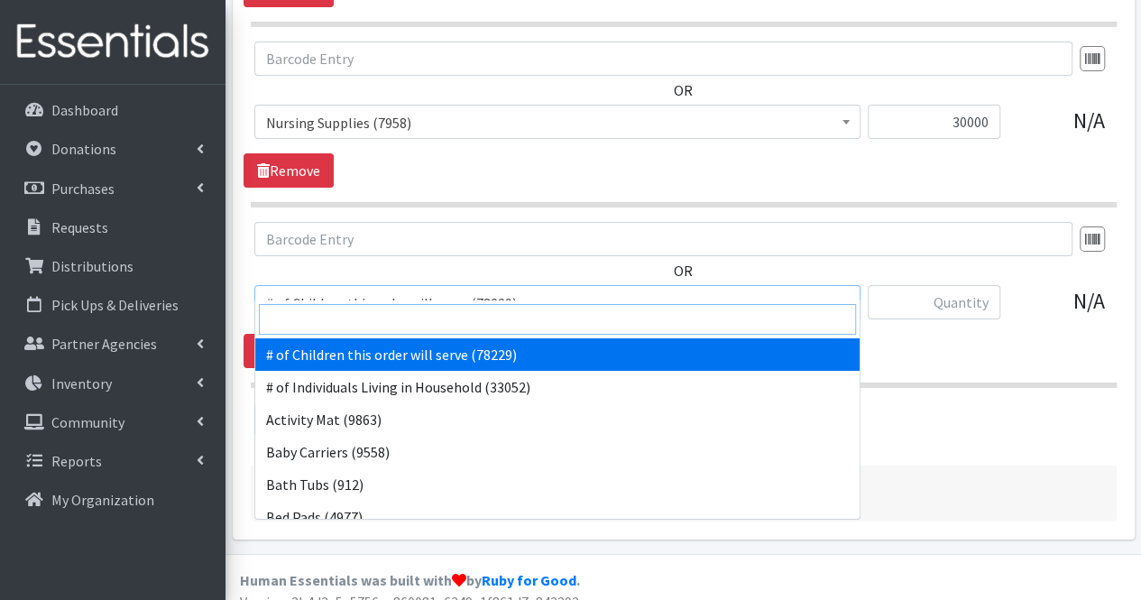
click at [334, 315] on input "search" at bounding box center [557, 319] width 597 height 31
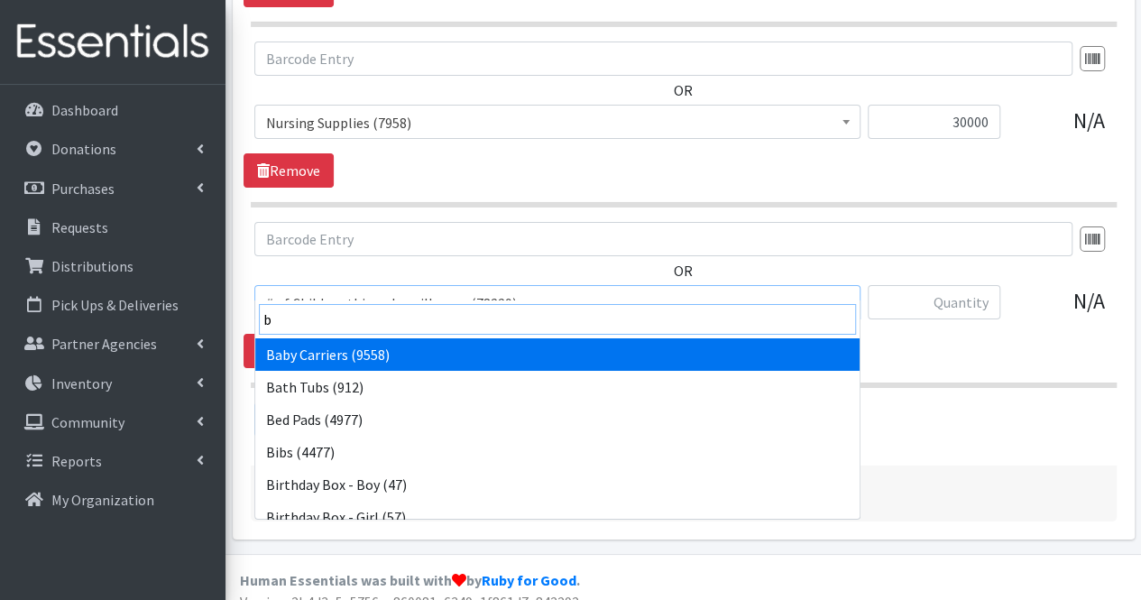
type input "bl"
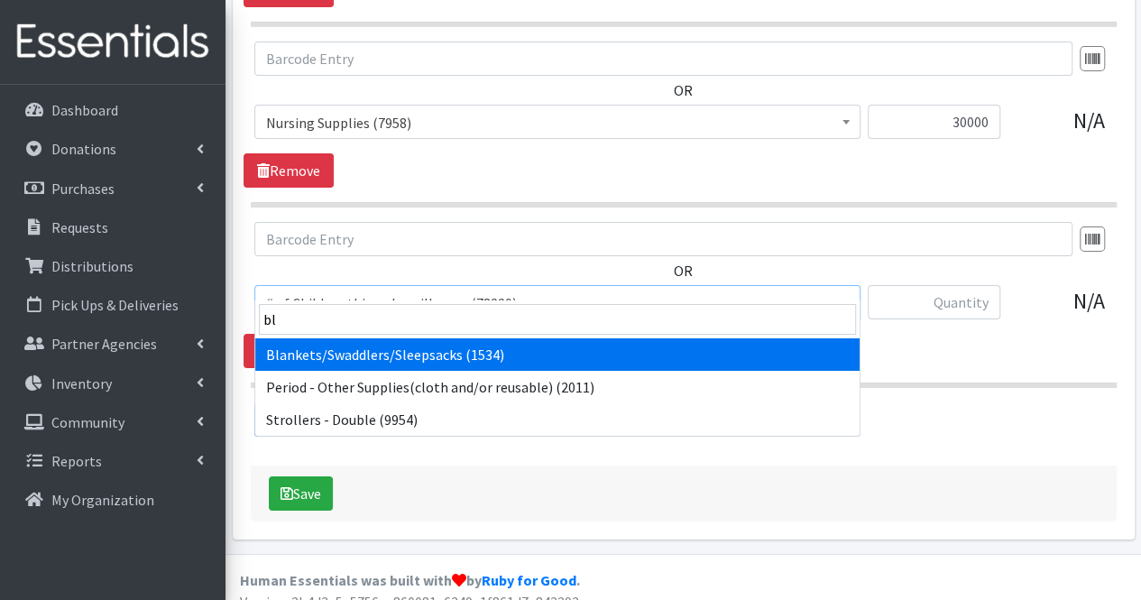
select select "1933"
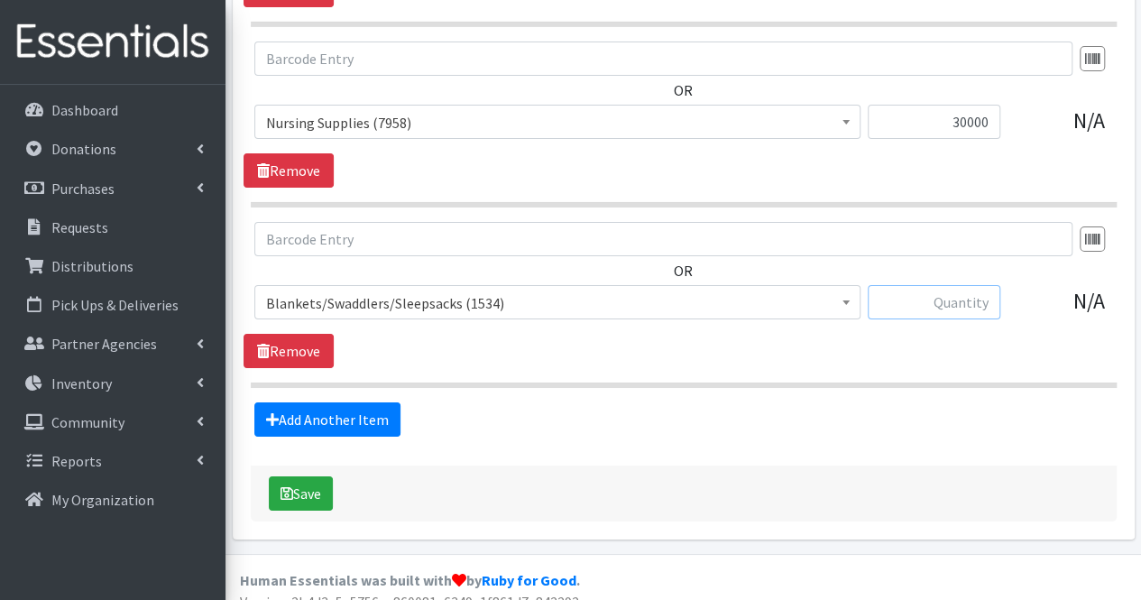
click at [950, 285] on input "text" at bounding box center [933, 302] width 133 height 34
type input "10"
click at [362, 402] on link "Add Another Item" at bounding box center [327, 419] width 146 height 34
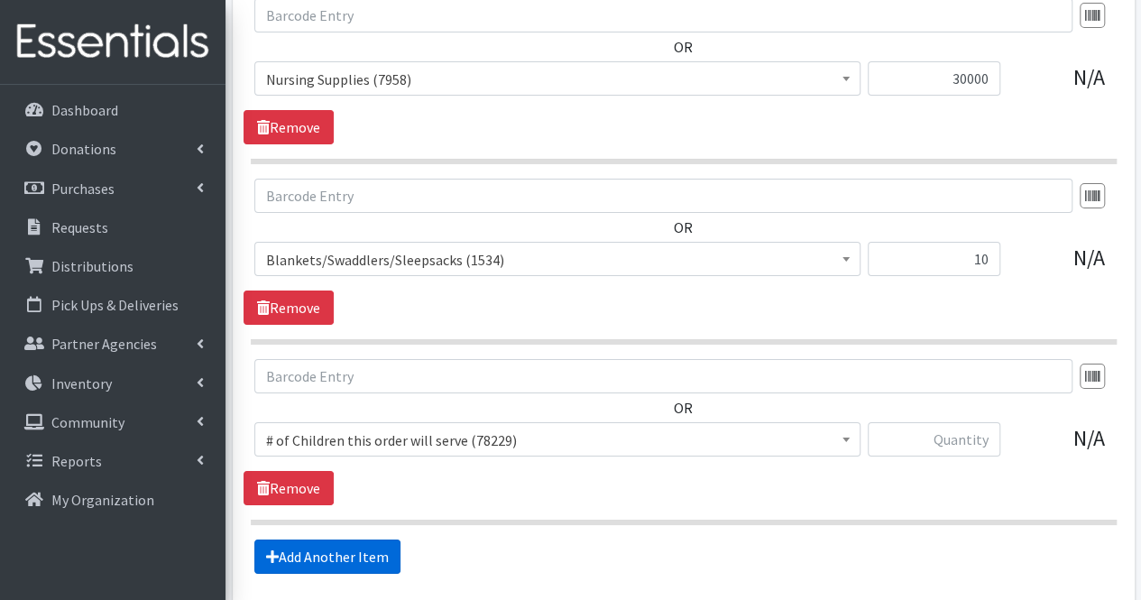
scroll to position [3125, 0]
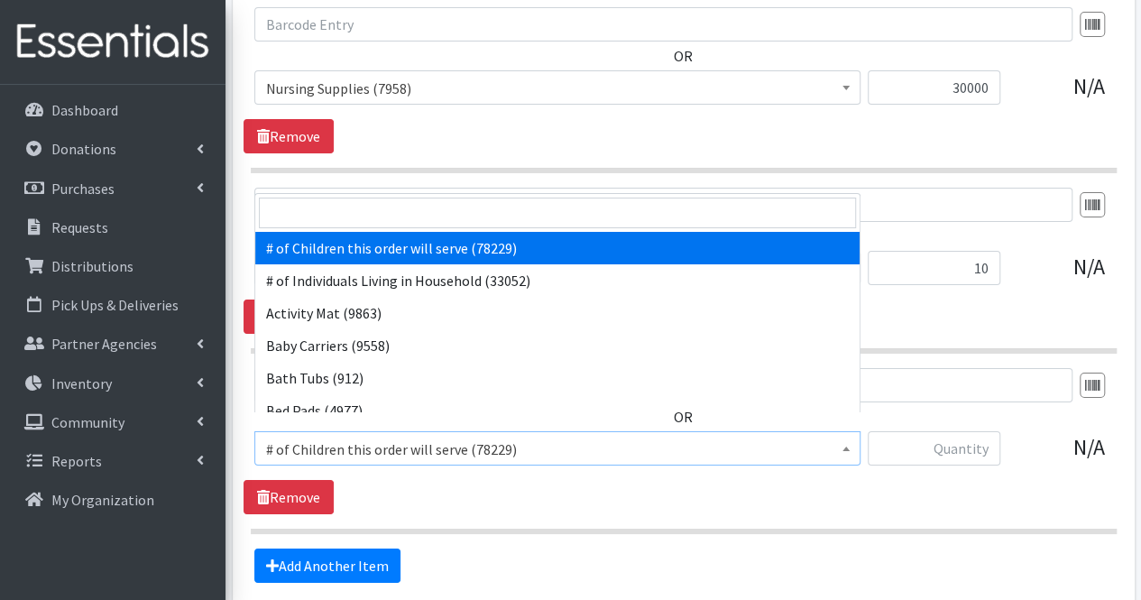
click at [363, 436] on span "# of Children this order will serve (78229)" at bounding box center [557, 448] width 583 height 25
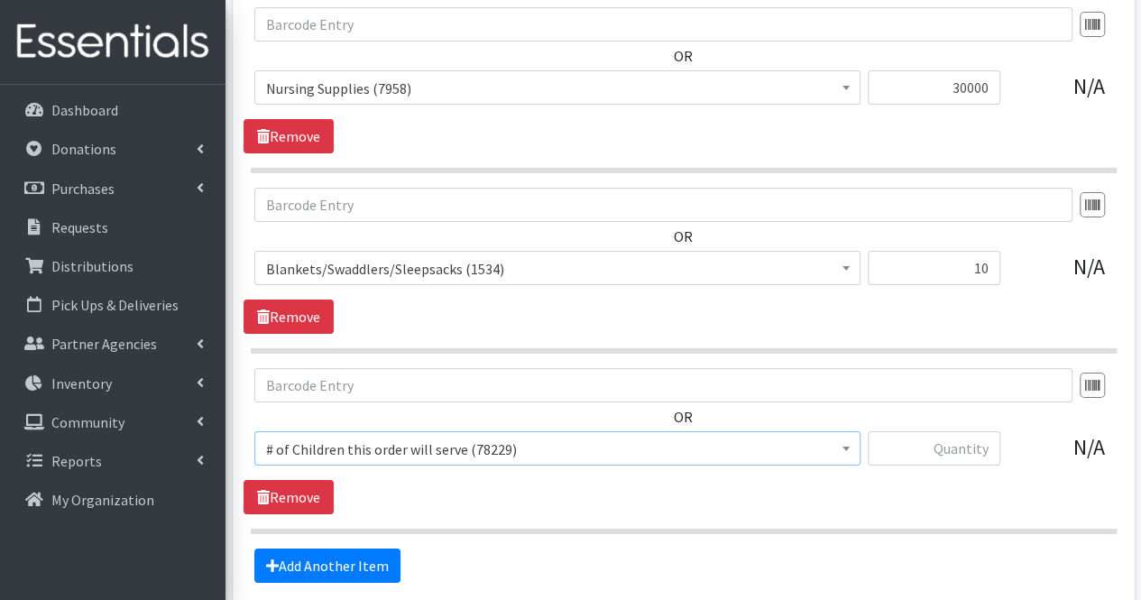
click at [358, 436] on span "# of Children this order will serve (78229)" at bounding box center [557, 448] width 583 height 25
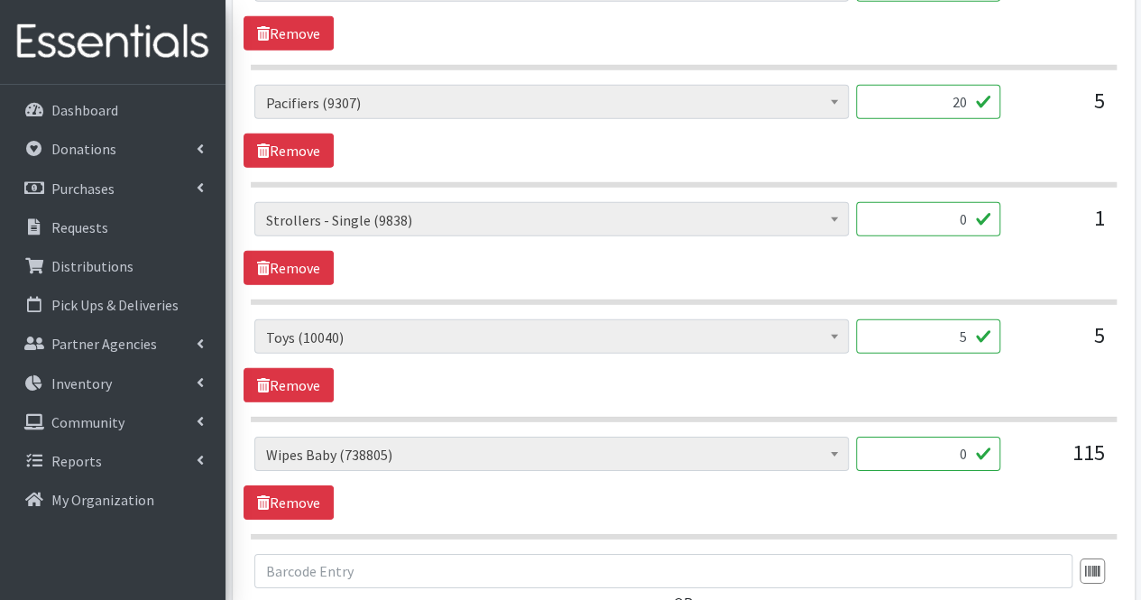
scroll to position [2553, 0]
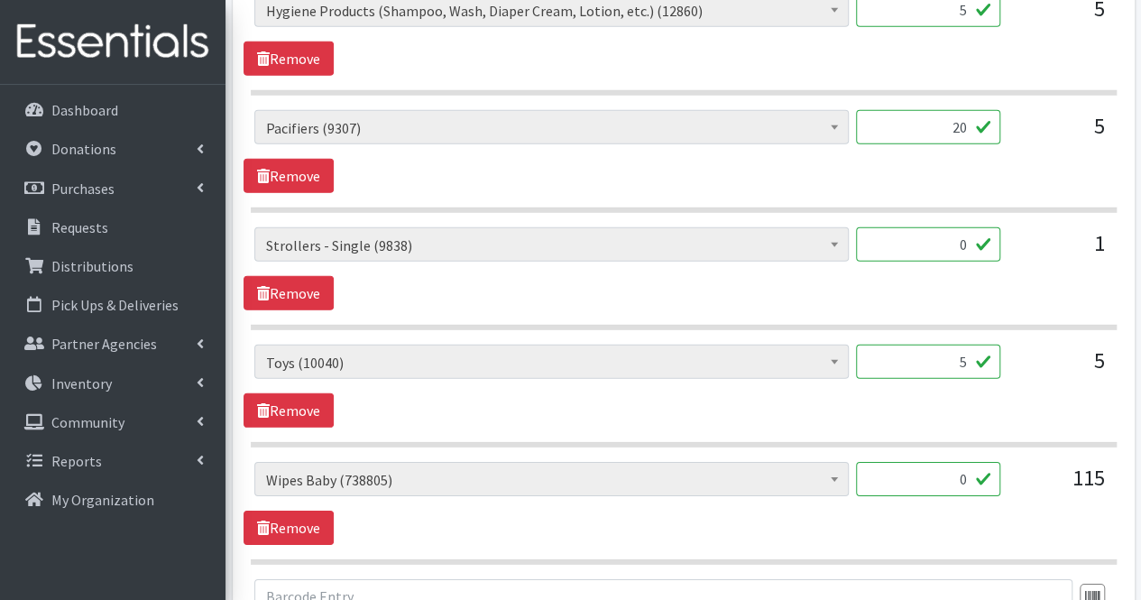
click at [979, 231] on input "0" at bounding box center [928, 244] width 144 height 34
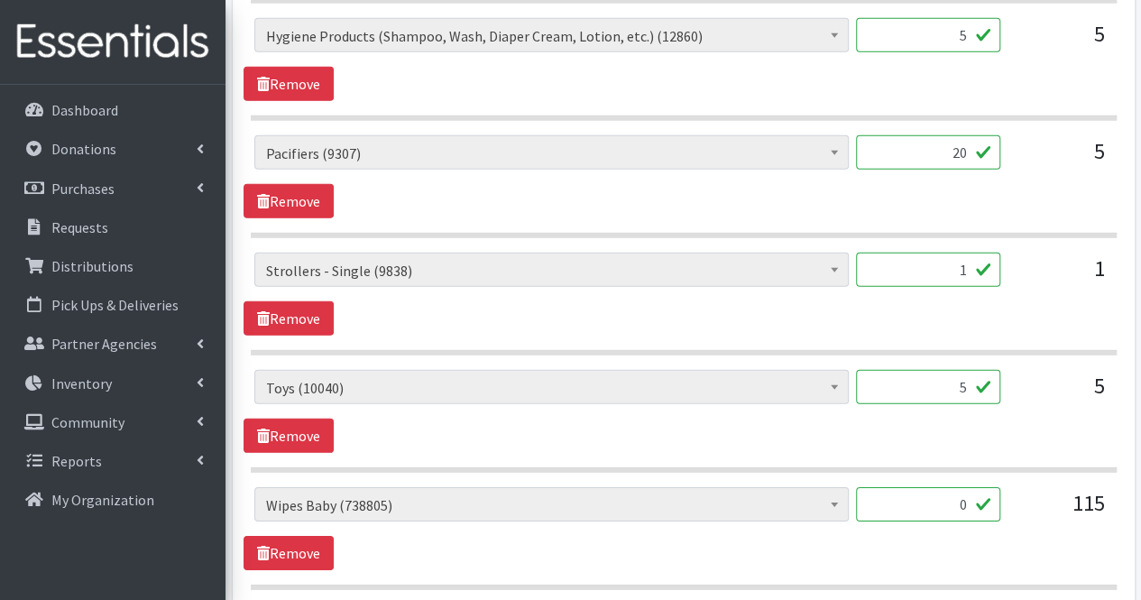
scroll to position [2141, 0]
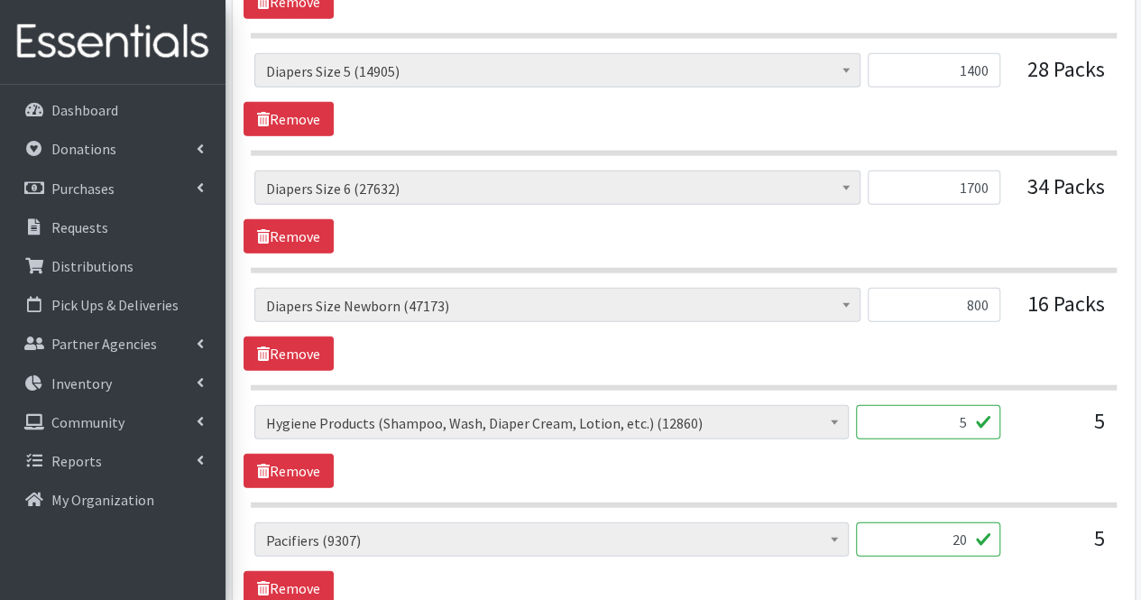
type input "1"
drag, startPoint x: 979, startPoint y: 231, endPoint x: 898, endPoint y: 120, distance: 137.4
click at [898, 120] on div "# of Children this order will serve (78229) # of Individuals Living in Househol…" at bounding box center [682, 95] width 879 height 83
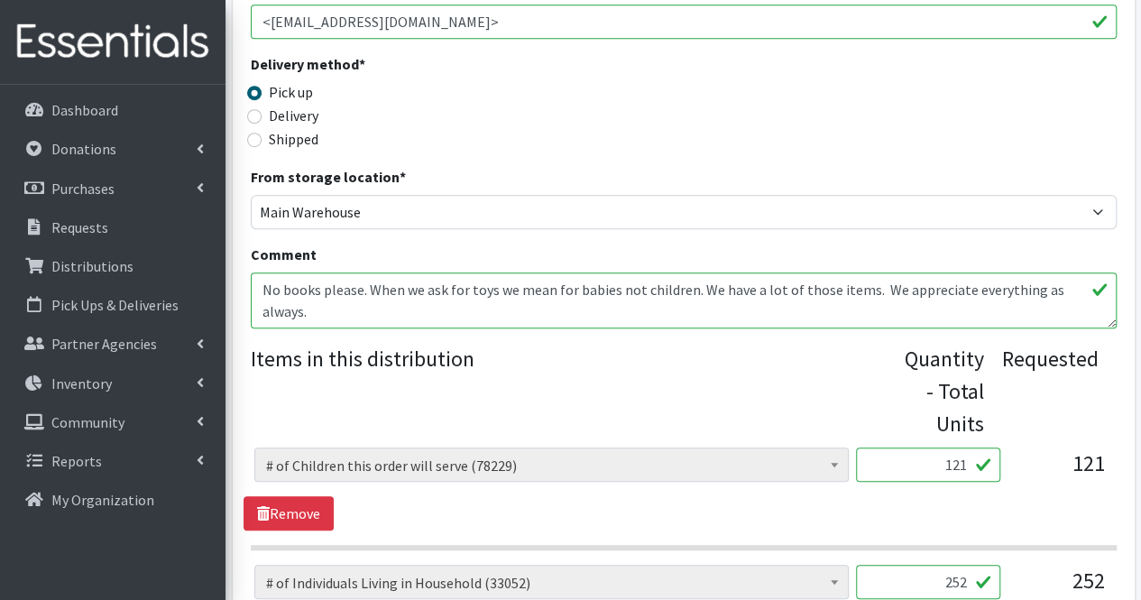
scroll to position [458, 0]
click at [664, 318] on textarea "No books please. When we ask for toys we mean for babies not children. We have …" at bounding box center [684, 299] width 866 height 56
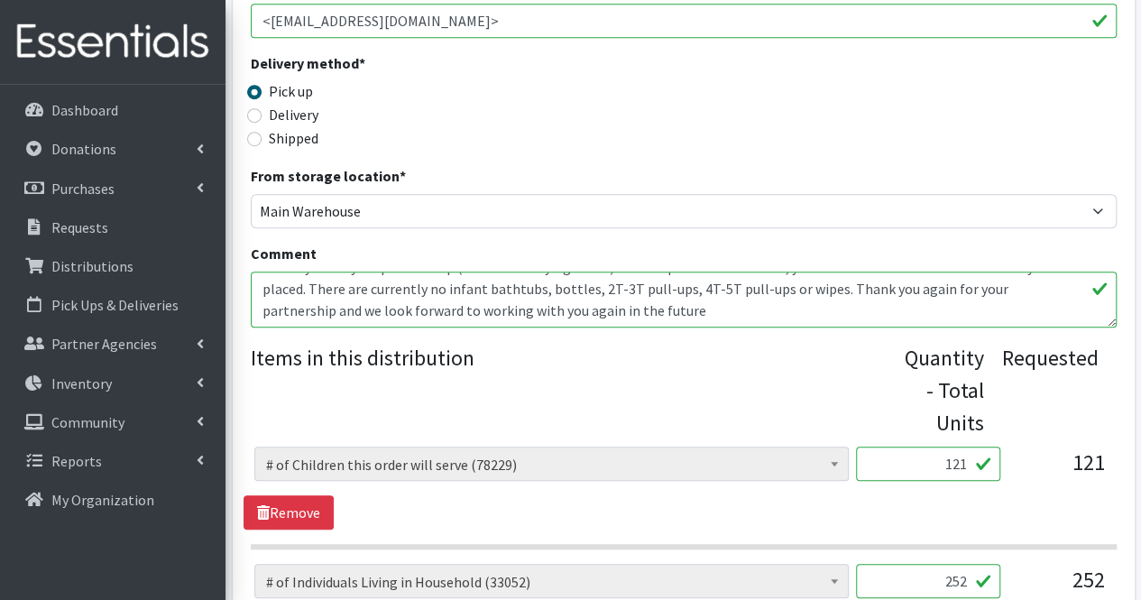
scroll to position [144, 0]
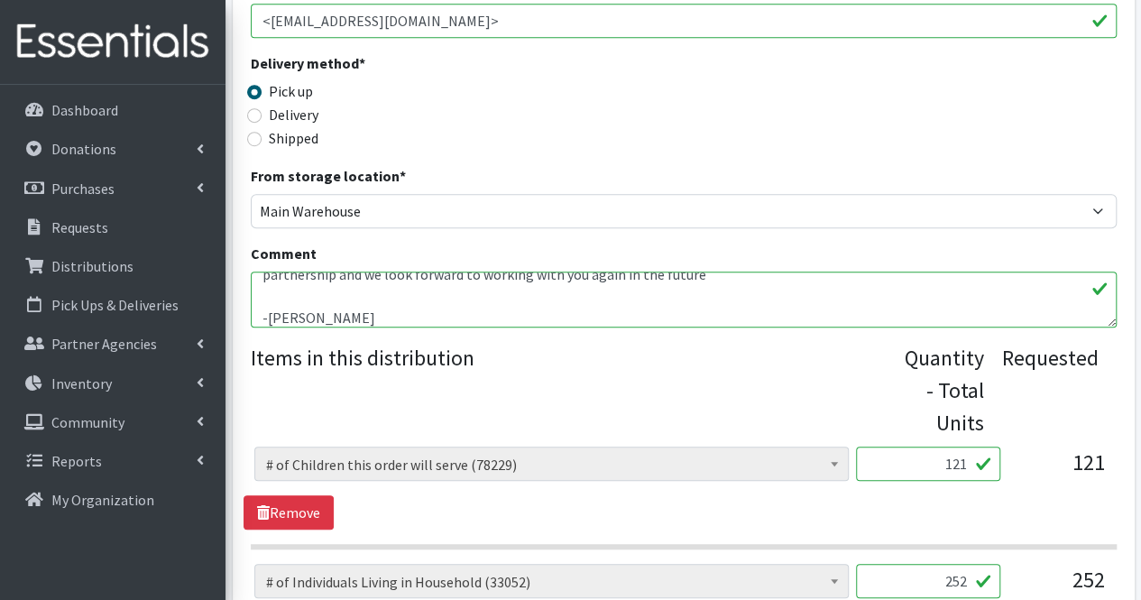
type textarea "No books please. When we ask for toys we mean for babies not children. We have …"
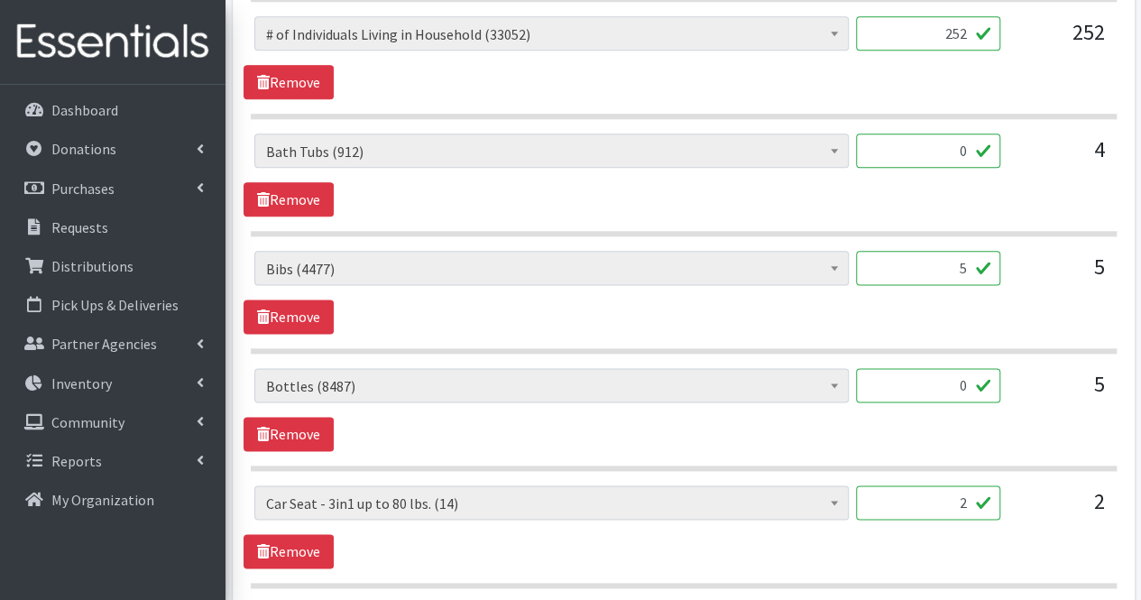
scroll to position [1006, 0]
click at [303, 200] on link "Remove" at bounding box center [288, 198] width 90 height 34
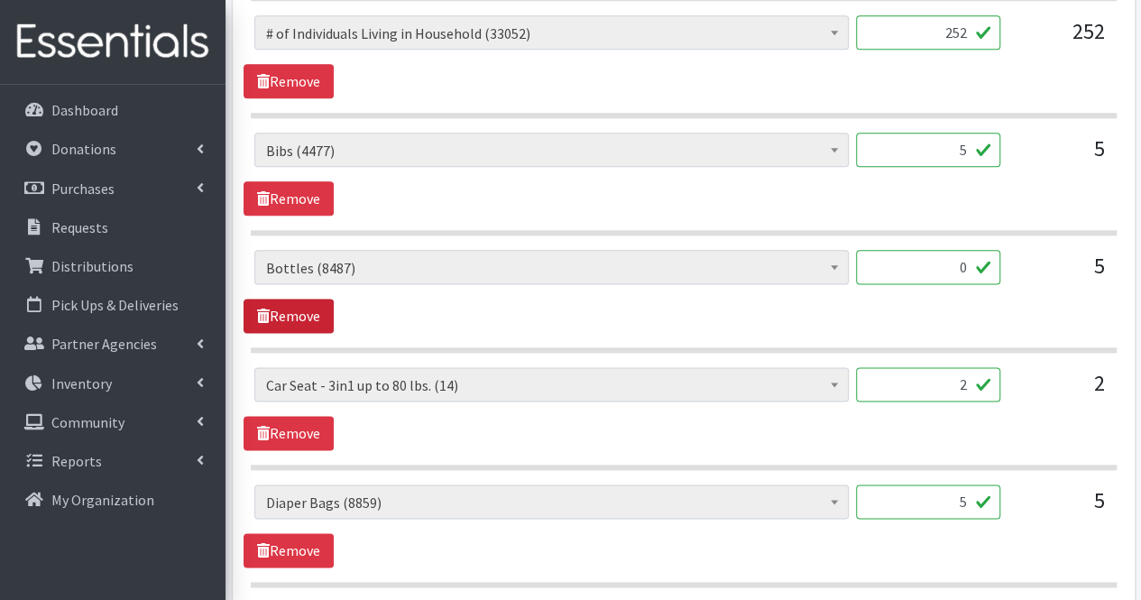
click at [307, 317] on link "Remove" at bounding box center [288, 315] width 90 height 34
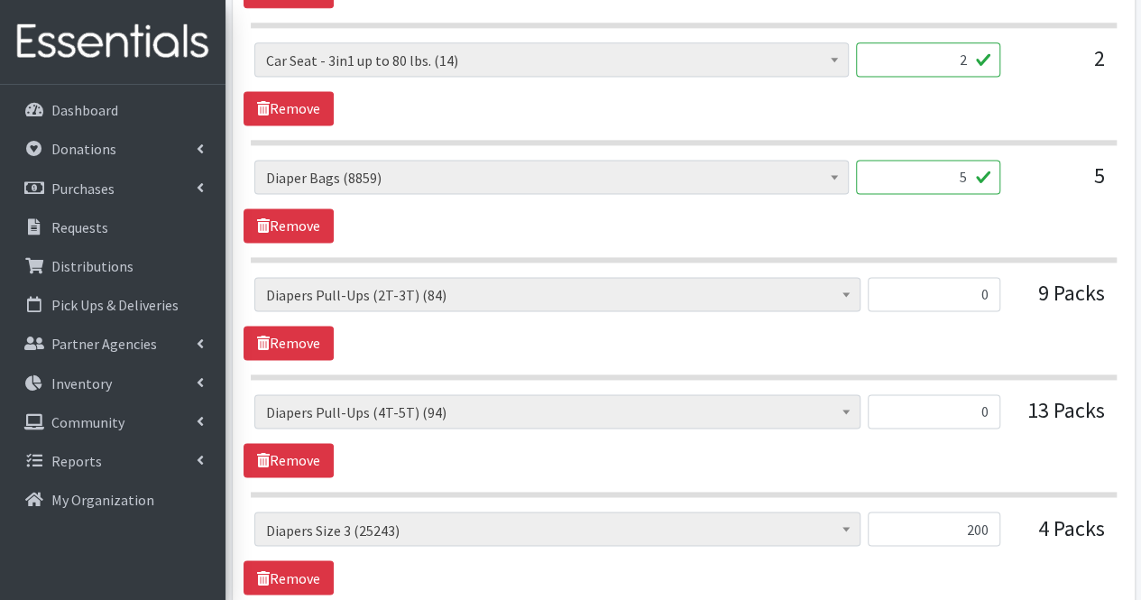
scroll to position [1219, 0]
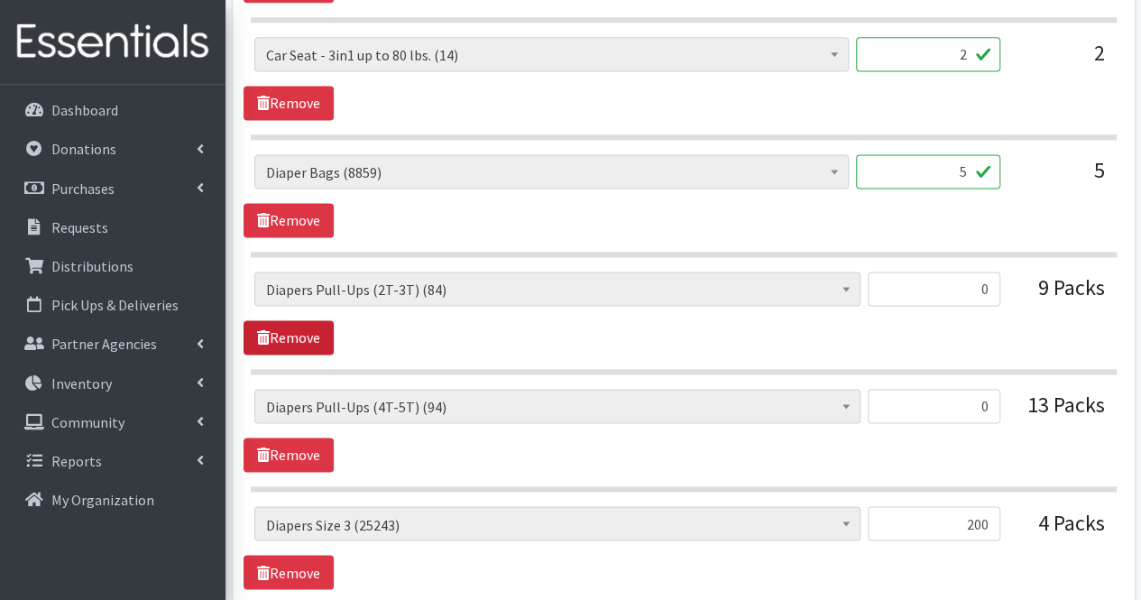
click at [307, 329] on link "Remove" at bounding box center [288, 337] width 90 height 34
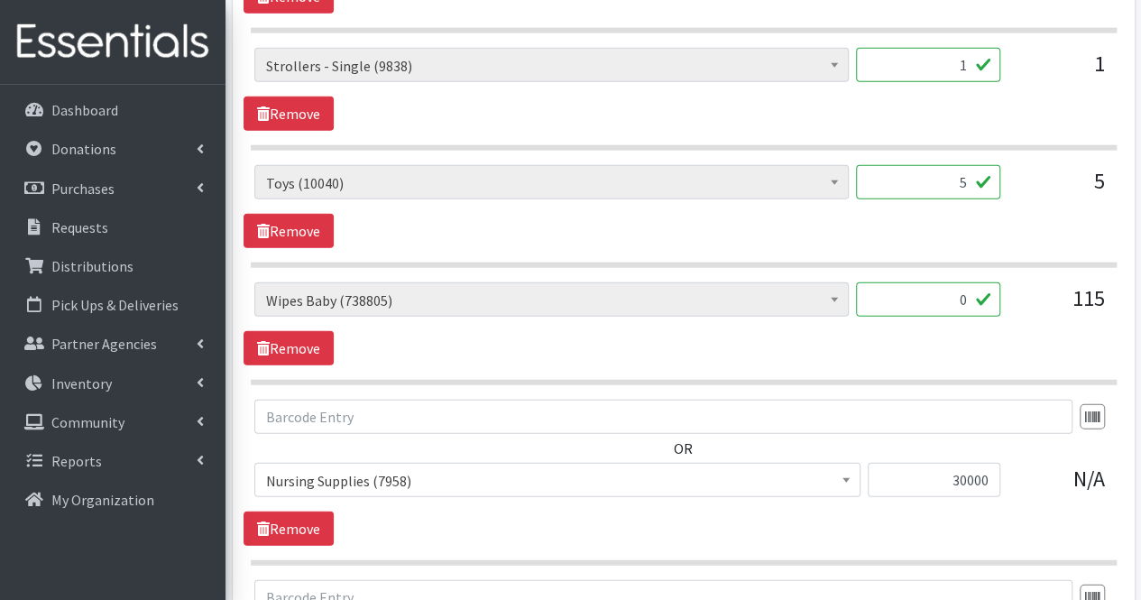
scroll to position [2264, 0]
click at [307, 330] on link "Remove" at bounding box center [288, 347] width 90 height 34
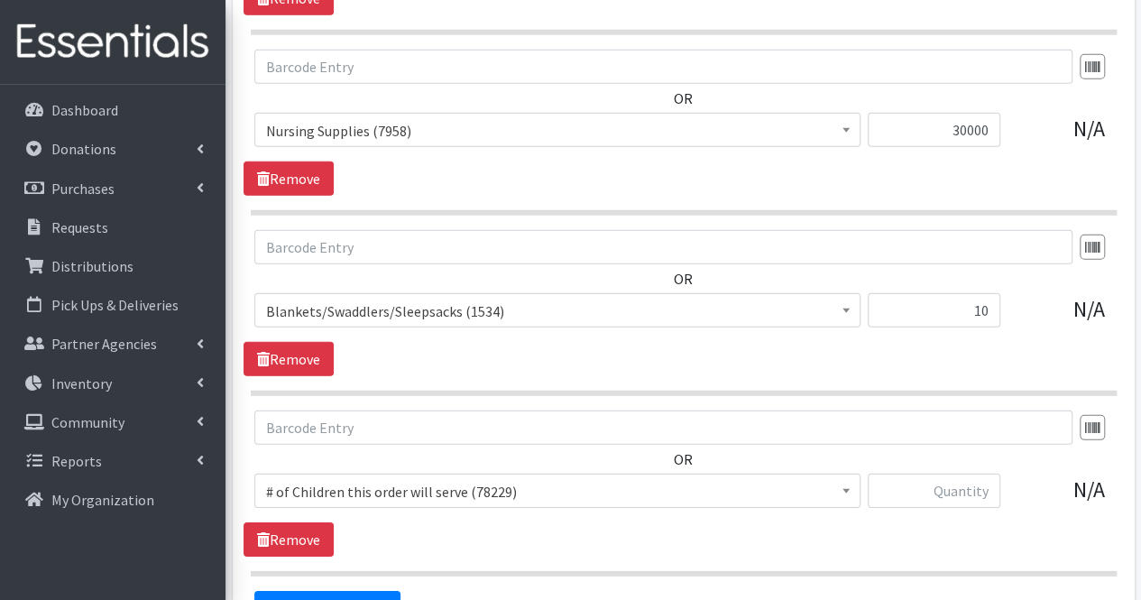
scroll to position [2688, 0]
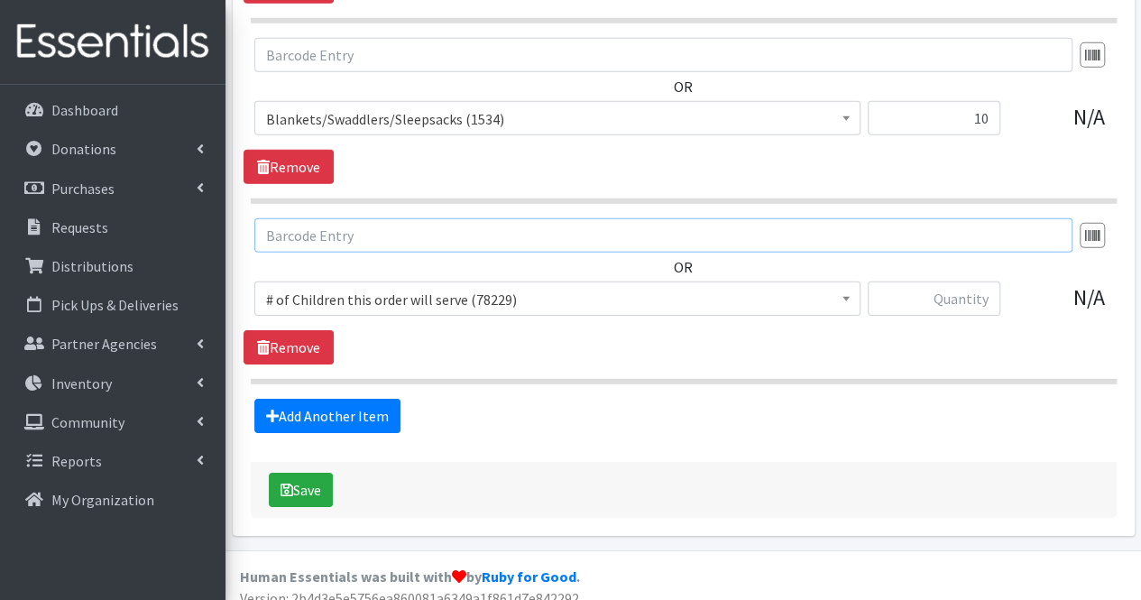
click at [500, 230] on input "text" at bounding box center [663, 235] width 818 height 34
click at [308, 340] on link "Remove" at bounding box center [288, 347] width 90 height 34
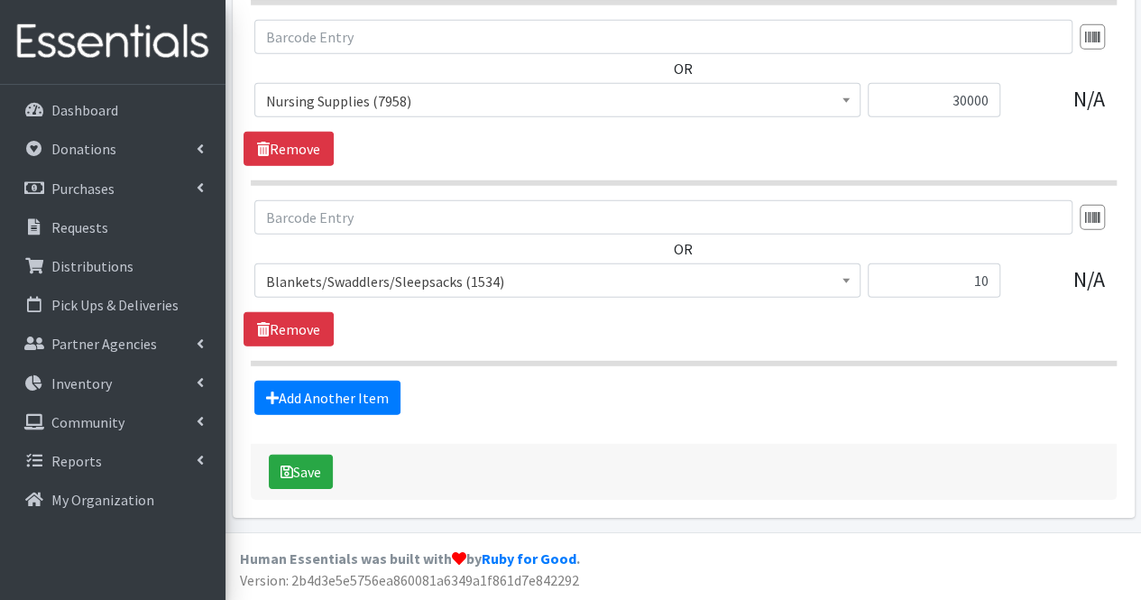
scroll to position [2509, 0]
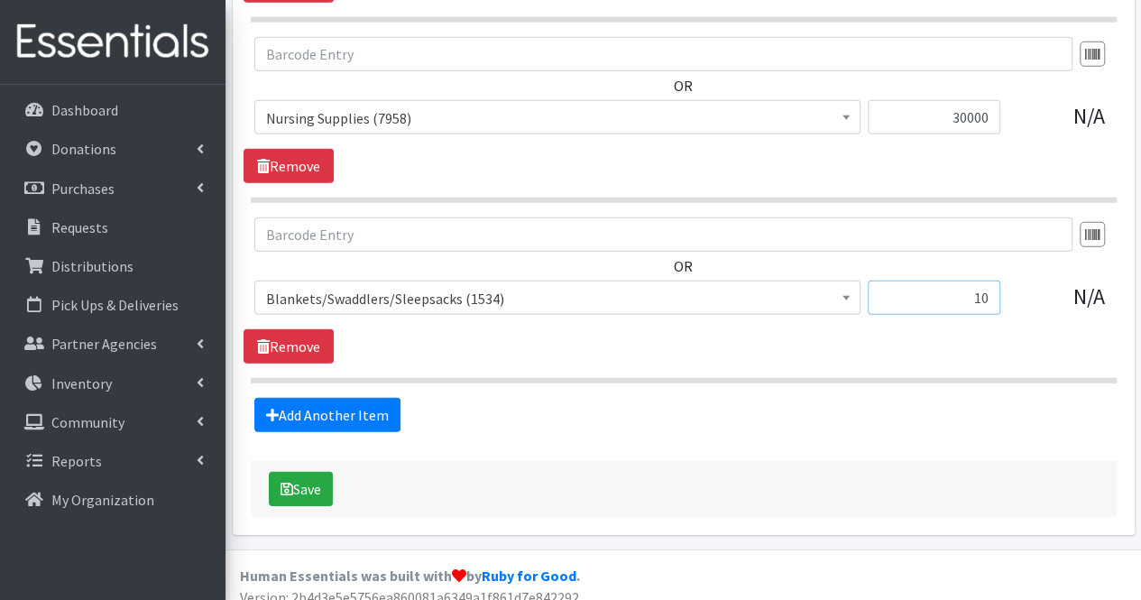
click at [991, 287] on input "10" at bounding box center [933, 297] width 133 height 34
type input "10"
click at [346, 398] on link "Add Another Item" at bounding box center [327, 415] width 146 height 34
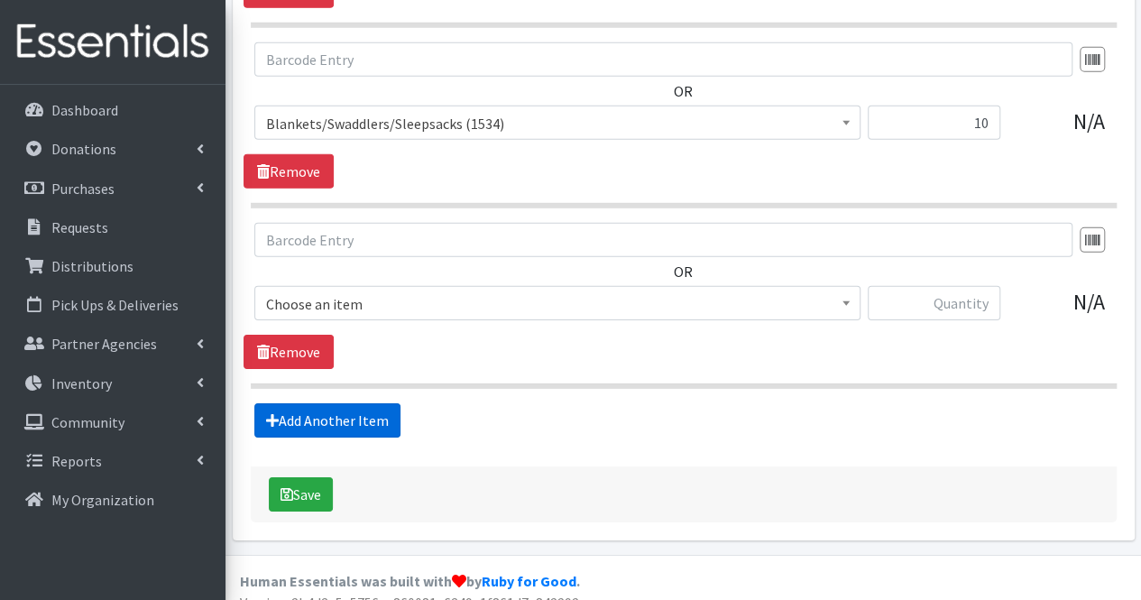
scroll to position [2688, 0]
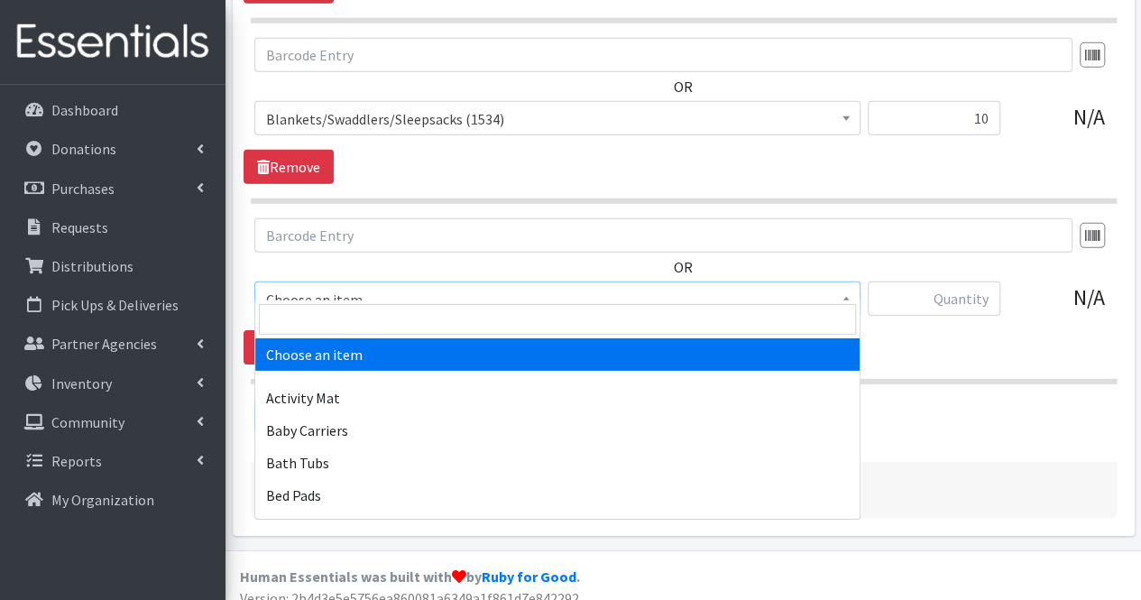
click at [360, 287] on span "Choose an item" at bounding box center [557, 299] width 583 height 25
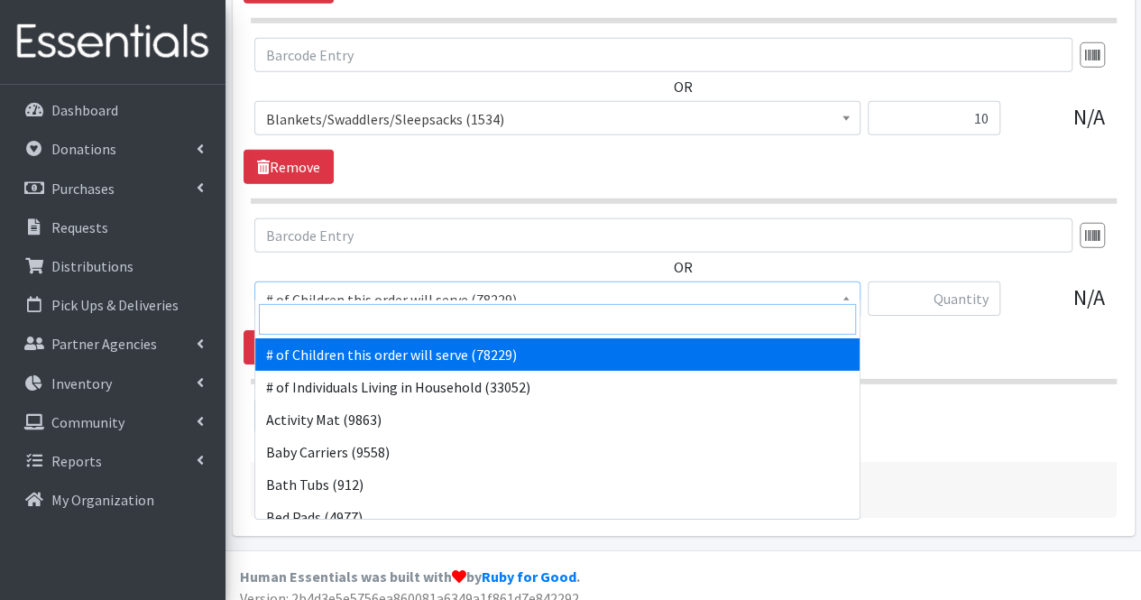
drag, startPoint x: 352, startPoint y: 321, endPoint x: 363, endPoint y: 320, distance: 10.9
click at [363, 320] on input "search" at bounding box center [557, 319] width 597 height 31
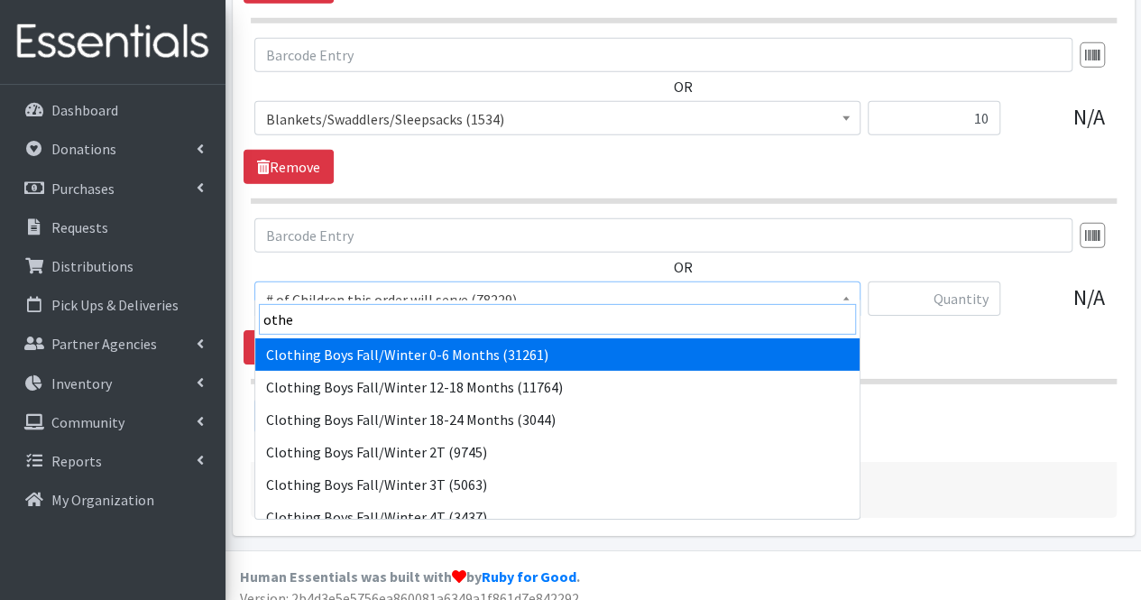
type input "other"
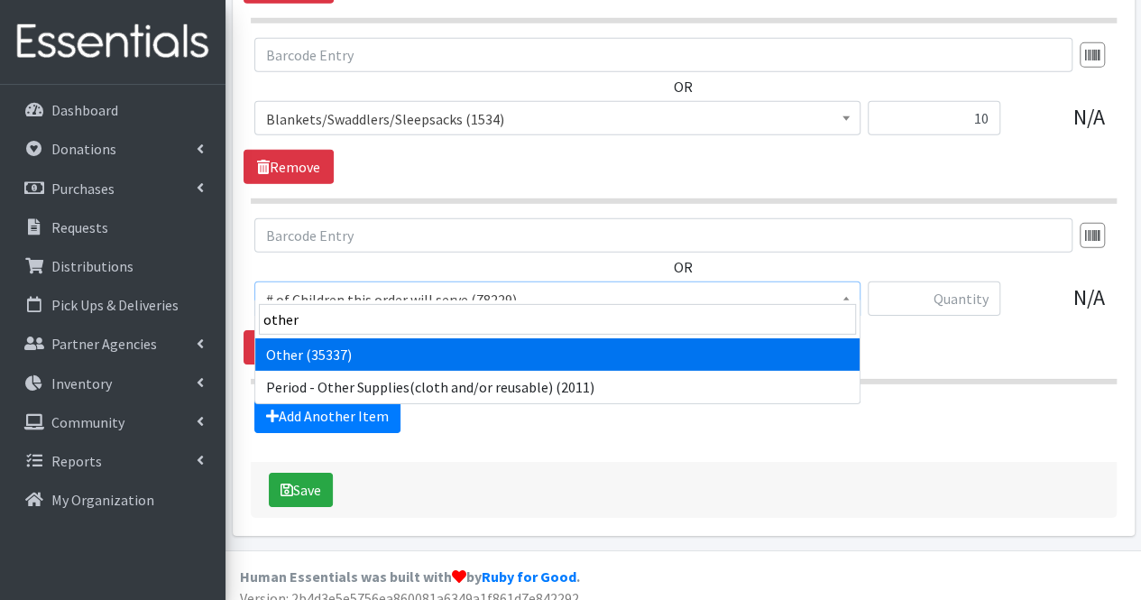
select select "316"
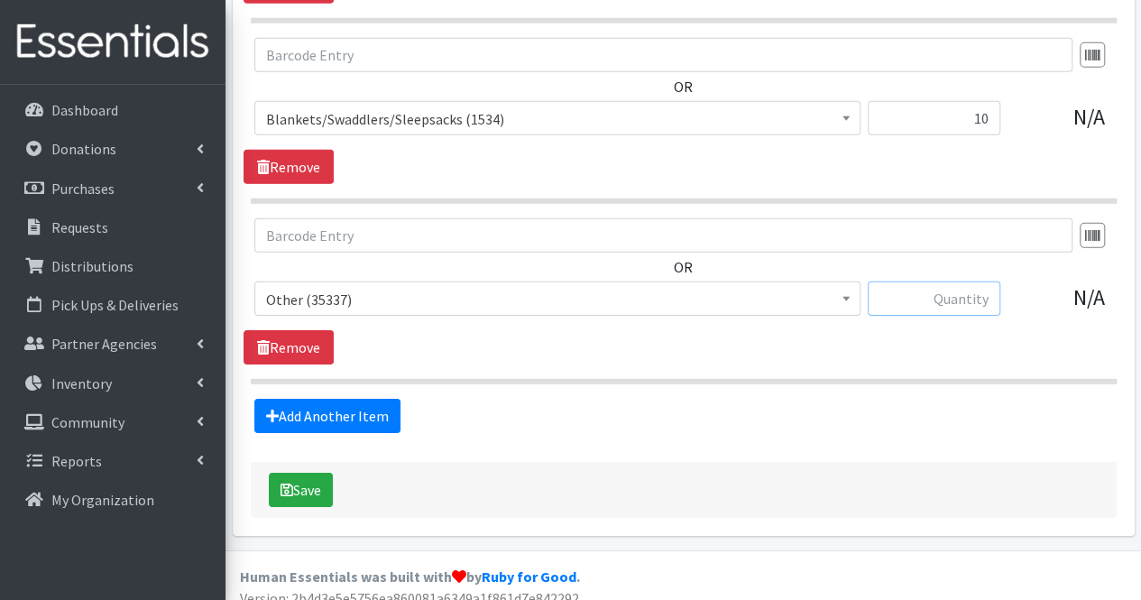
click at [967, 281] on input "text" at bounding box center [933, 298] width 133 height 34
type input "5"
click at [310, 473] on button "Save" at bounding box center [301, 490] width 64 height 34
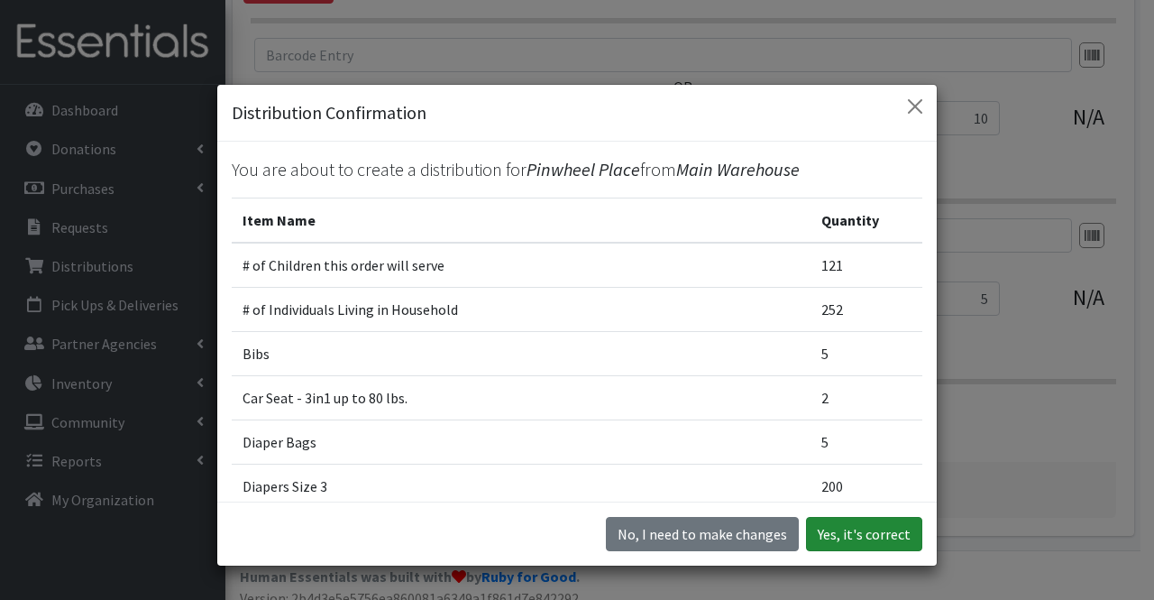
click at [818, 522] on button "Yes, it's correct" at bounding box center [864, 534] width 116 height 34
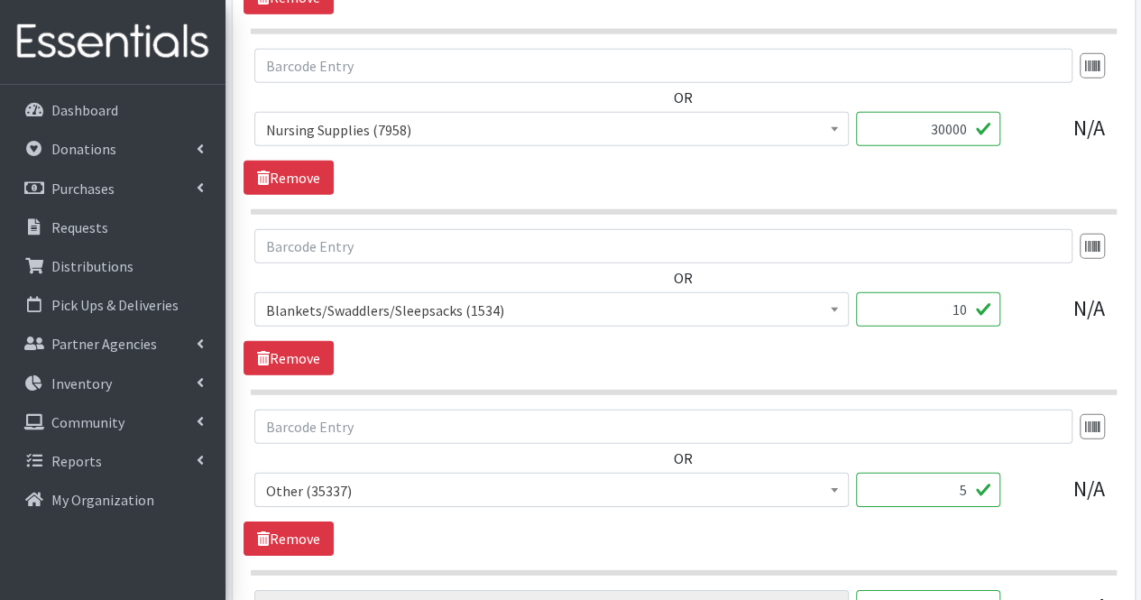
scroll to position [2520, 0]
click at [945, 115] on input "30000" at bounding box center [928, 128] width 144 height 34
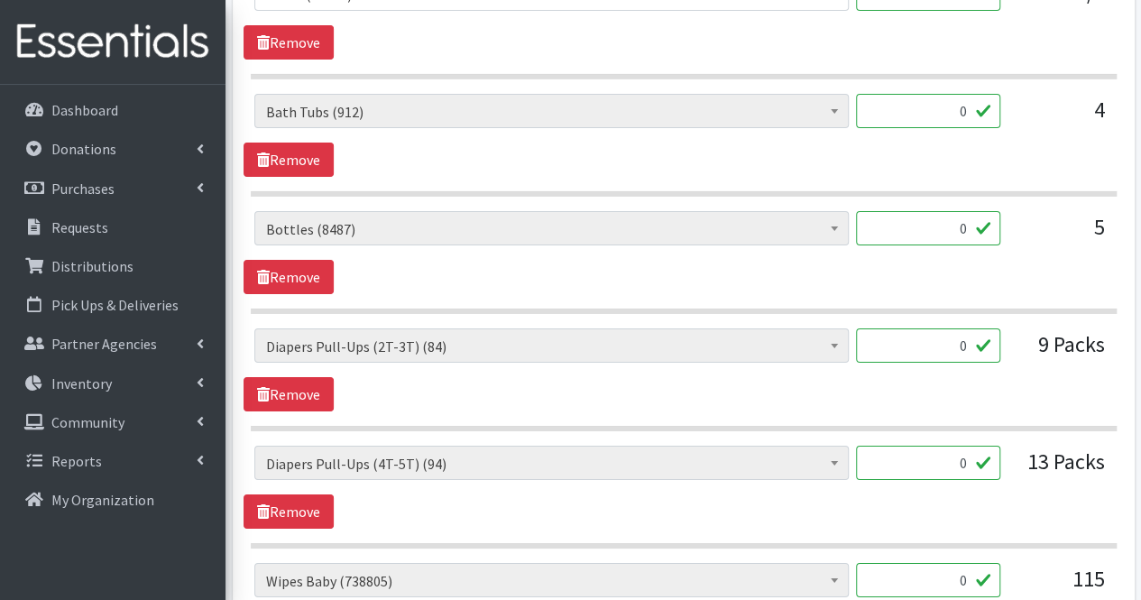
scroll to position [3014, 0]
type input "3000"
click at [309, 150] on link "Remove" at bounding box center [288, 160] width 90 height 34
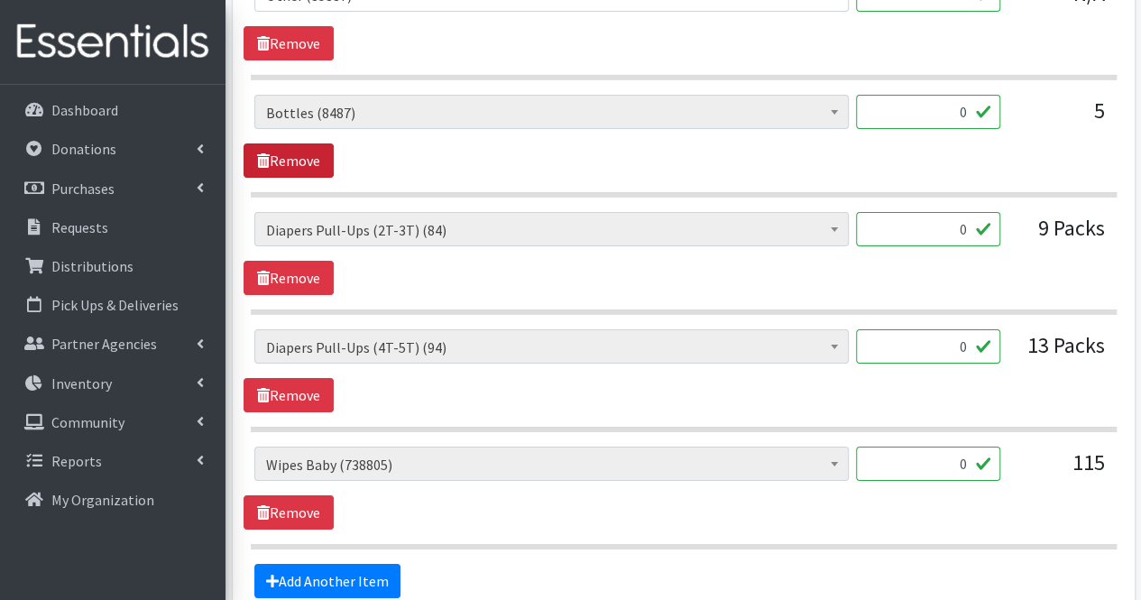
click at [309, 150] on link "Remove" at bounding box center [288, 160] width 90 height 34
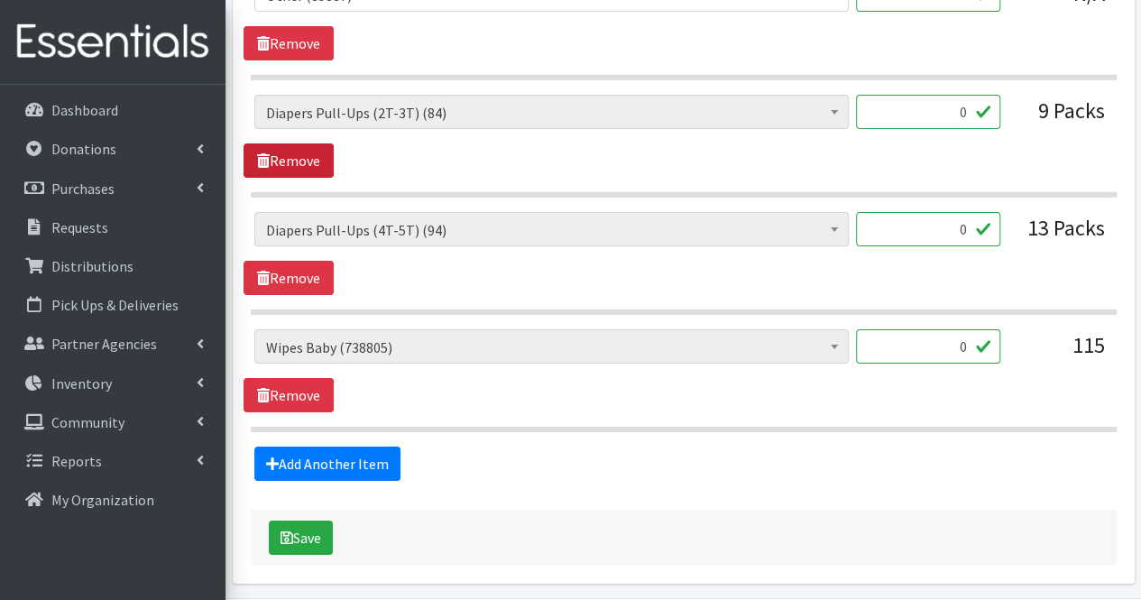
click at [309, 150] on link "Remove" at bounding box center [288, 160] width 90 height 34
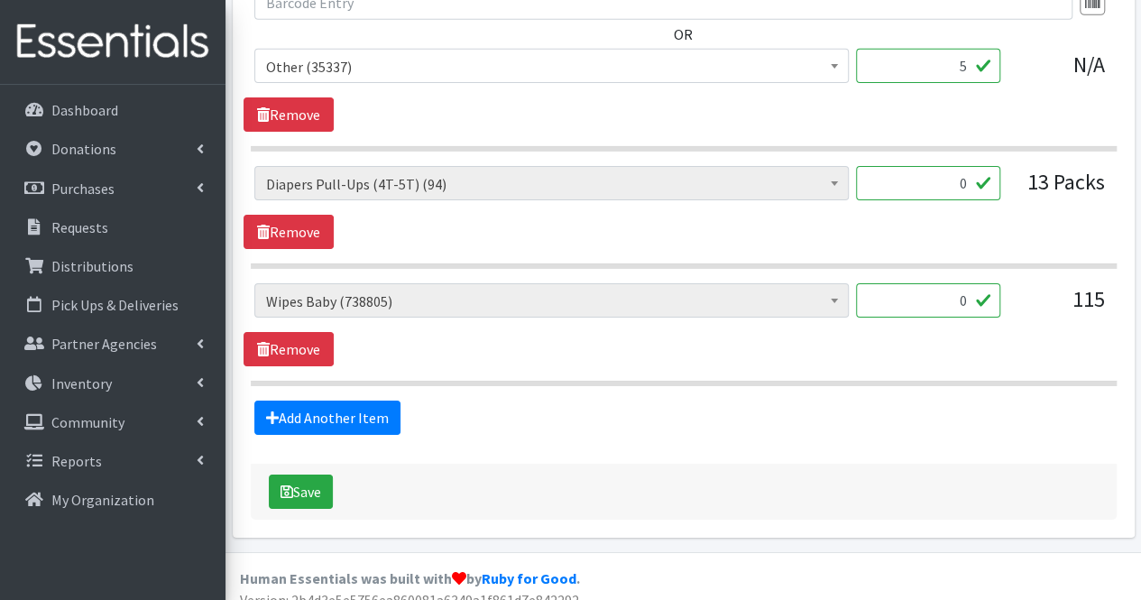
click at [310, 232] on section "# of Children this order will serve (78229) # of Individuals Living in Househol…" at bounding box center [684, 217] width 866 height 103
click at [309, 225] on link "Remove" at bounding box center [288, 232] width 90 height 34
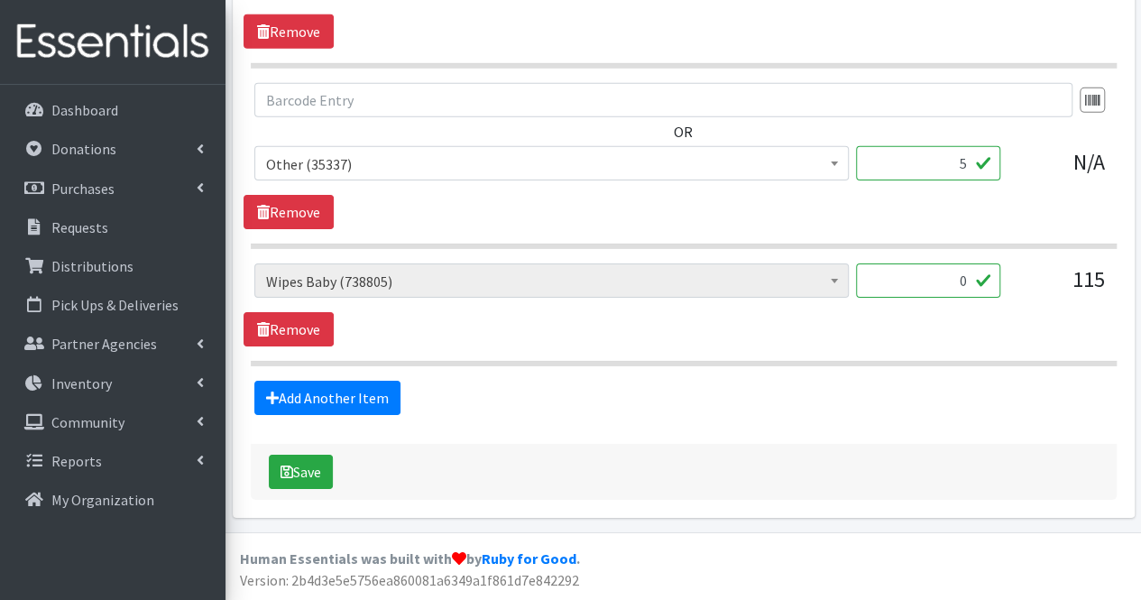
scroll to position [2826, 0]
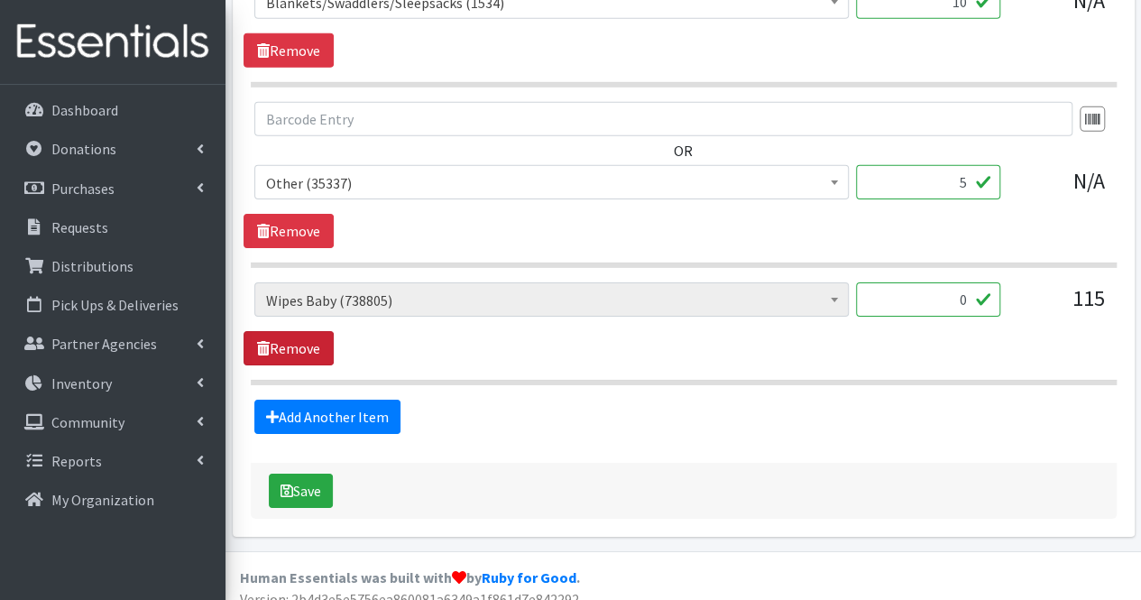
click at [310, 331] on link "Remove" at bounding box center [288, 348] width 90 height 34
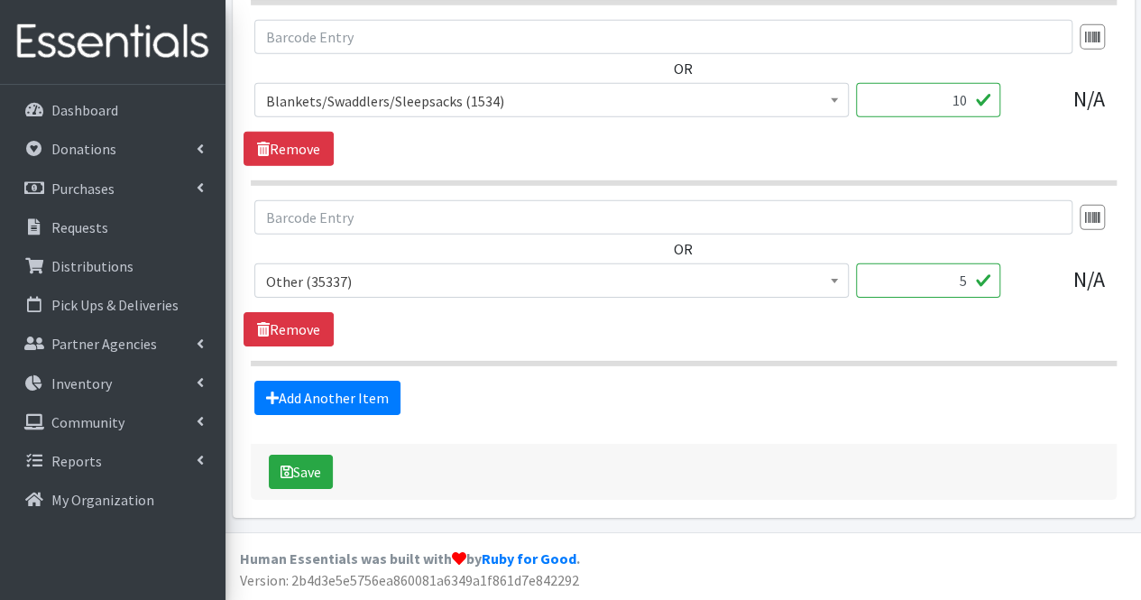
scroll to position [2710, 0]
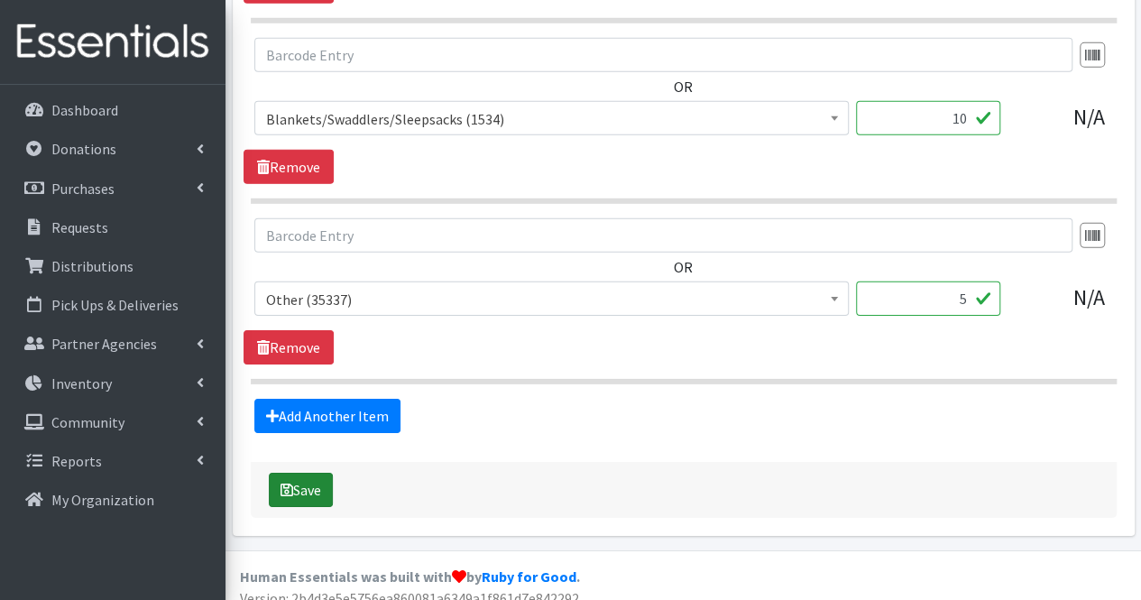
click at [296, 473] on button "Save" at bounding box center [301, 490] width 64 height 34
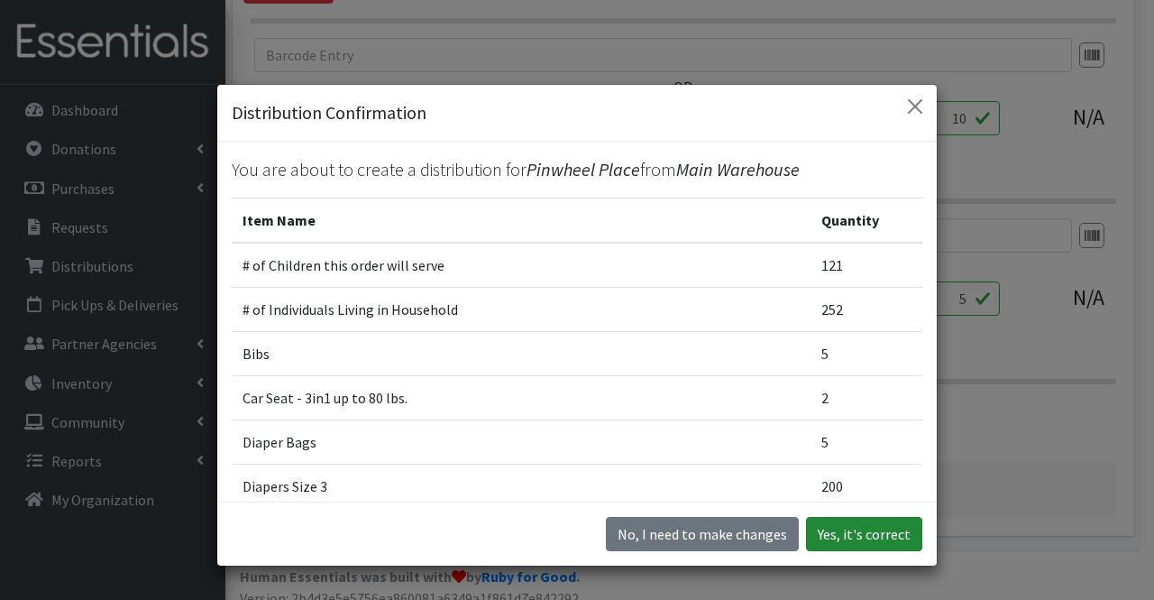
click at [853, 528] on button "Yes, it's correct" at bounding box center [864, 534] width 116 height 34
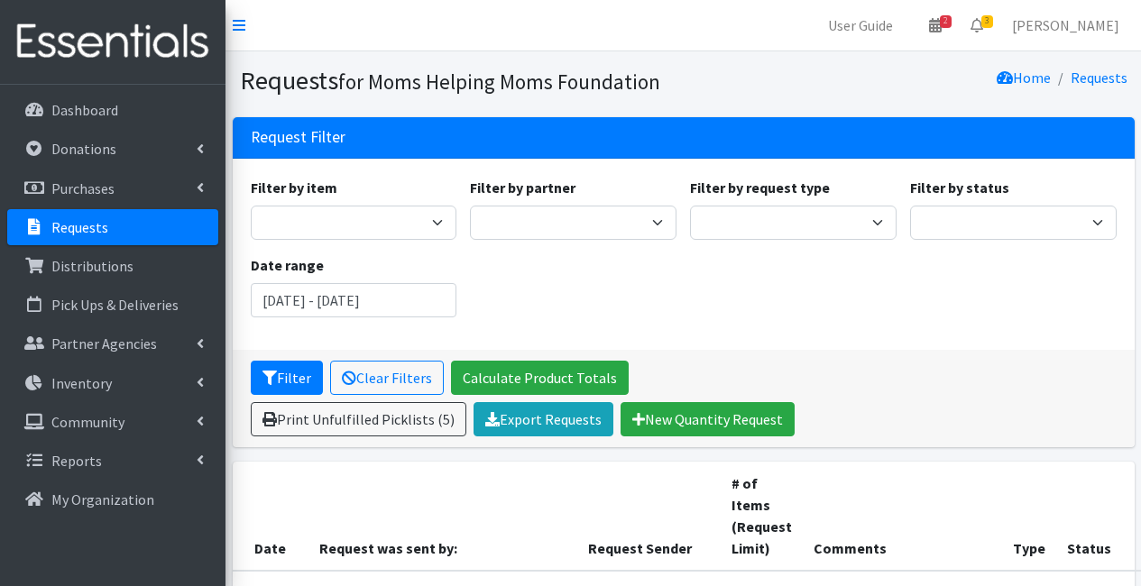
scroll to position [321, 116]
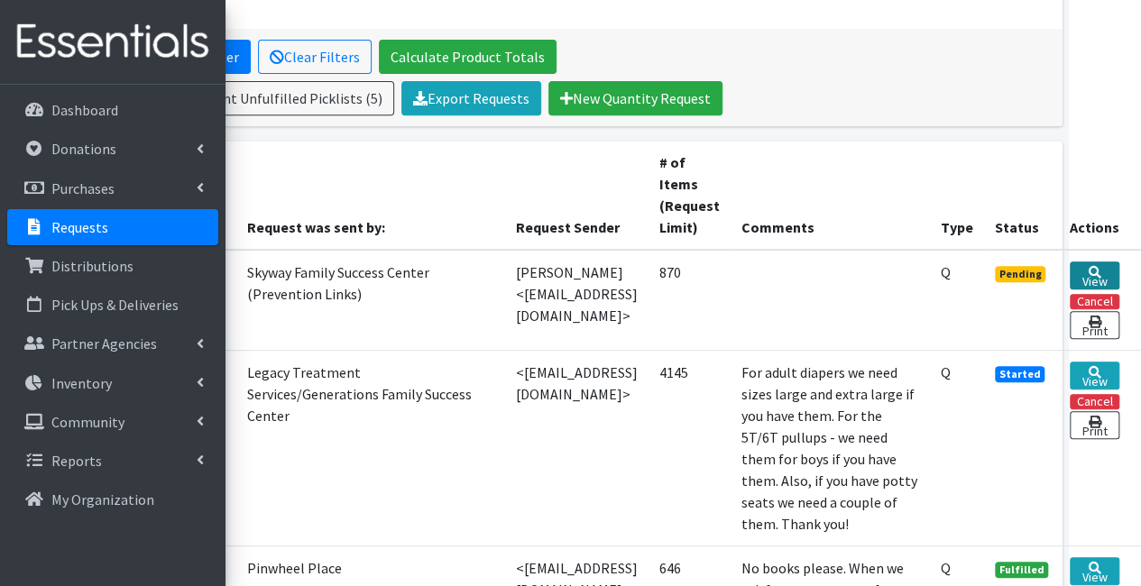
click at [1091, 267] on link "View" at bounding box center [1094, 276] width 50 height 28
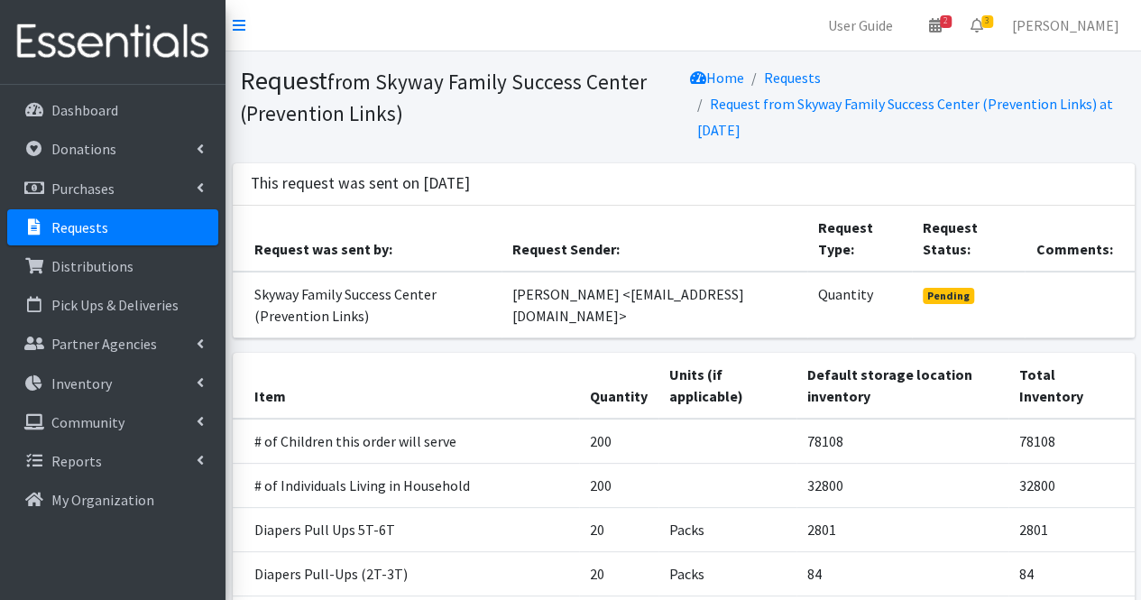
click at [95, 225] on p "Requests" at bounding box center [79, 227] width 57 height 18
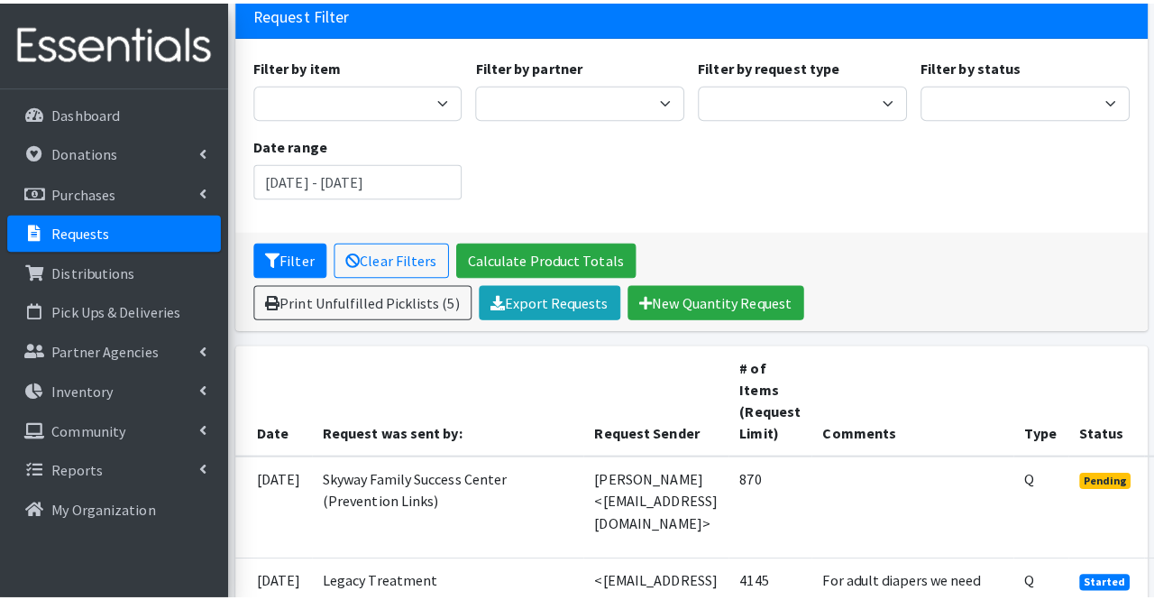
scroll to position [124, 0]
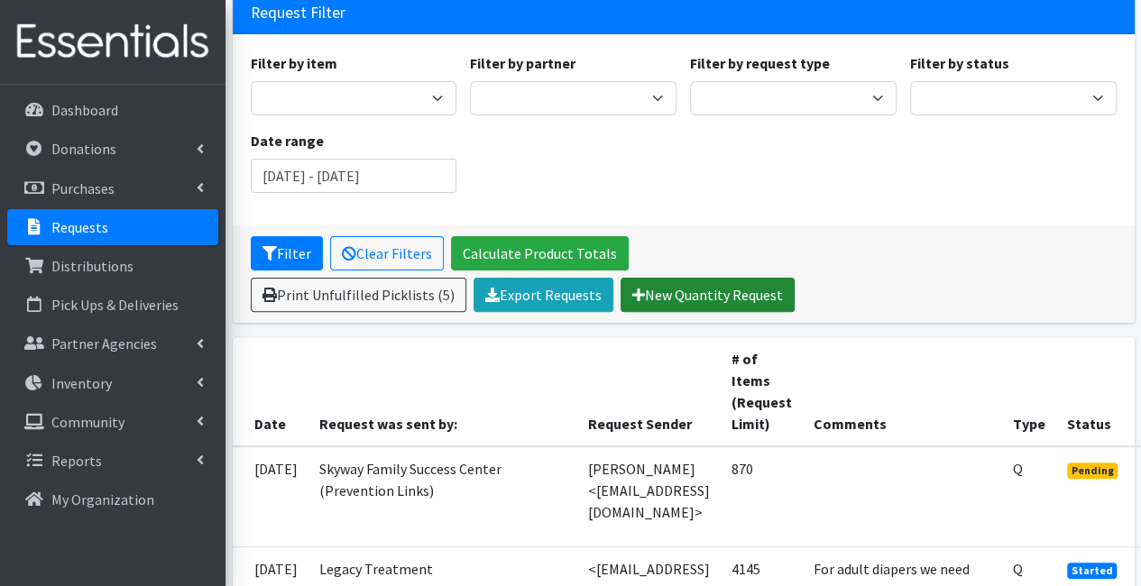
click at [664, 278] on link "New Quantity Request" at bounding box center [707, 295] width 174 height 34
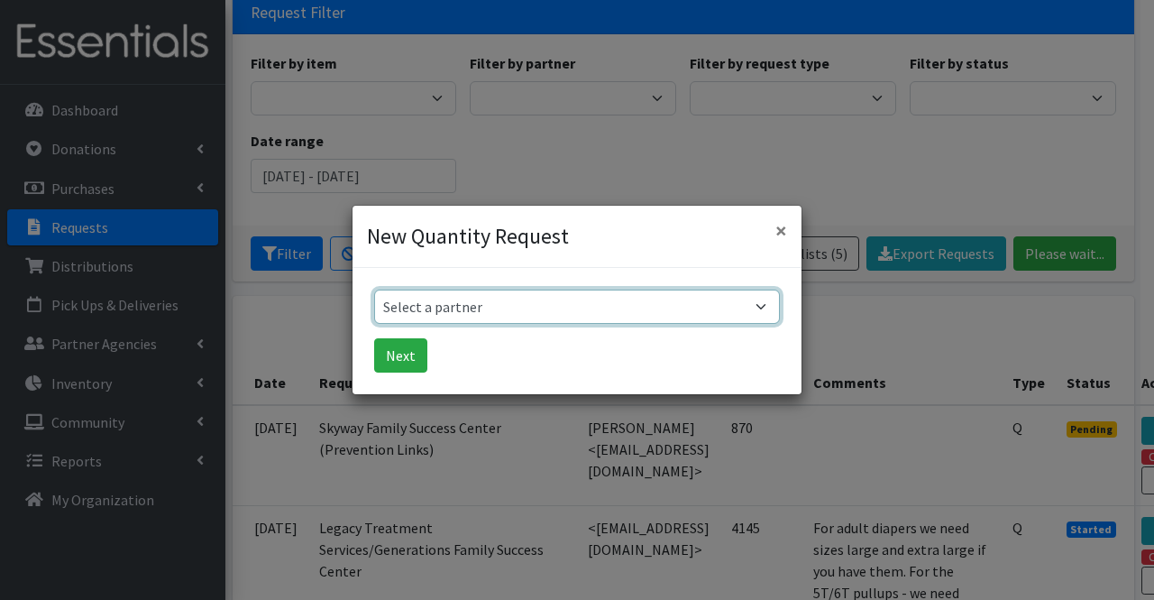
click at [641, 311] on select "Select a partner Acenda Integrated Health - FSC Acenda Integrated Health - Mate…" at bounding box center [577, 306] width 406 height 34
select select "1986"
click at [374, 289] on select "Select a partner Acenda Integrated Health - FSC Acenda Integrated Health - Mate…" at bounding box center [577, 306] width 406 height 34
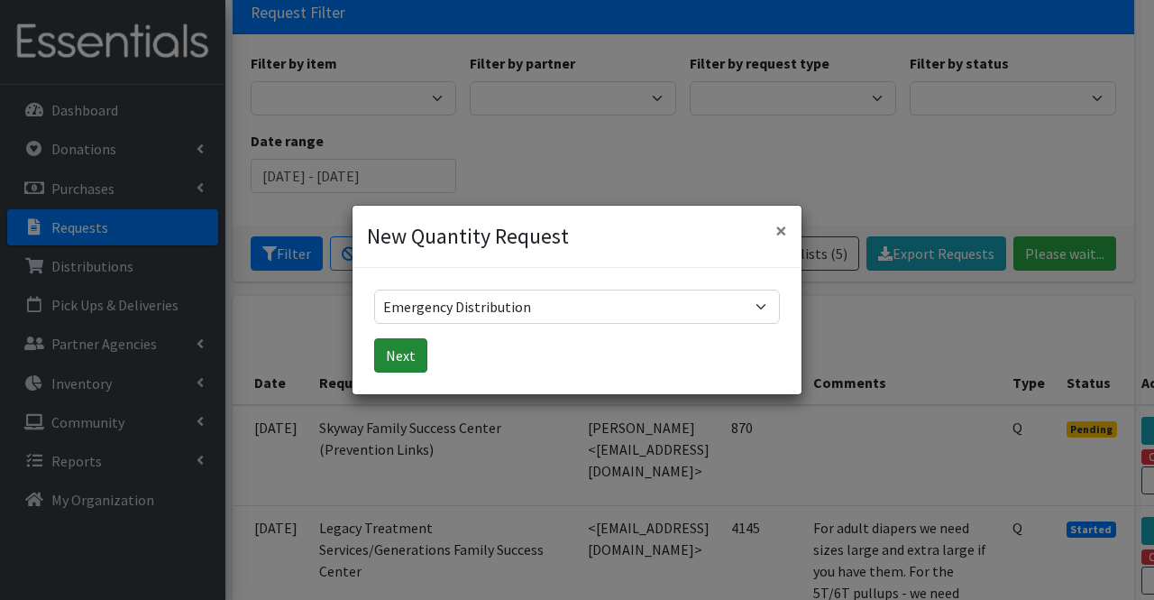
click at [407, 354] on button "Next" at bounding box center [400, 355] width 53 height 34
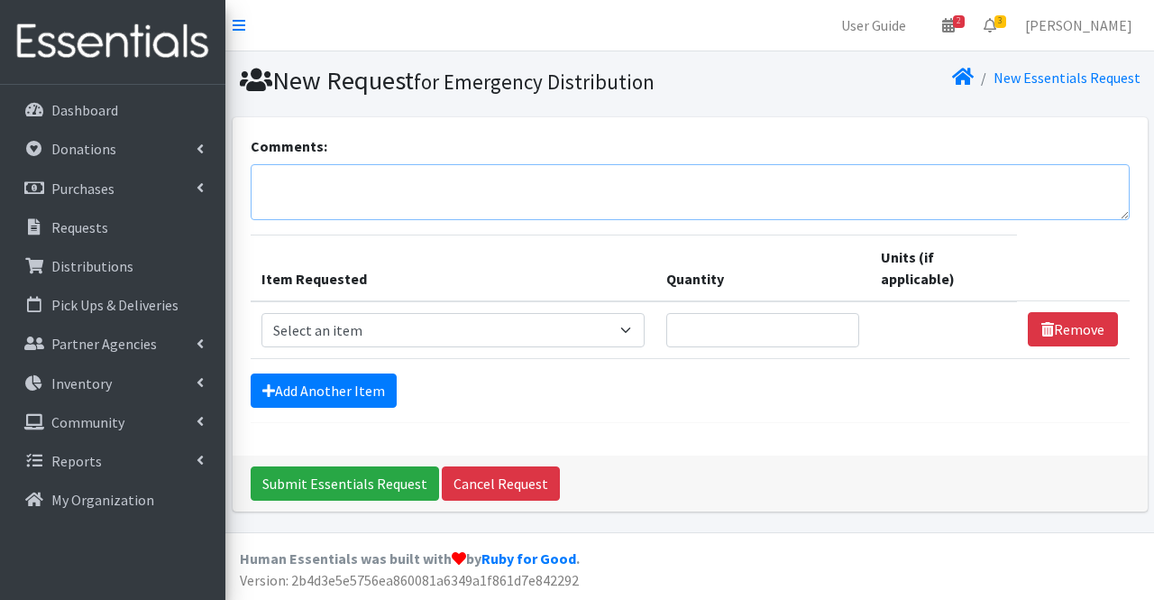
click at [352, 193] on textarea "Comments:" at bounding box center [690, 192] width 879 height 56
type textarea "[PERSON_NAME] [PHONE_NUMBER] [STREET_ADDRESS] (driveway @ back)"
click at [381, 335] on select "Select an item # of Children this order will serve # of Individuals Living in H…" at bounding box center [454, 330] width 384 height 34
select select "1970"
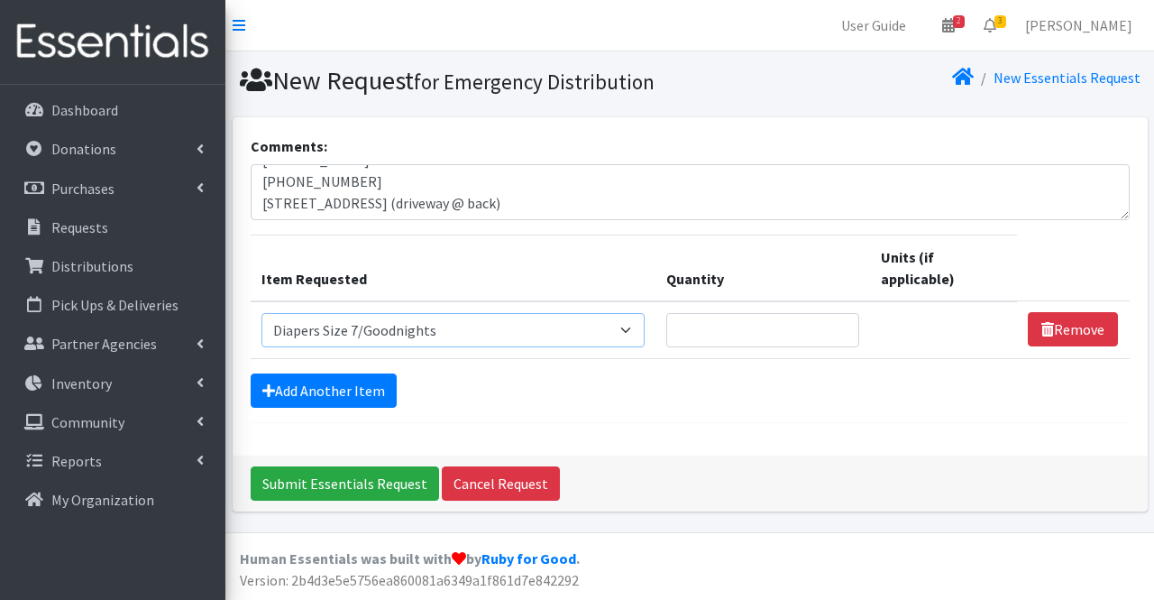
click at [262, 313] on select "Select an item # of Children this order will serve # of Individuals Living in H…" at bounding box center [454, 330] width 384 height 34
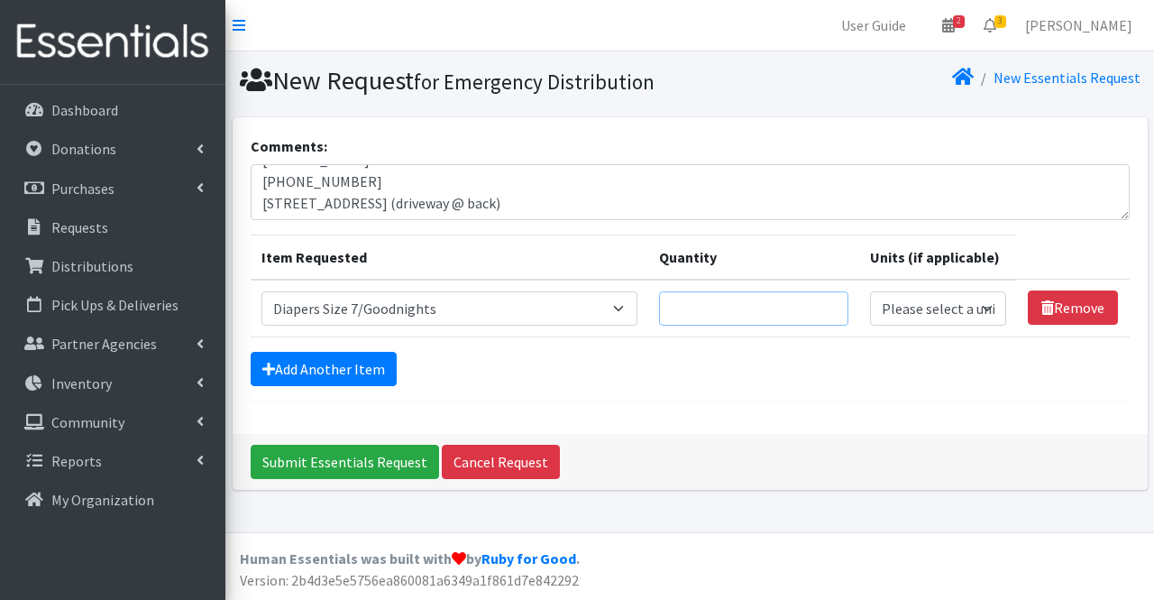
click at [711, 317] on input "Quantity" at bounding box center [753, 308] width 189 height 34
type input "48"
click at [920, 311] on select "Please select a unit units Packs" at bounding box center [938, 308] width 136 height 34
select select
click at [871, 291] on select "Please select a unit units Packs" at bounding box center [938, 308] width 136 height 34
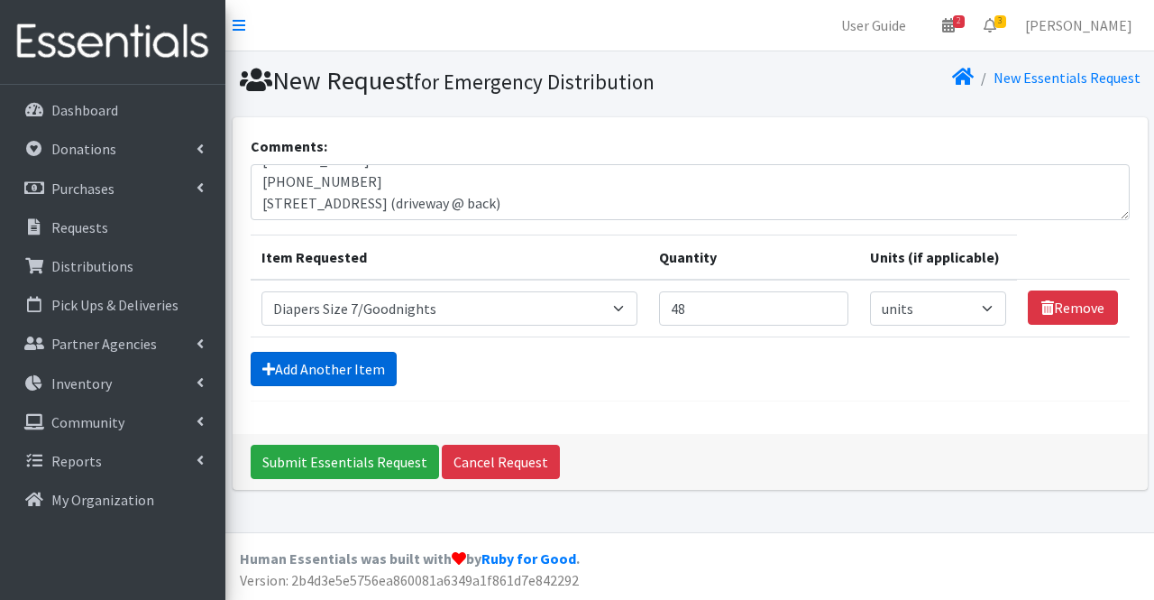
click at [386, 365] on link "Add Another Item" at bounding box center [324, 369] width 146 height 34
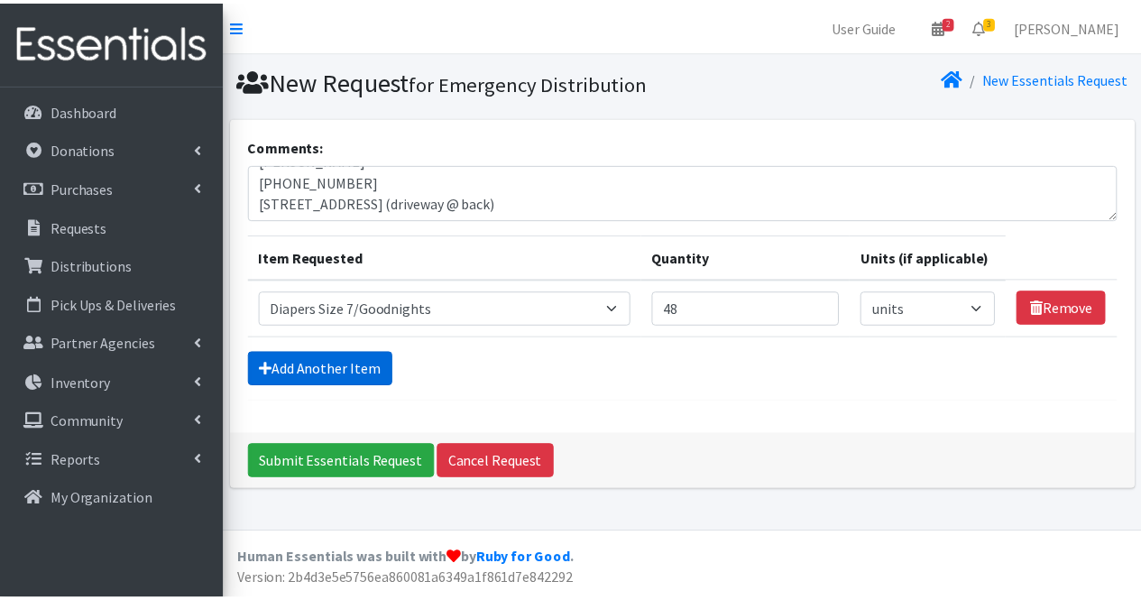
scroll to position [25, 0]
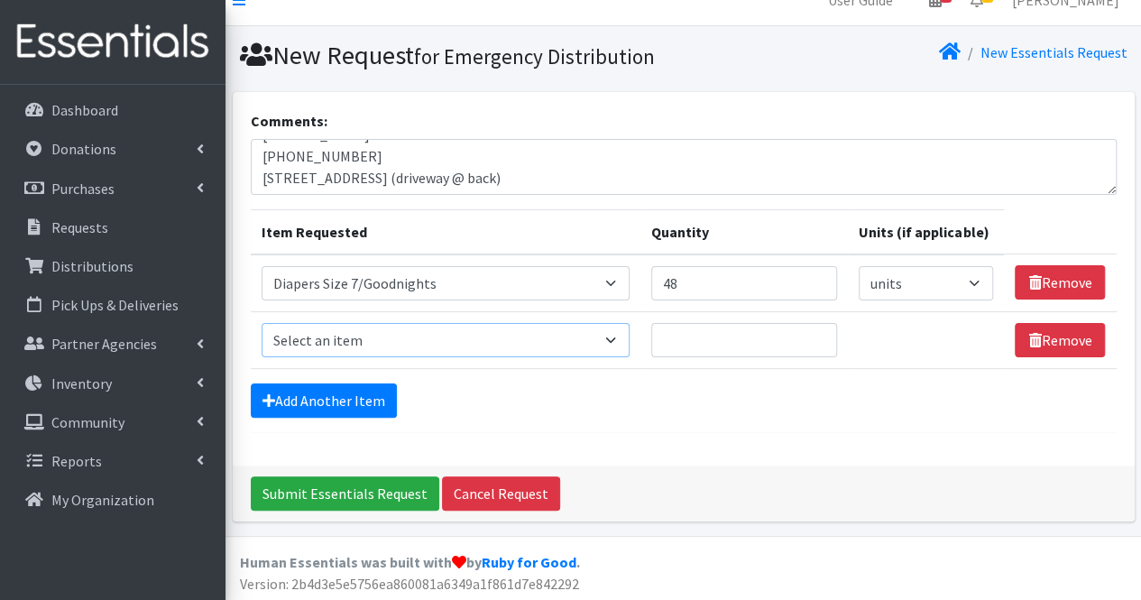
click at [377, 335] on select "Select an item # of Children this order will serve # of Individuals Living in H…" at bounding box center [446, 340] width 368 height 34
select select "5728"
click at [262, 323] on select "Select an item # of Children this order will serve # of Individuals Living in H…" at bounding box center [446, 340] width 368 height 34
click at [688, 343] on input "Quantity" at bounding box center [744, 340] width 186 height 34
type input "1"
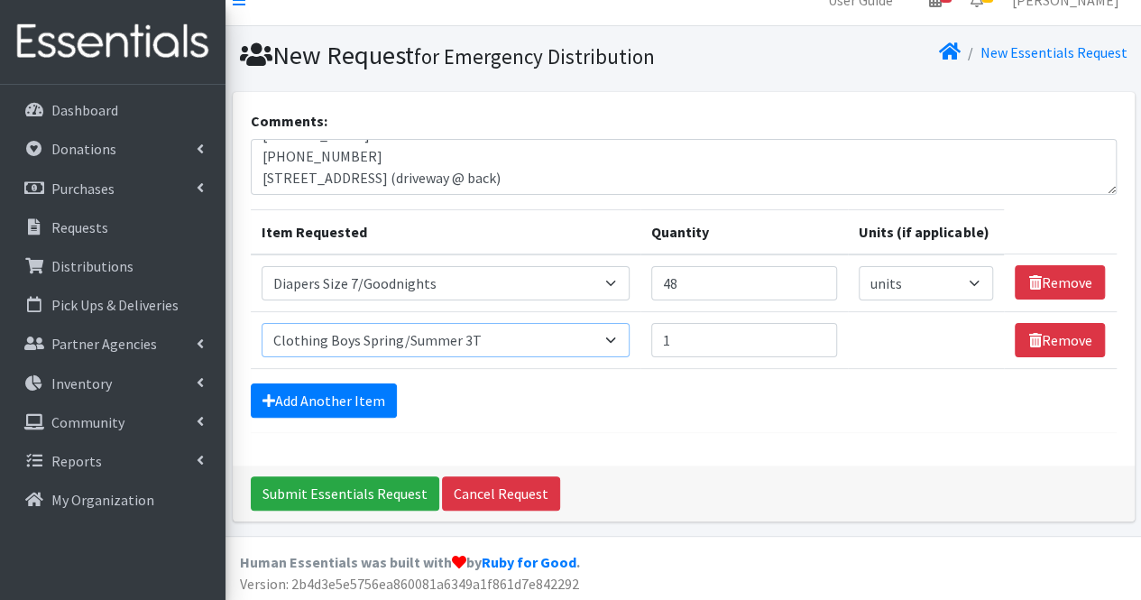
click at [507, 335] on select "Select an item # of Children this order will serve # of Individuals Living in H…" at bounding box center [446, 340] width 368 height 34
click at [862, 167] on textarea "Lizzie Vadas 908-531-5393 64A South Bridge St, Somerville (driveway @ back)" at bounding box center [684, 167] width 866 height 56
click at [426, 344] on select "Select an item # of Children this order will serve # of Individuals Living in H…" at bounding box center [446, 340] width 368 height 34
click at [262, 323] on select "Select an item # of Children this order will serve # of Individuals Living in H…" at bounding box center [446, 340] width 368 height 34
click at [415, 339] on select "Select an item # of Children this order will serve # of Individuals Living in H…" at bounding box center [446, 340] width 368 height 34
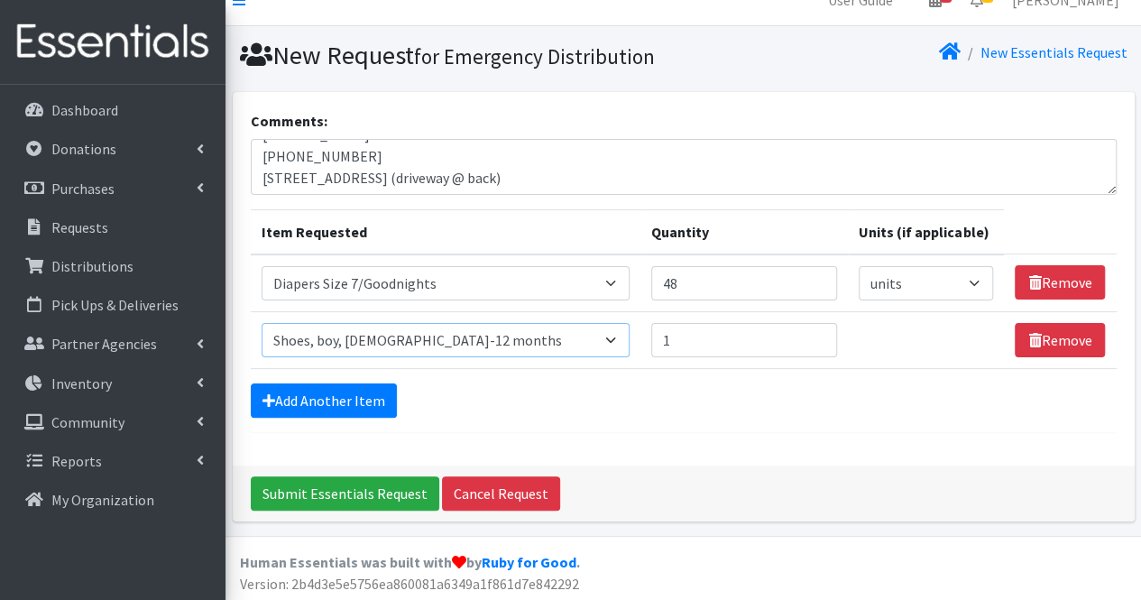
select select "5708"
click at [262, 323] on select "Select an item # of Children this order will serve # of Individuals Living in H…" at bounding box center [446, 340] width 368 height 34
click at [357, 403] on link "Add Another Item" at bounding box center [324, 400] width 146 height 34
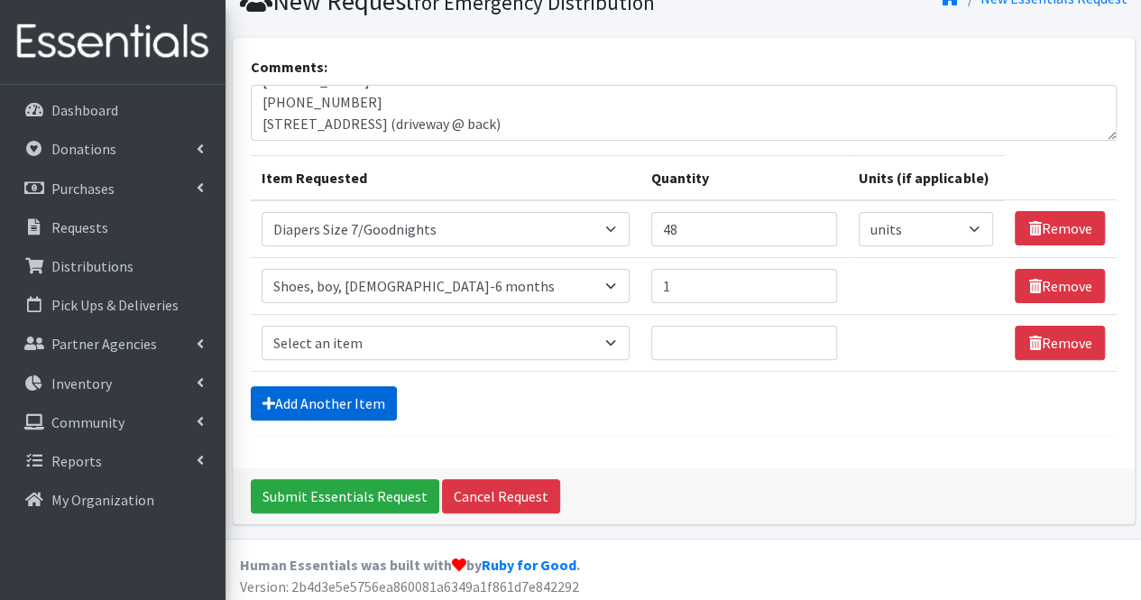
scroll to position [81, 0]
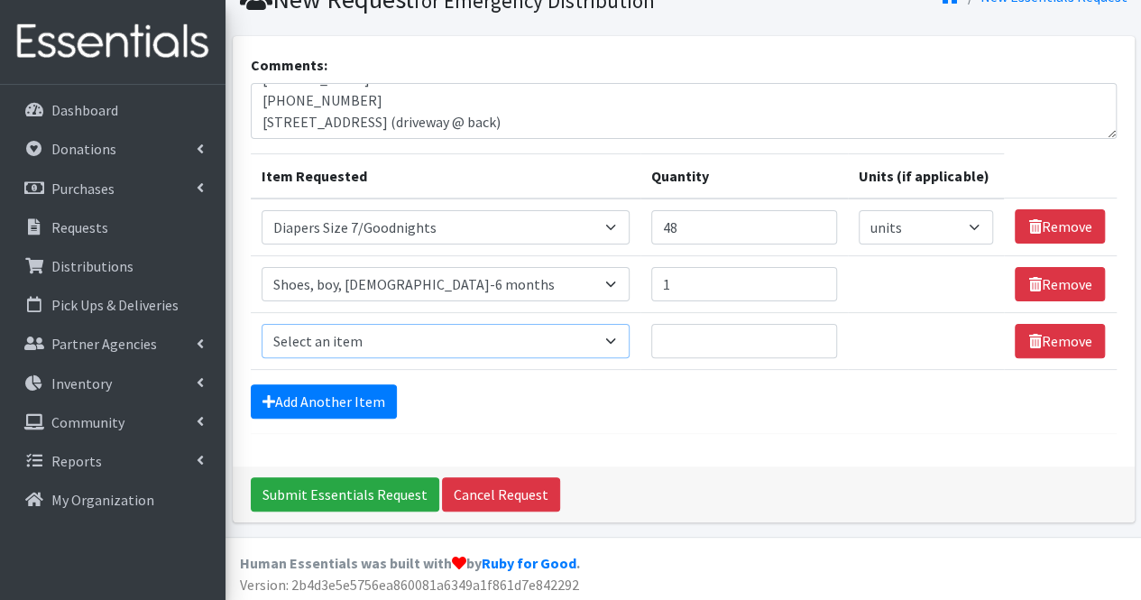
click at [349, 336] on select "Select an item # of Children this order will serve # of Individuals Living in H…" at bounding box center [446, 341] width 368 height 34
select select "5728"
click at [262, 324] on select "Select an item # of Children this order will serve # of Individuals Living in H…" at bounding box center [446, 341] width 368 height 34
click at [675, 339] on input "Quantity" at bounding box center [744, 341] width 186 height 34
type input "1"
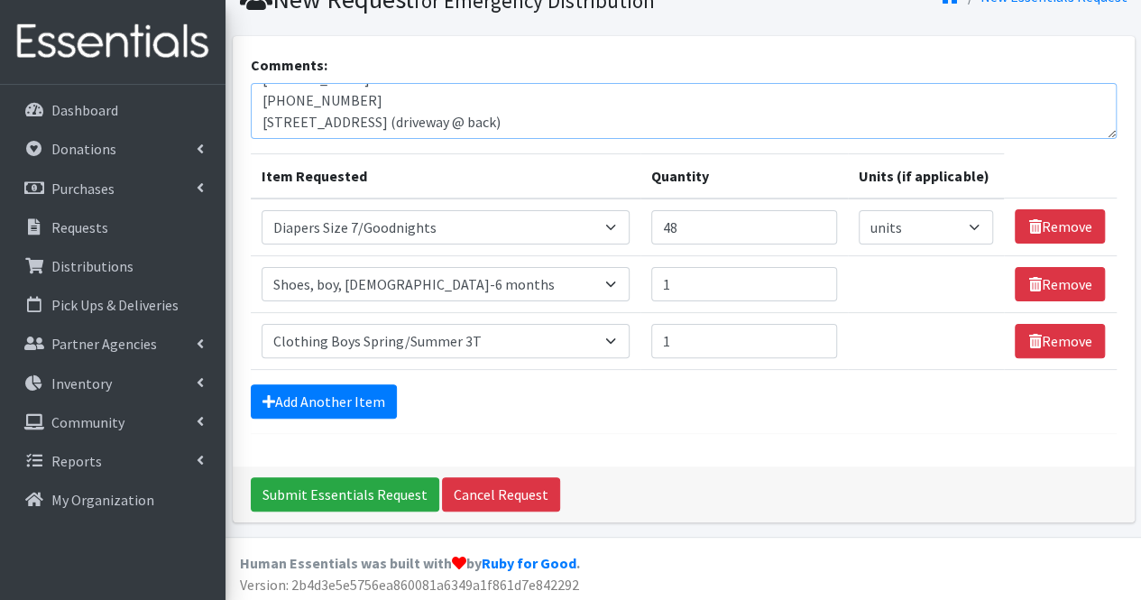
click at [611, 124] on textarea "Lizzie Vadas 908-531-5393 64A South Bridge St, Somerville (driveway @ back)" at bounding box center [684, 111] width 866 height 56
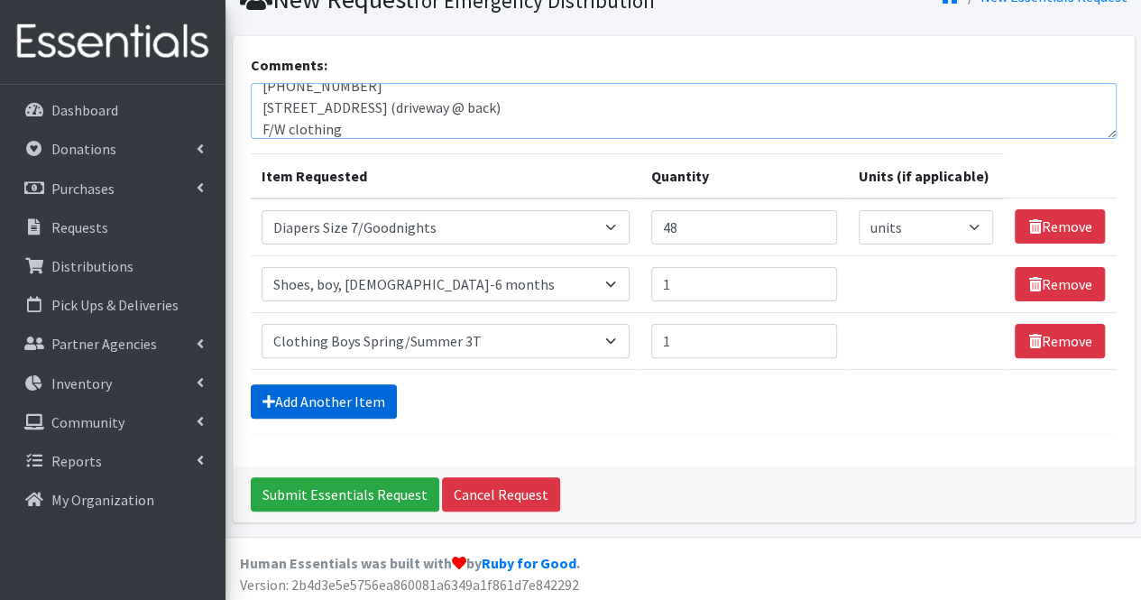
type textarea "[PERSON_NAME] [PHONE_NUMBER] [STREET_ADDRESS] (driveway @ back) F/W clothing"
click at [360, 393] on link "Add Another Item" at bounding box center [324, 401] width 146 height 34
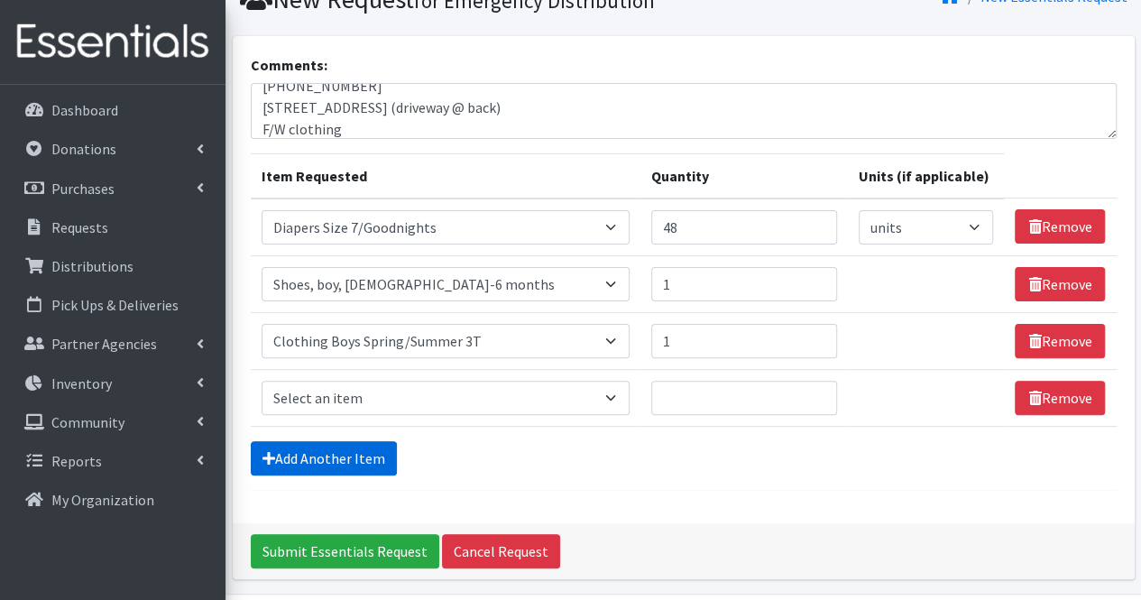
scroll to position [138, 0]
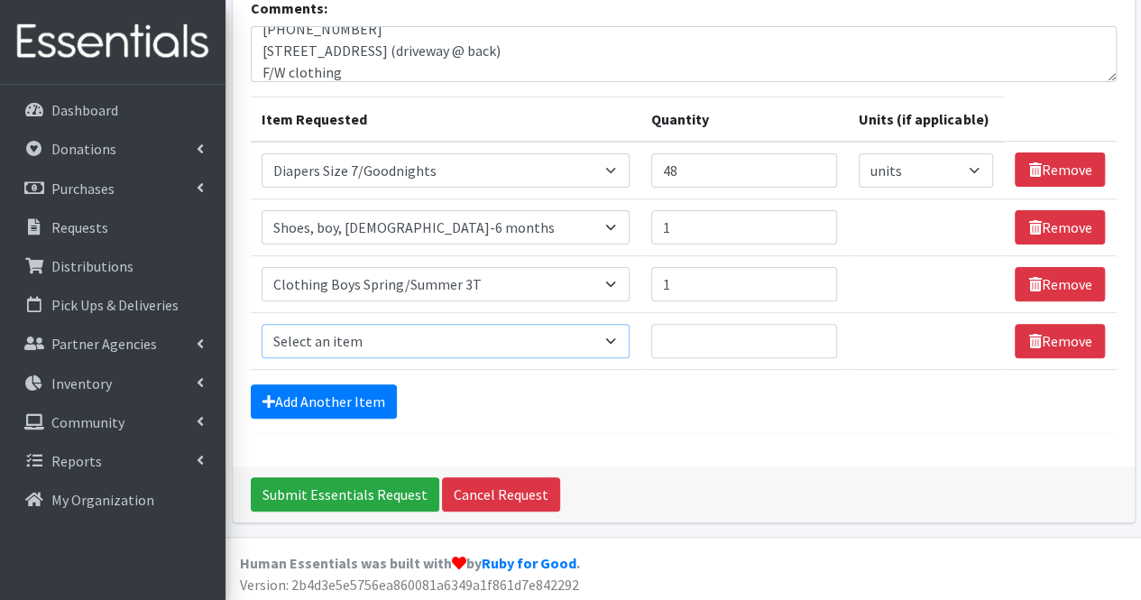
click at [366, 344] on select "Select an item # of Children this order will serve # of Individuals Living in H…" at bounding box center [446, 341] width 368 height 34
select select "1929"
click at [262, 324] on select "Select an item # of Children this order will serve # of Individuals Living in H…" at bounding box center [446, 341] width 368 height 34
click at [670, 335] on input "Quantity" at bounding box center [744, 341] width 186 height 34
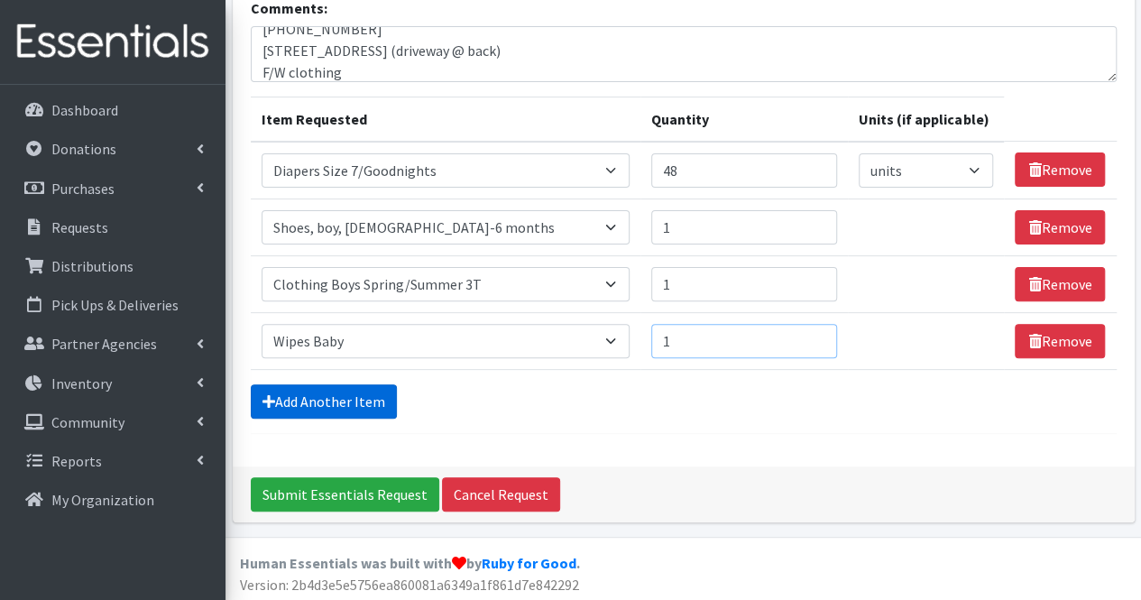
type input "1"
click at [369, 394] on link "Add Another Item" at bounding box center [324, 401] width 146 height 34
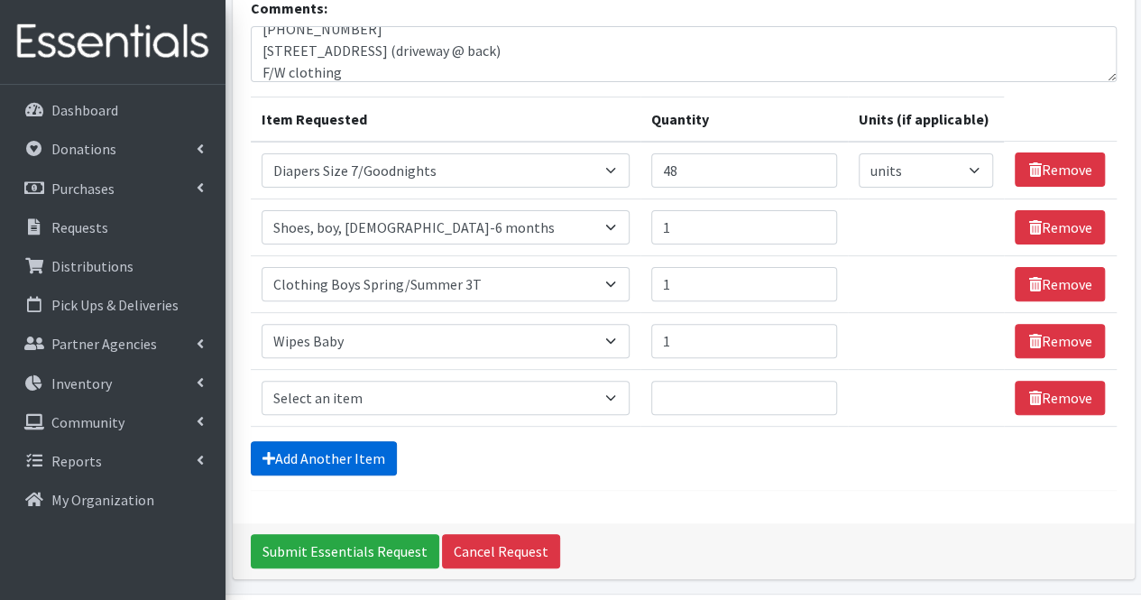
scroll to position [195, 0]
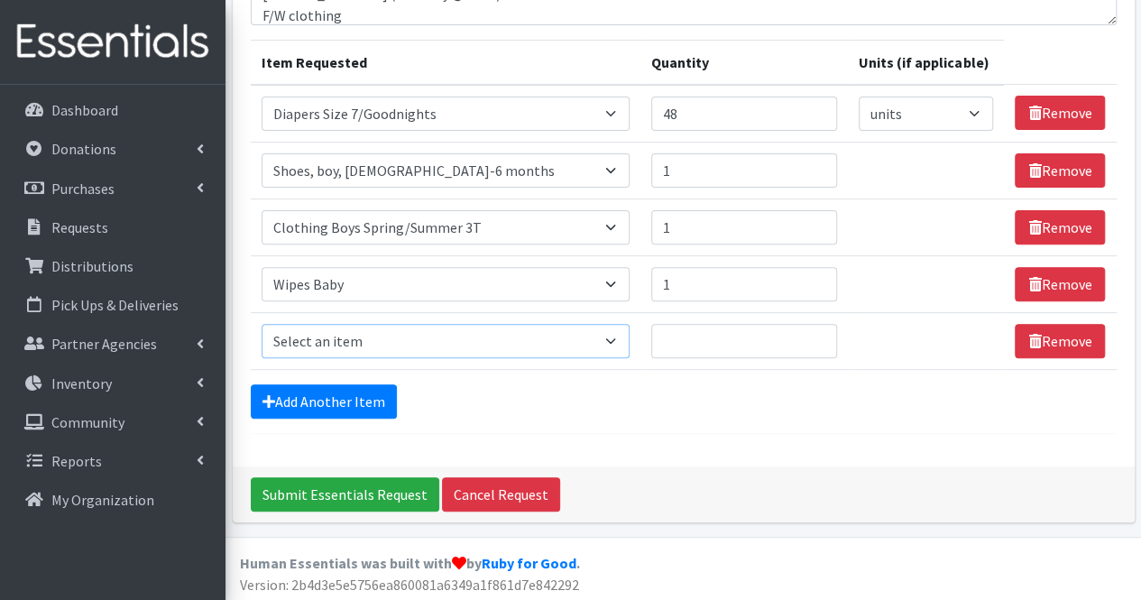
click at [364, 333] on select "Select an item # of Children this order will serve # of Individuals Living in H…" at bounding box center [446, 341] width 368 height 34
select select "5659"
click at [262, 324] on select "Select an item # of Children this order will serve # of Individuals Living in H…" at bounding box center [446, 341] width 368 height 34
click at [745, 332] on input "Quantity" at bounding box center [744, 341] width 186 height 34
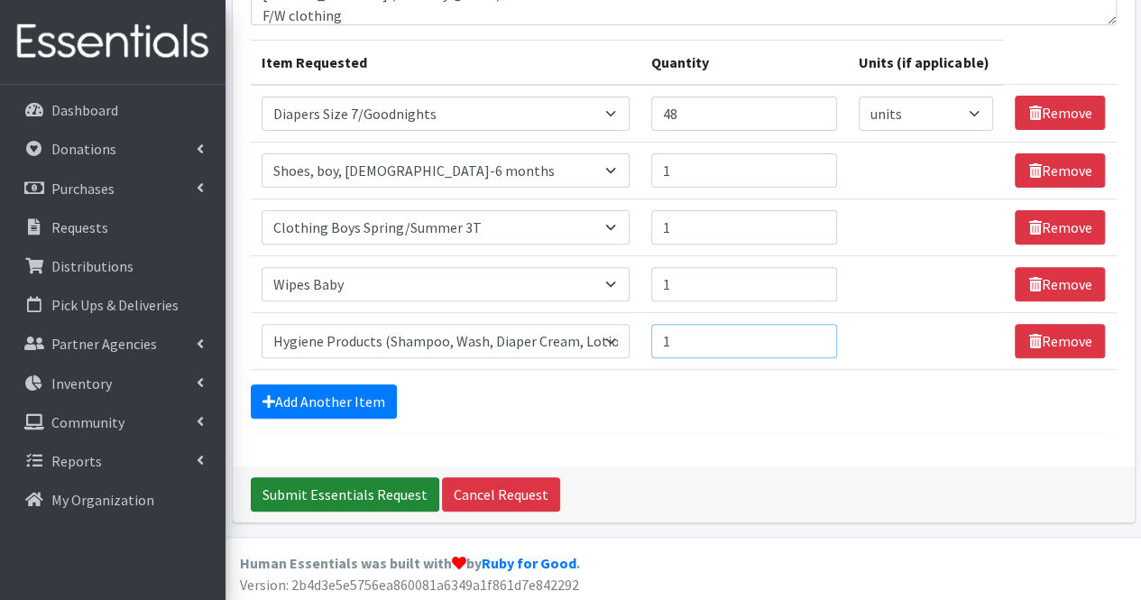
type input "1"
click at [381, 482] on input "Submit Essentials Request" at bounding box center [345, 494] width 188 height 34
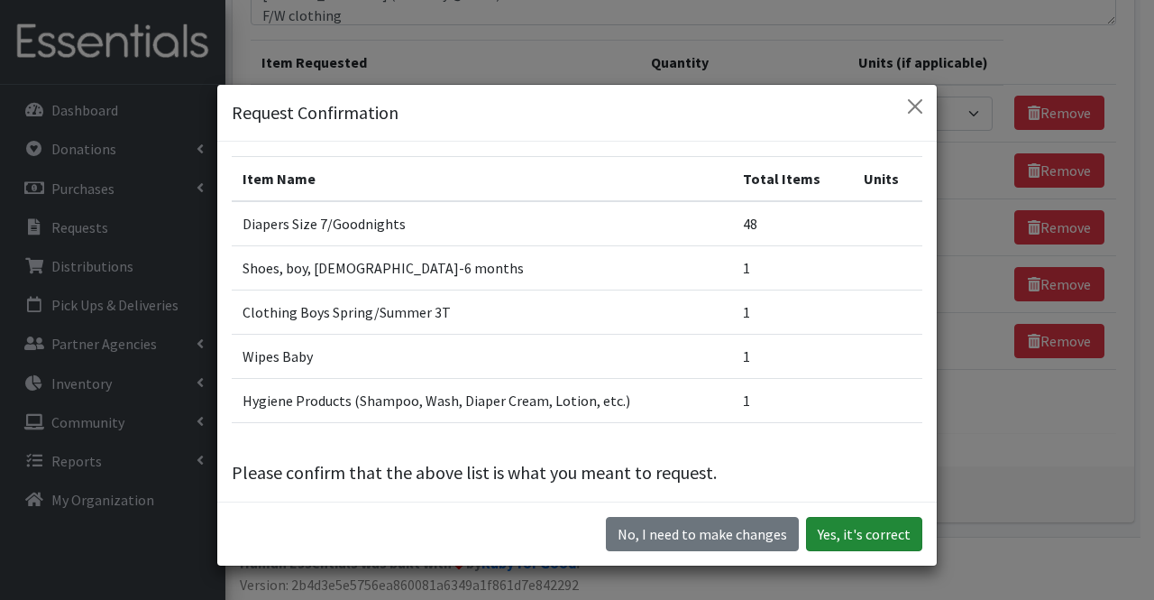
click at [871, 526] on button "Yes, it's correct" at bounding box center [864, 534] width 116 height 34
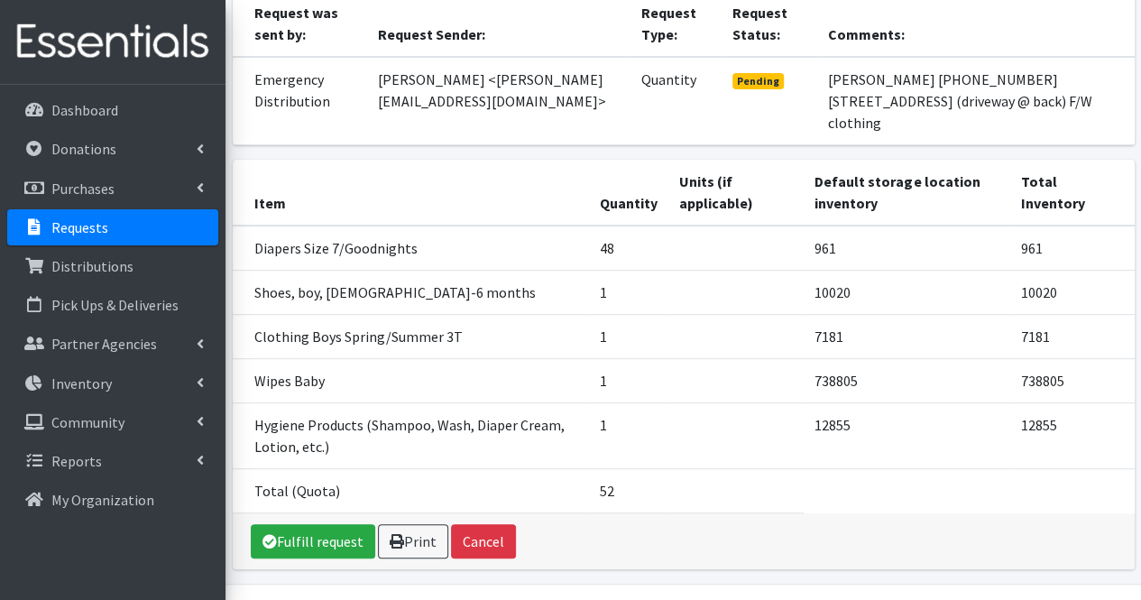
scroll to position [273, 0]
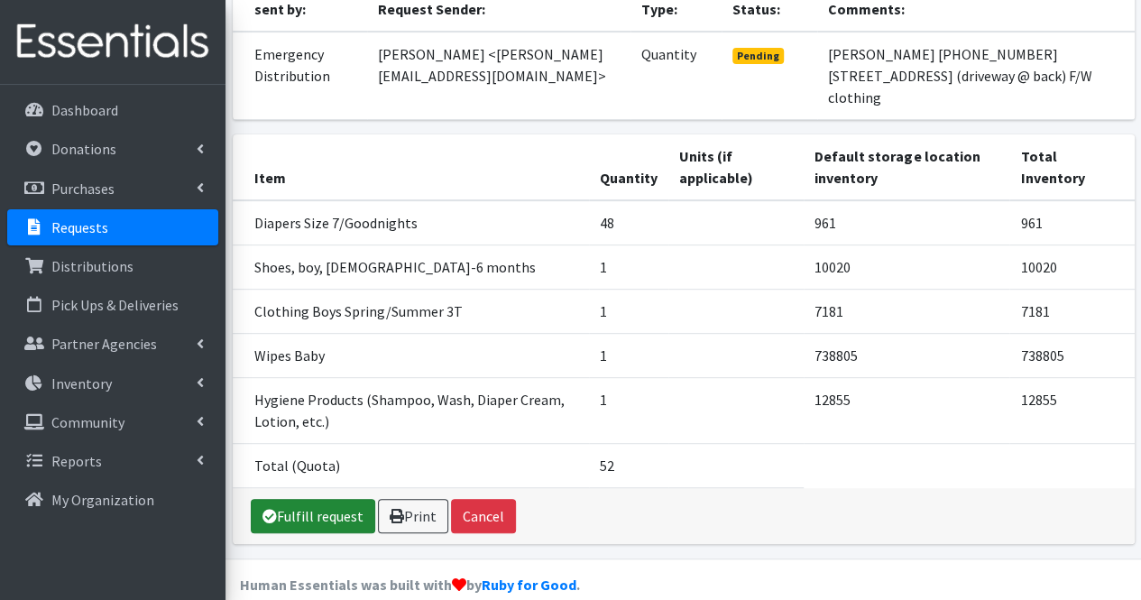
click at [333, 499] on link "Fulfill request" at bounding box center [313, 516] width 124 height 34
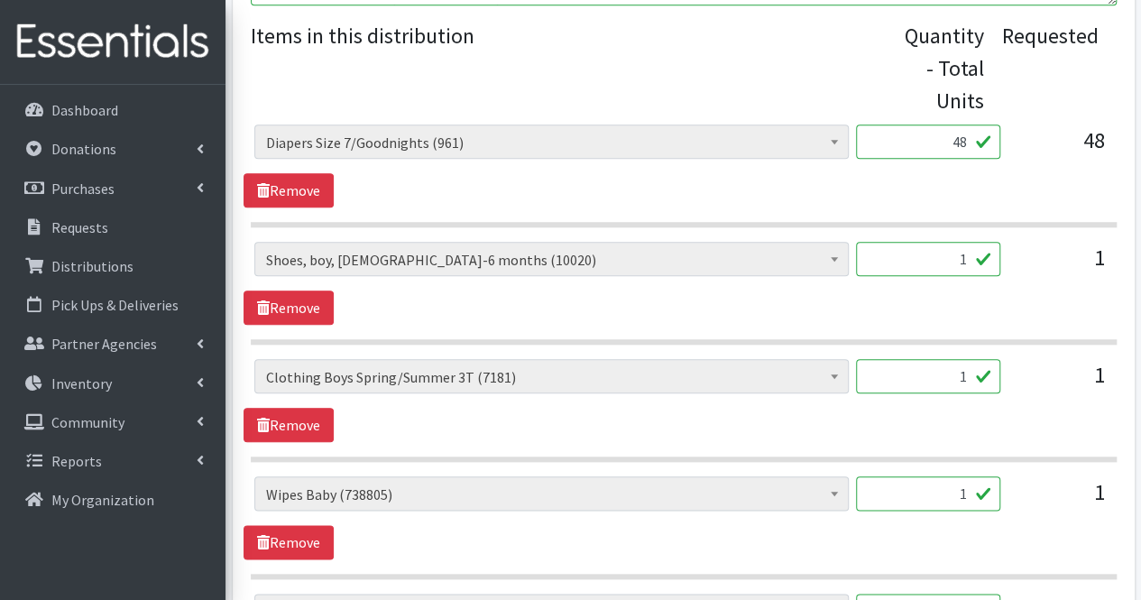
scroll to position [781, 0]
click at [946, 252] on input "1" at bounding box center [928, 258] width 144 height 34
click at [972, 370] on input "1" at bounding box center [928, 375] width 144 height 34
type input "30"
click at [968, 263] on input "1" at bounding box center [928, 258] width 144 height 34
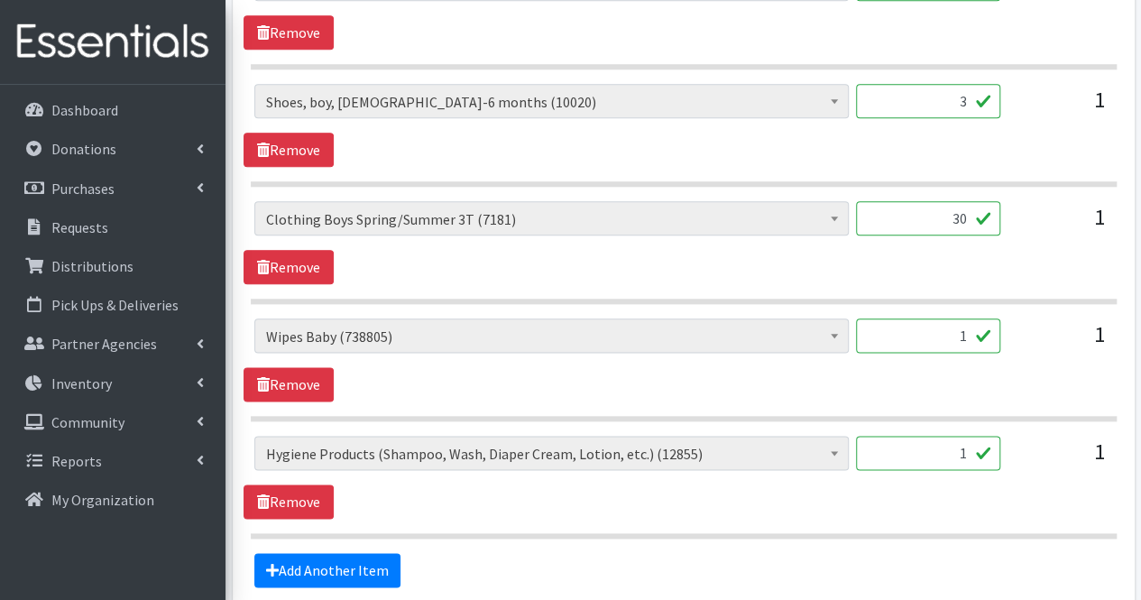
scroll to position [945, 0]
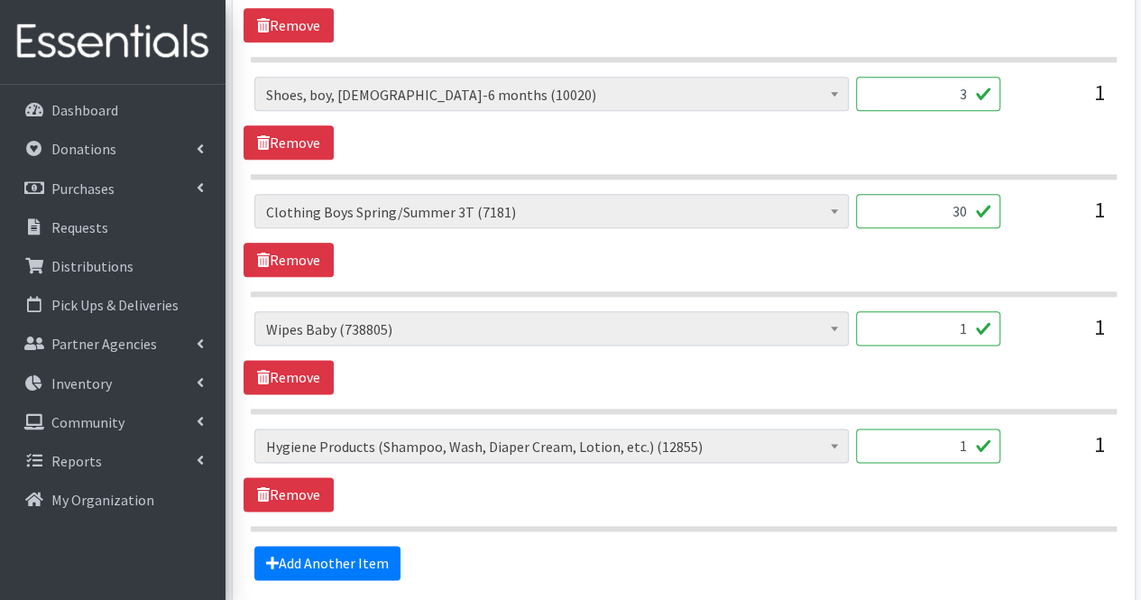
type input "3"
click at [953, 325] on input "1" at bounding box center [928, 328] width 144 height 34
type input "1"
type input "40"
click at [296, 491] on link "Remove" at bounding box center [288, 494] width 90 height 34
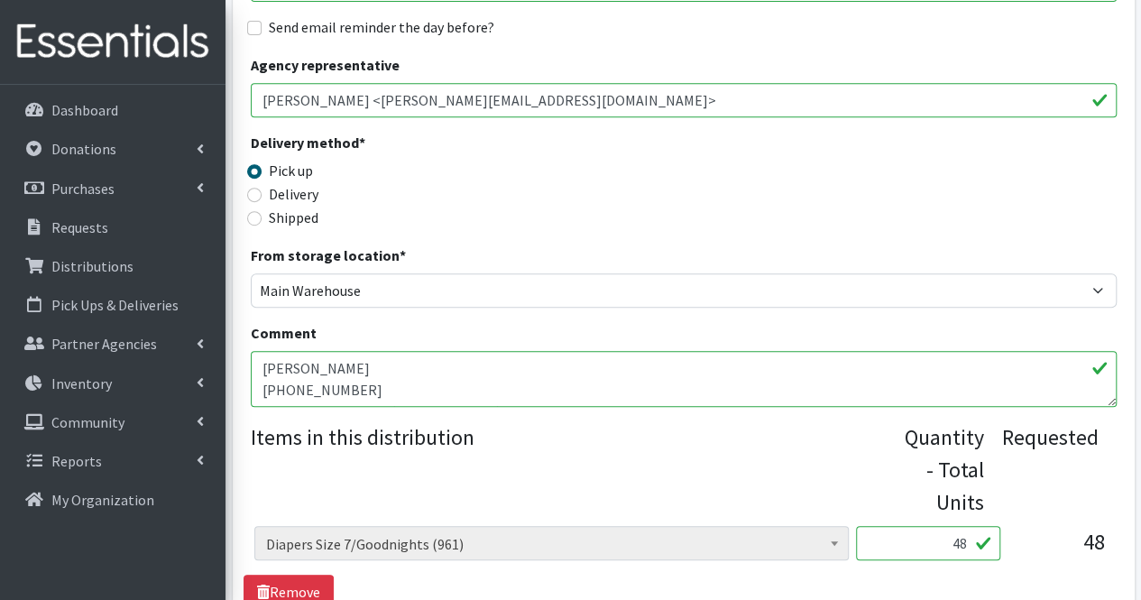
scroll to position [384, 0]
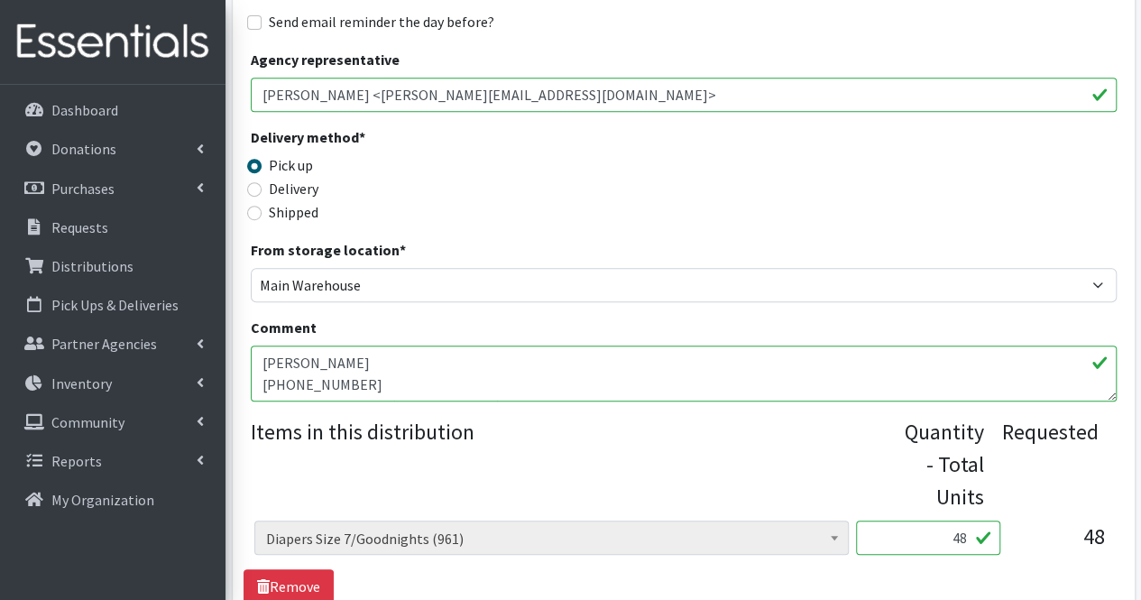
click at [428, 383] on textarea "[PERSON_NAME] [PHONE_NUMBER] [STREET_ADDRESS] (driveway @ back) F/W clothing" at bounding box center [684, 373] width 866 height 56
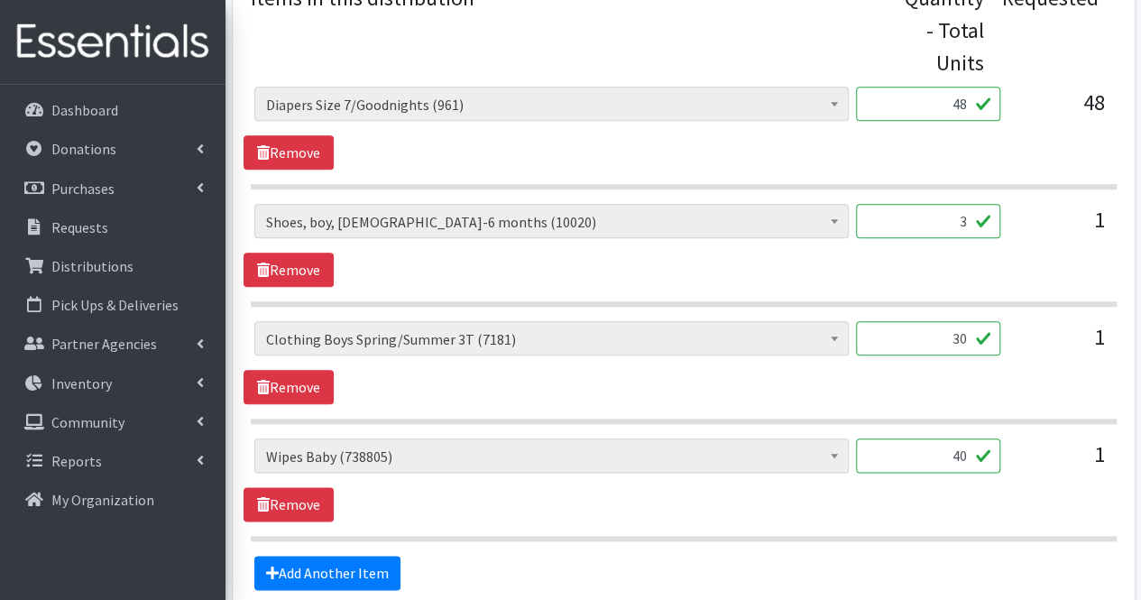
scroll to position [819, 0]
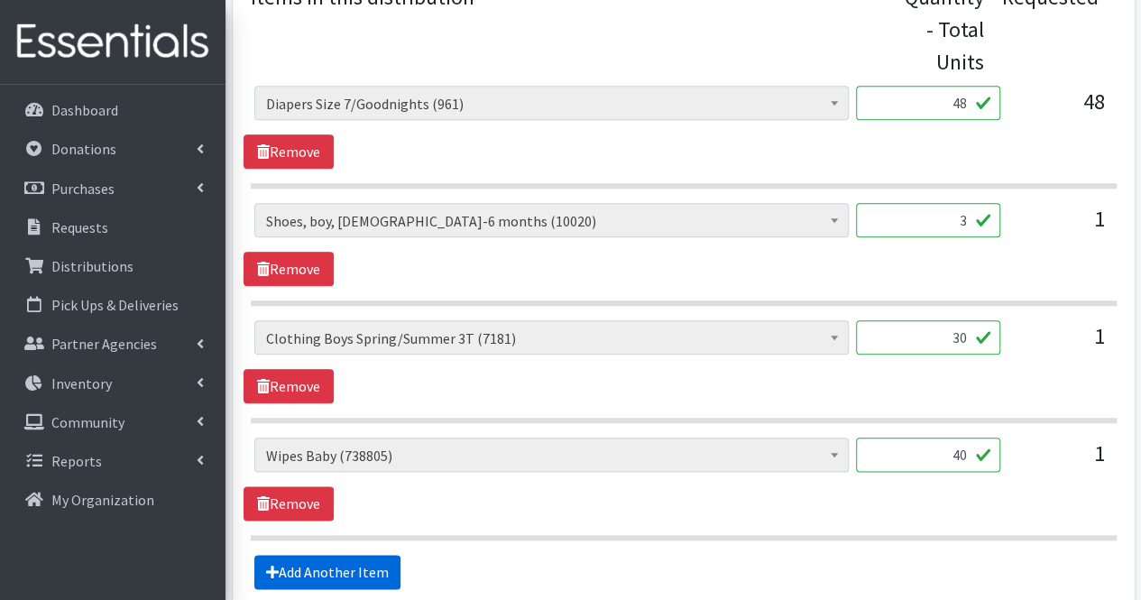
type textarea "[PERSON_NAME] [PHONE_NUMBER] [STREET_ADDRESS] (driveway @ back) F/W clothing No…"
click at [350, 555] on link "Add Another Item" at bounding box center [327, 572] width 146 height 34
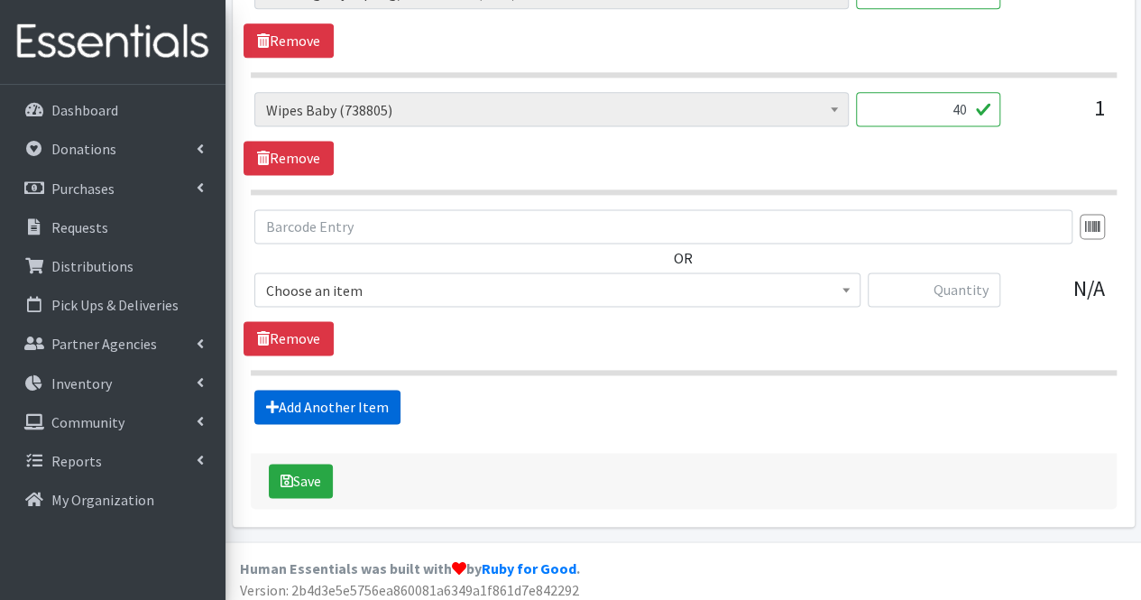
scroll to position [1166, 0]
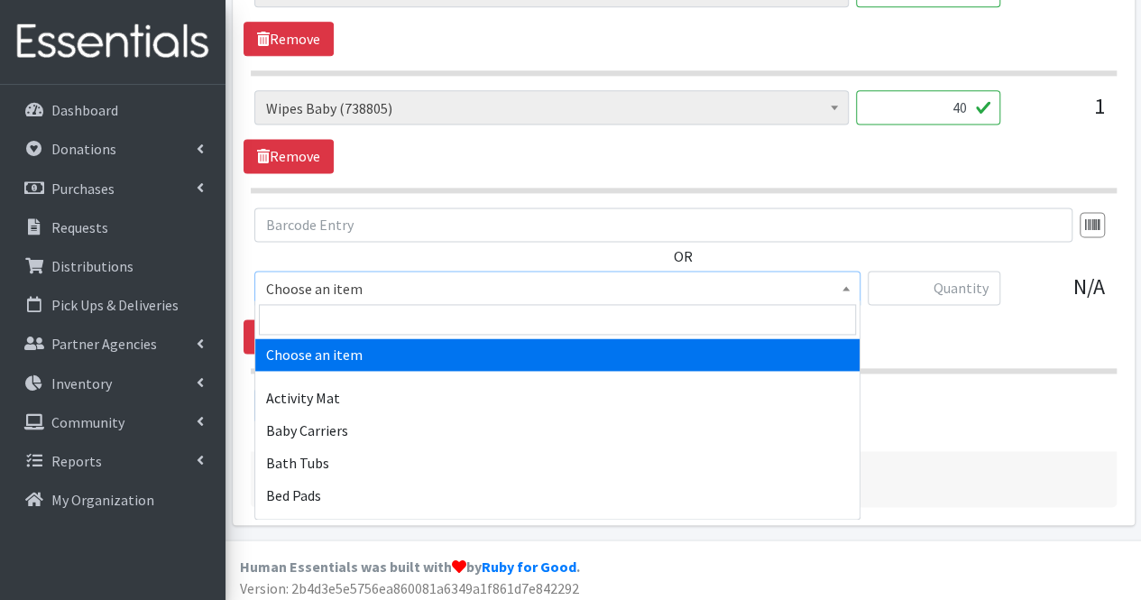
click at [390, 288] on span "Choose an item" at bounding box center [557, 288] width 583 height 25
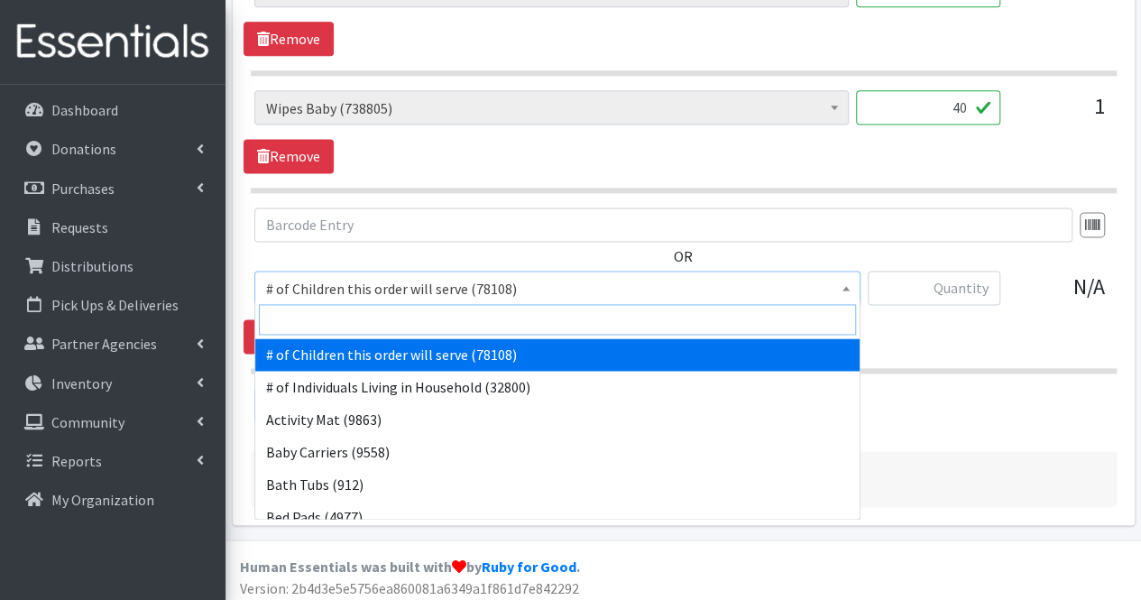
click at [372, 322] on input "search" at bounding box center [557, 319] width 597 height 31
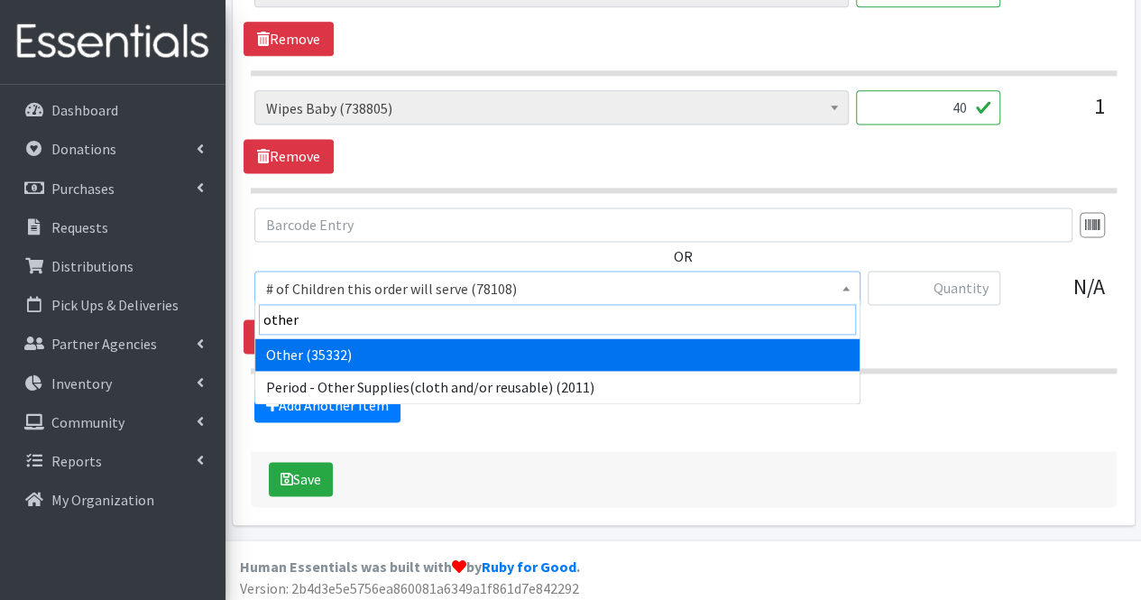
type input "other"
select select "316"
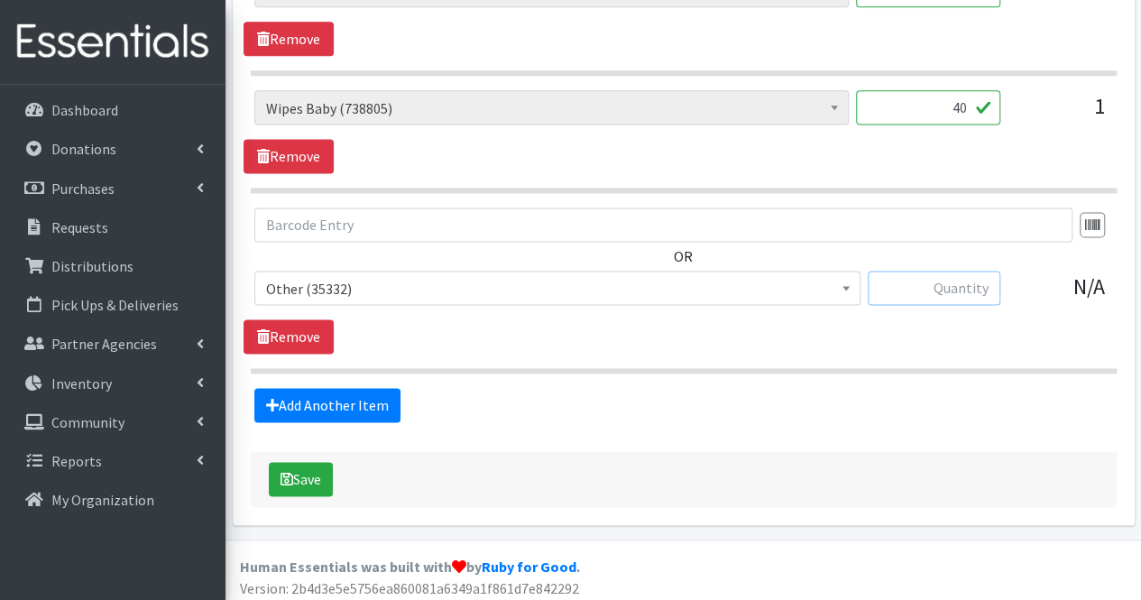
click at [958, 277] on input "text" at bounding box center [933, 288] width 133 height 34
type input "1"
click at [364, 401] on link "Add Another Item" at bounding box center [327, 405] width 146 height 34
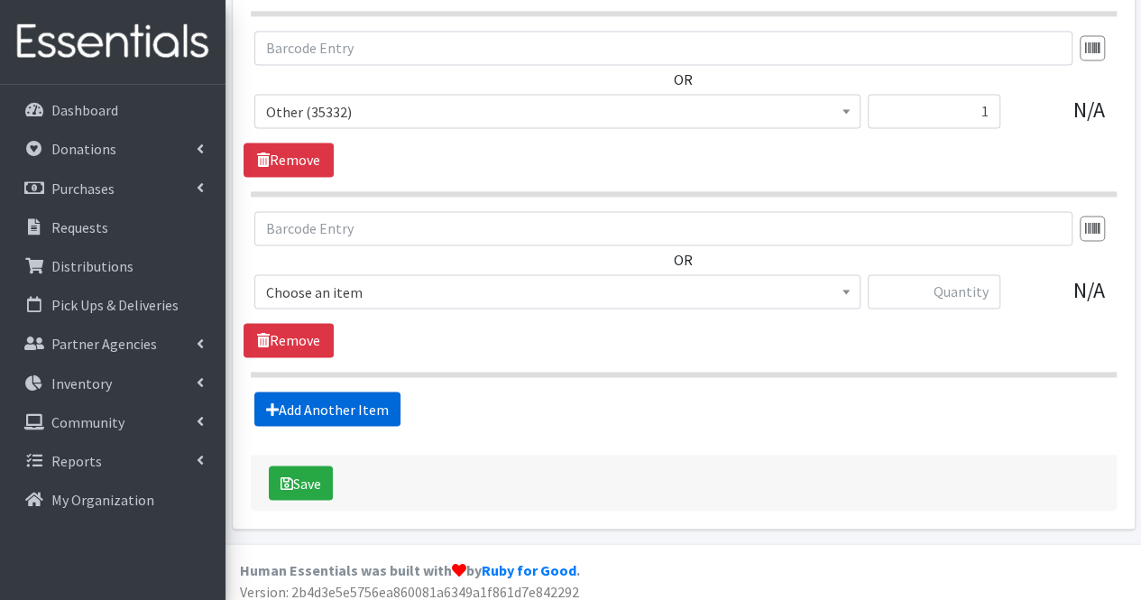
scroll to position [1345, 0]
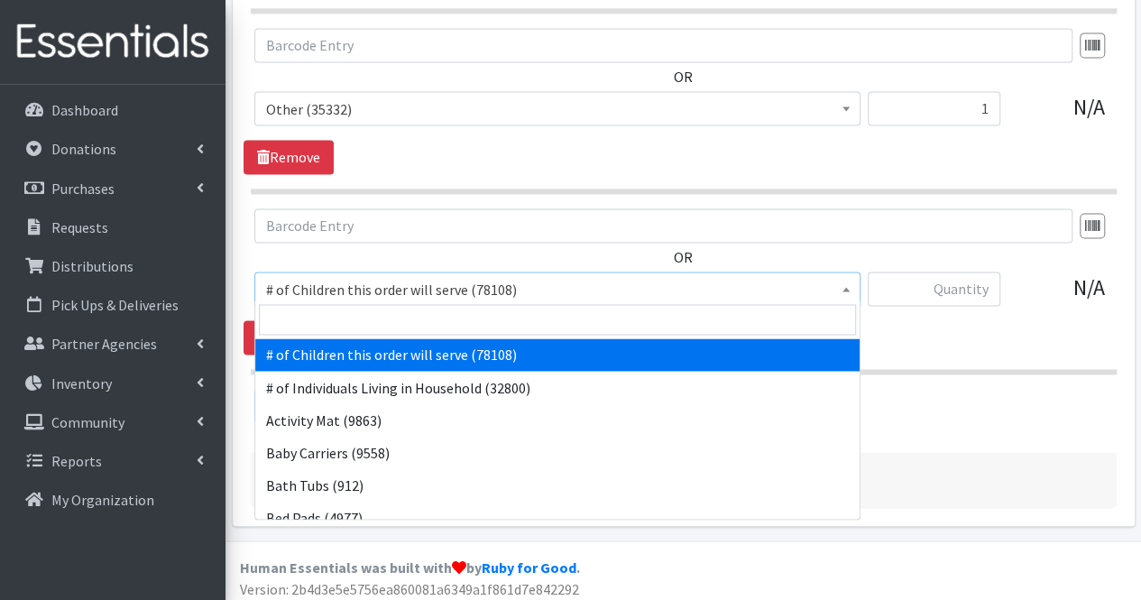
click at [342, 289] on span "# of Children this order will serve (78108)" at bounding box center [557, 289] width 583 height 25
click at [346, 311] on input "search" at bounding box center [557, 319] width 597 height 31
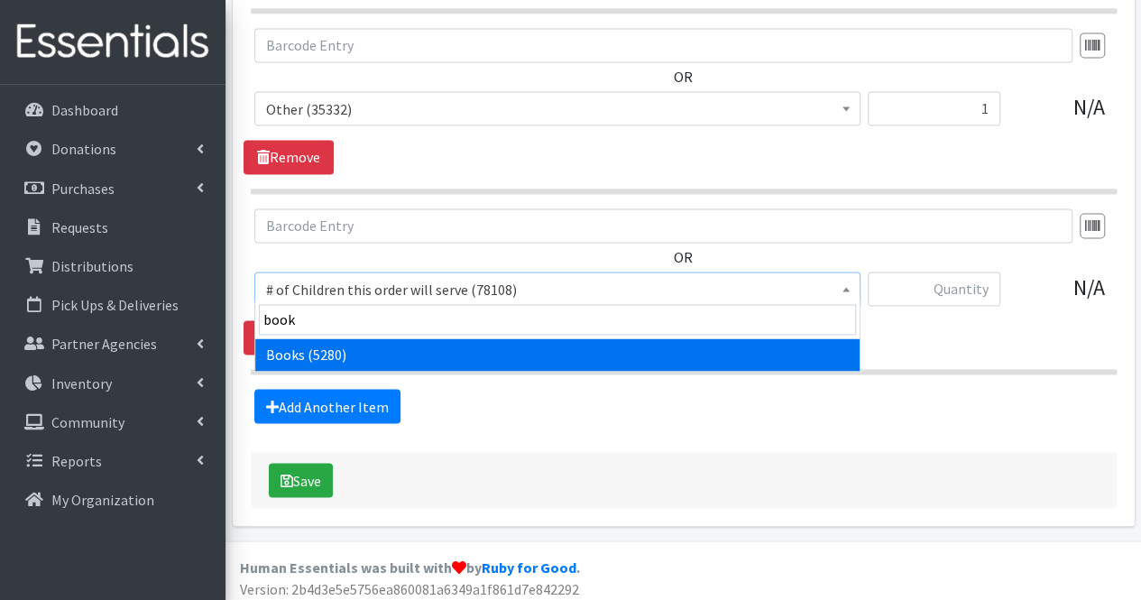
type input "books"
select select "1947"
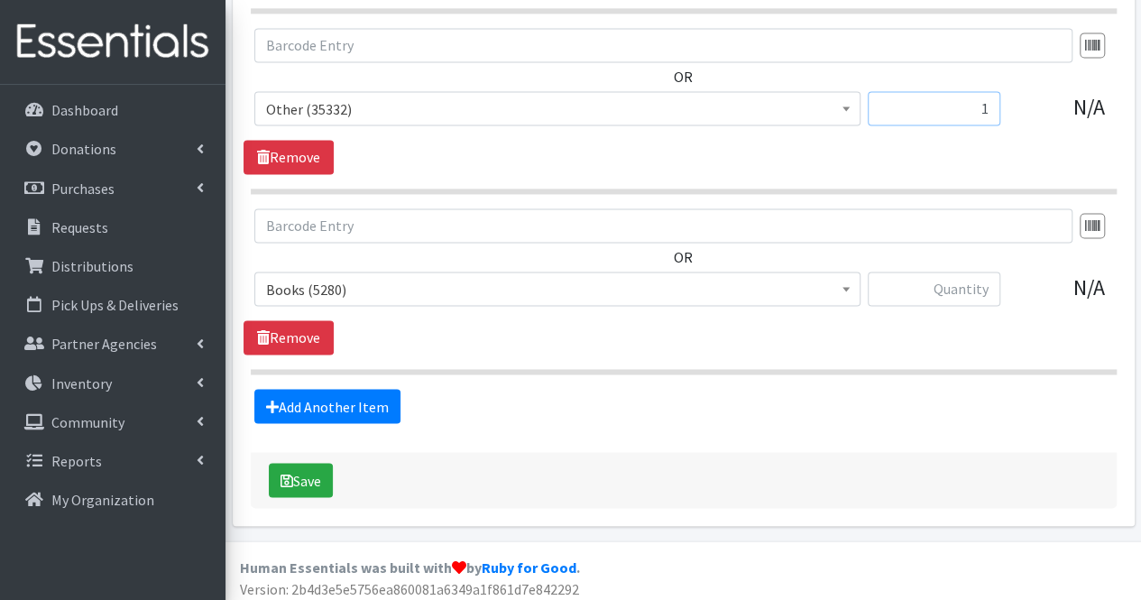
click at [974, 107] on input "1" at bounding box center [933, 108] width 133 height 34
type input "4"
click at [961, 291] on input "text" at bounding box center [933, 288] width 133 height 34
type input "2"
click at [309, 472] on button "Save" at bounding box center [301, 480] width 64 height 34
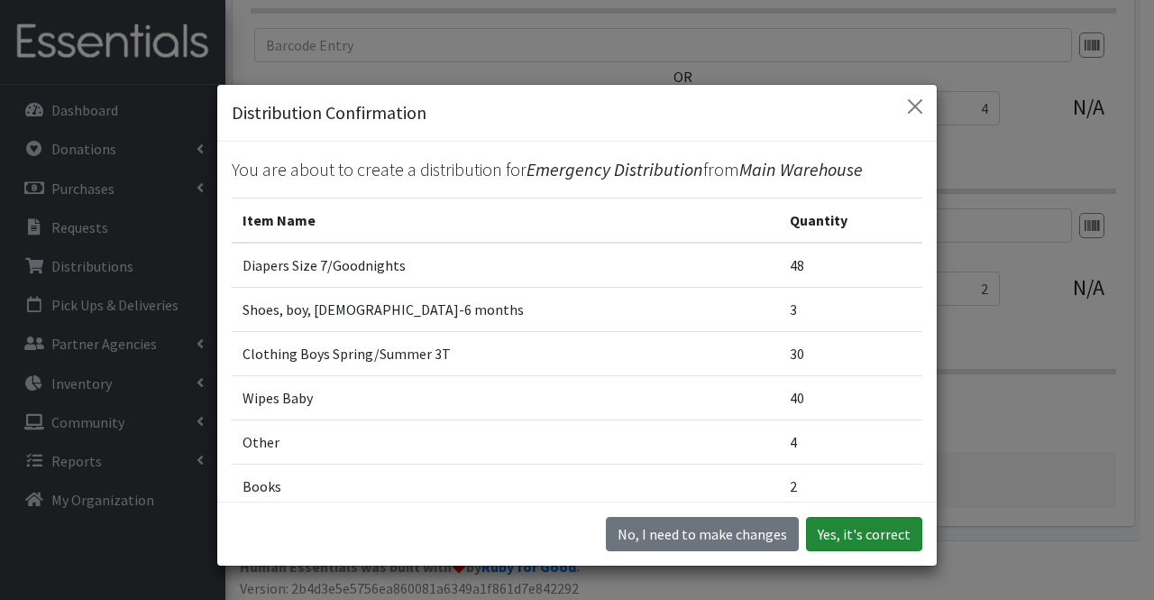
click at [840, 529] on button "Yes, it's correct" at bounding box center [864, 534] width 116 height 34
